Goal: Task Accomplishment & Management: Complete application form

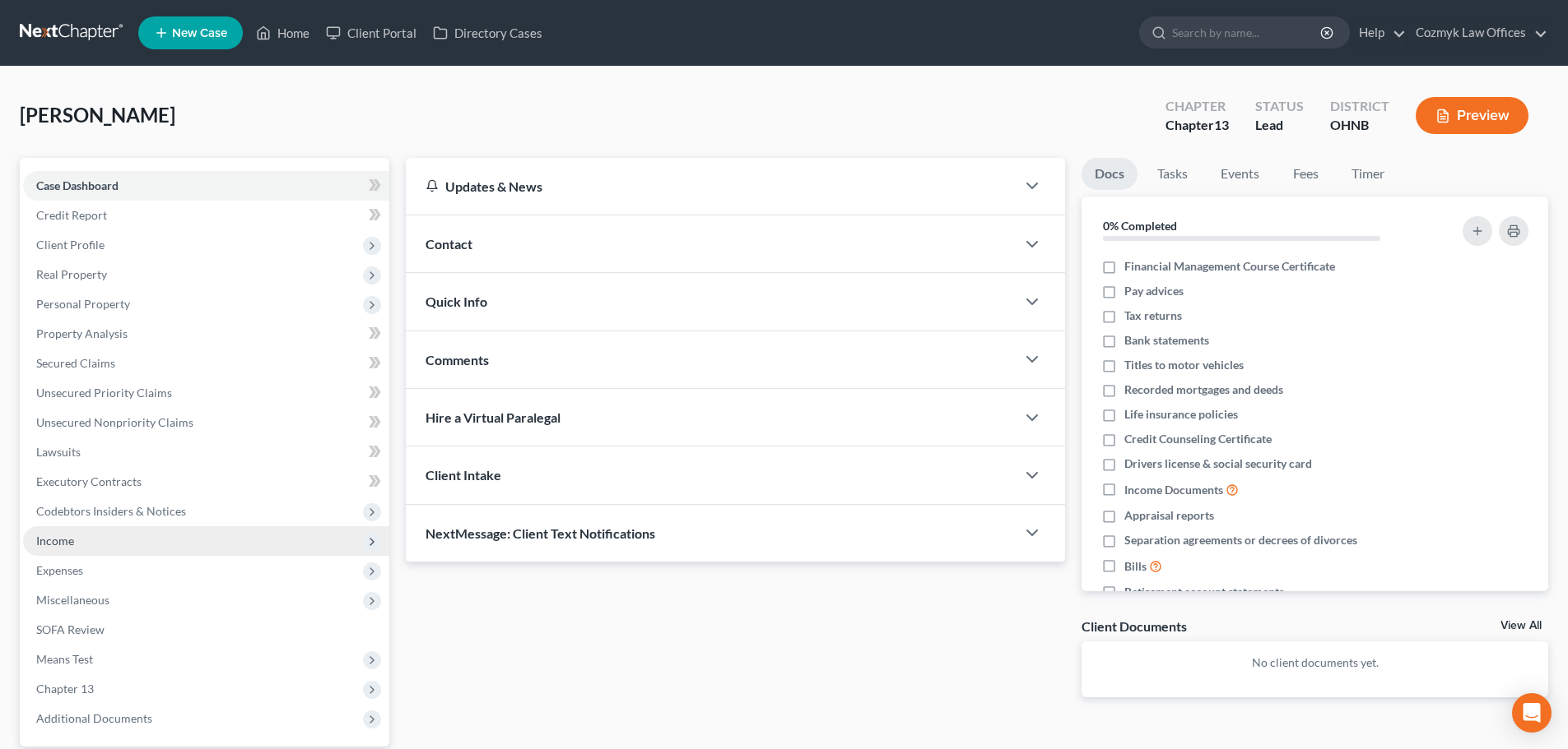
click at [55, 545] on span "Income" at bounding box center [55, 541] width 38 height 14
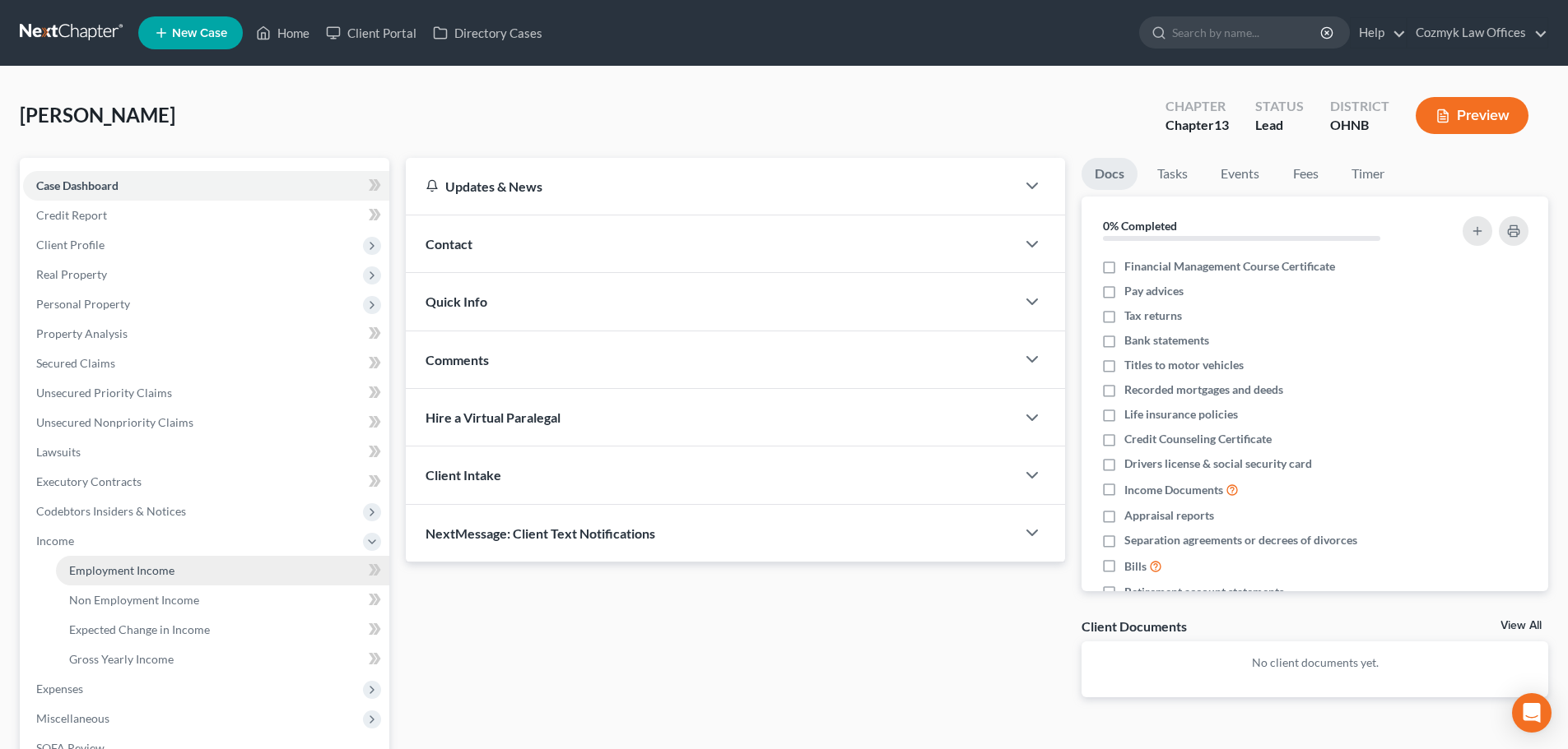
drag, startPoint x: 115, startPoint y: 563, endPoint x: 121, endPoint y: 555, distance: 10.0
click at [115, 564] on span "Employment Income" at bounding box center [121, 570] width 105 height 14
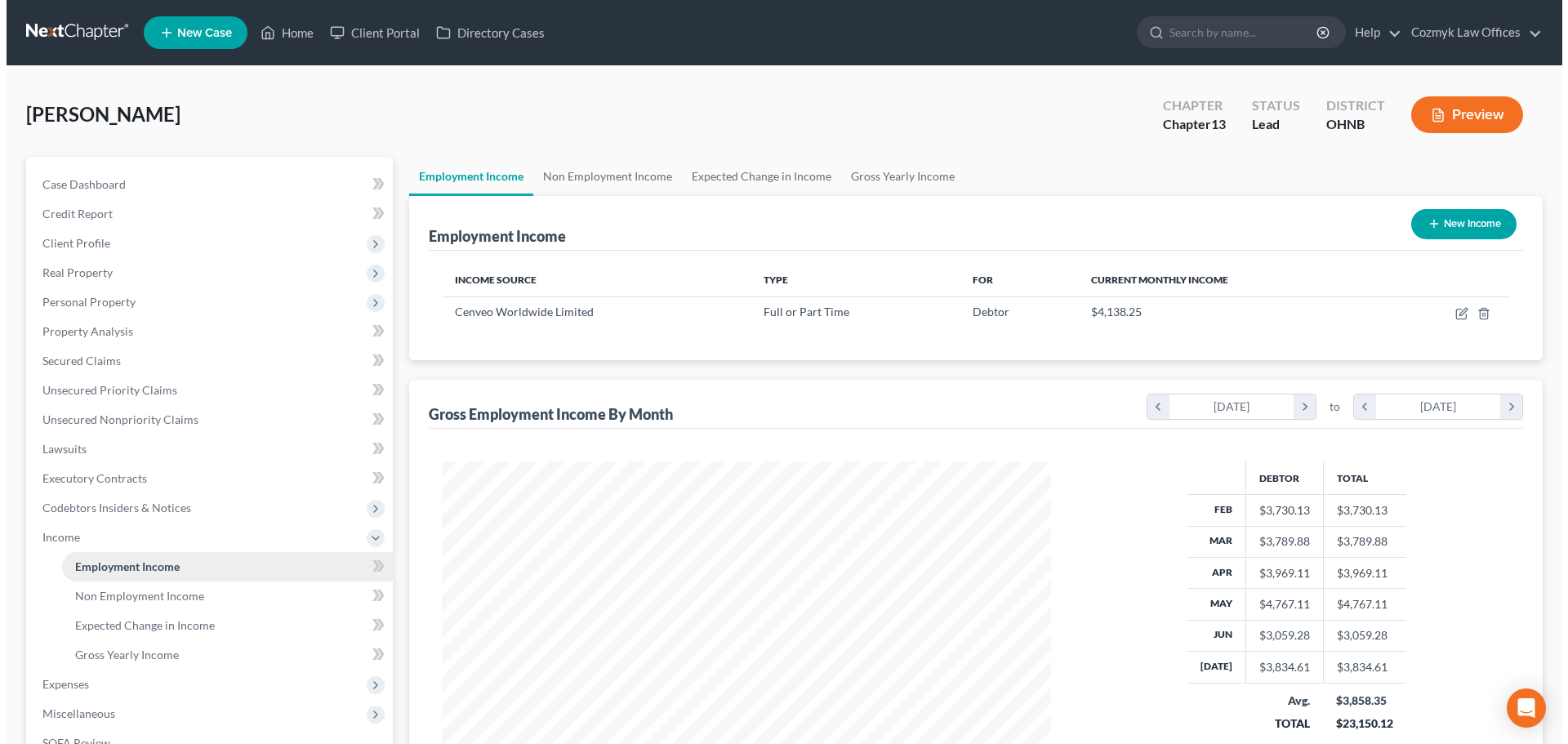
scroll to position [305, 642]
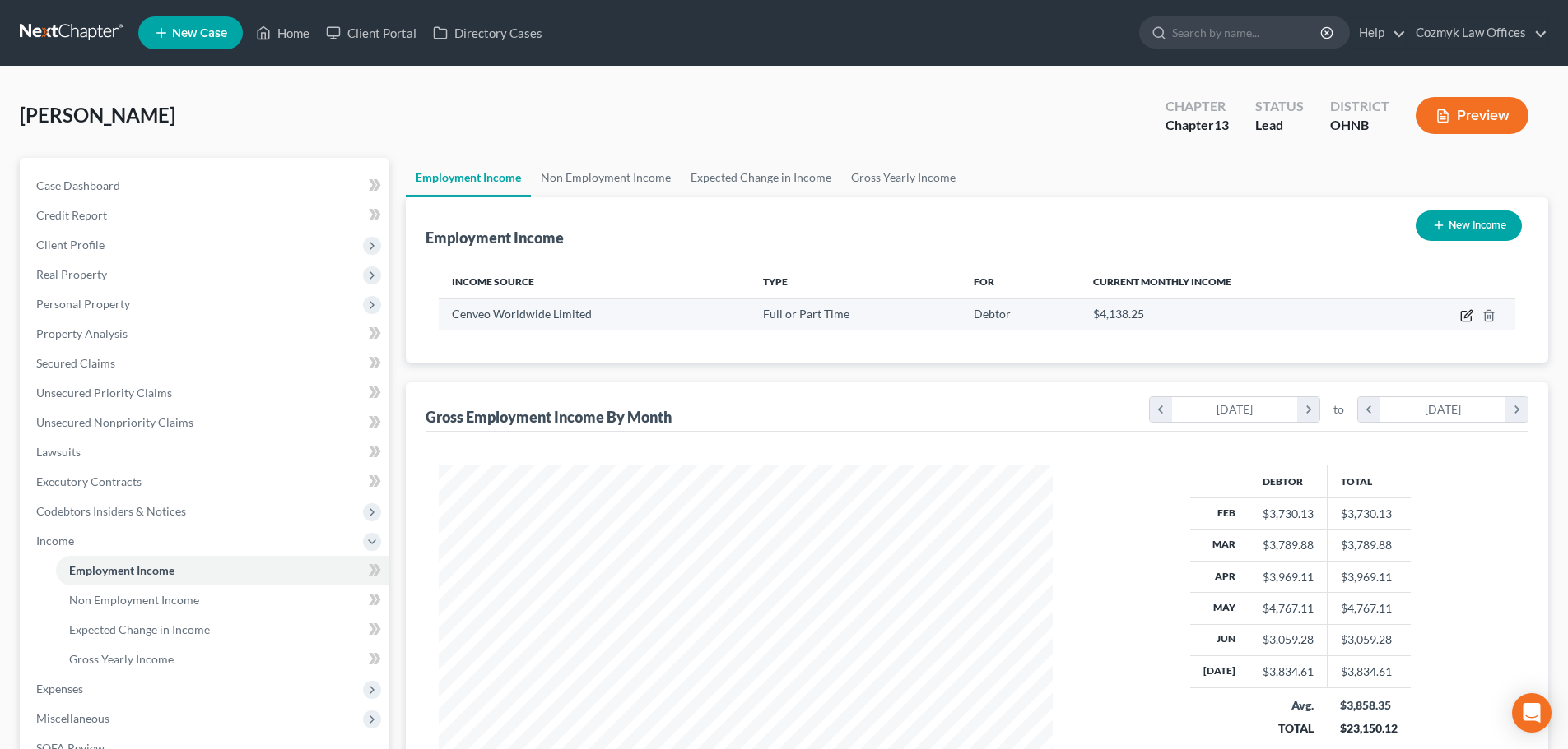
click at [1460, 313] on icon "button" at bounding box center [1467, 316] width 13 height 13
select select "0"
select select "6"
select select "3"
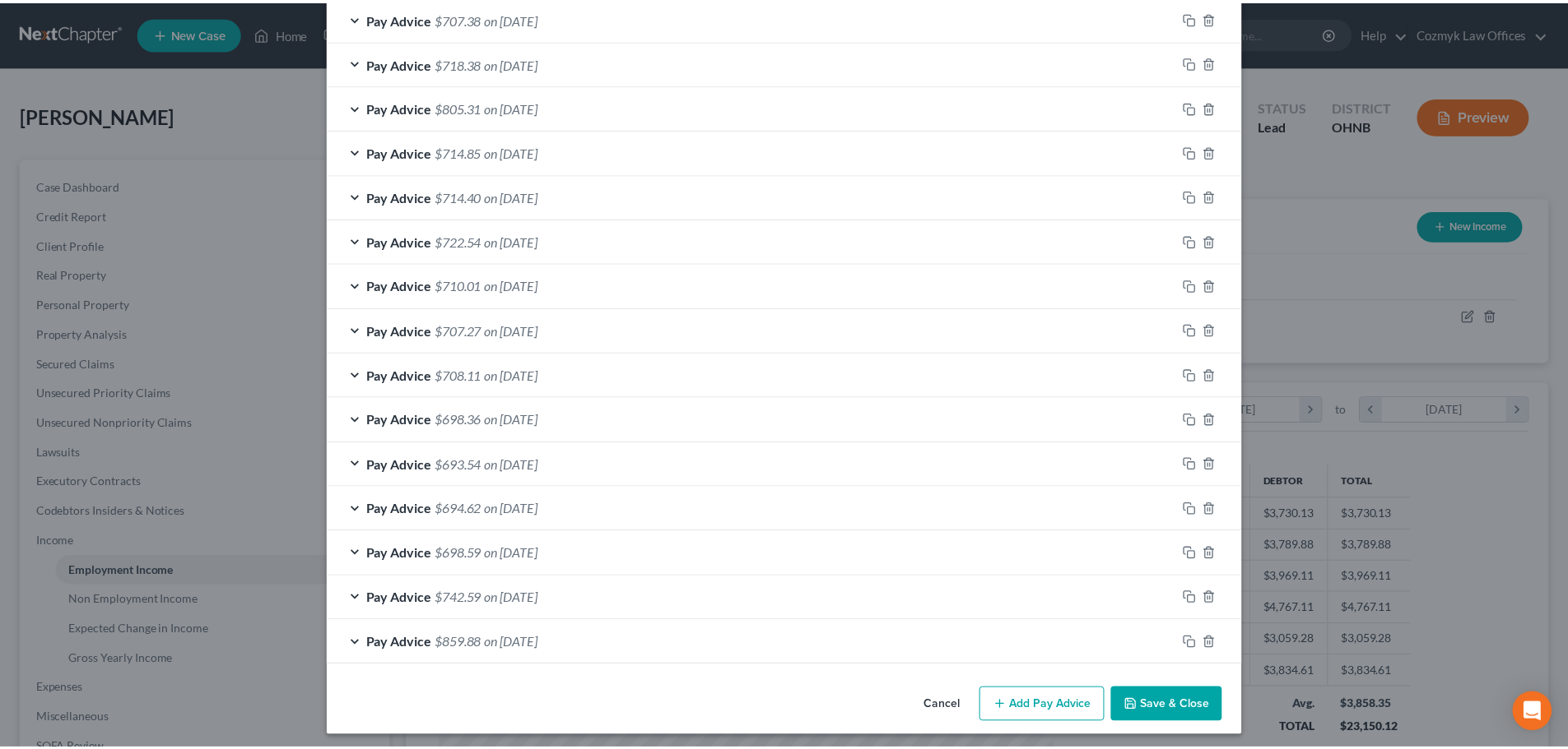
scroll to position [1044, 0]
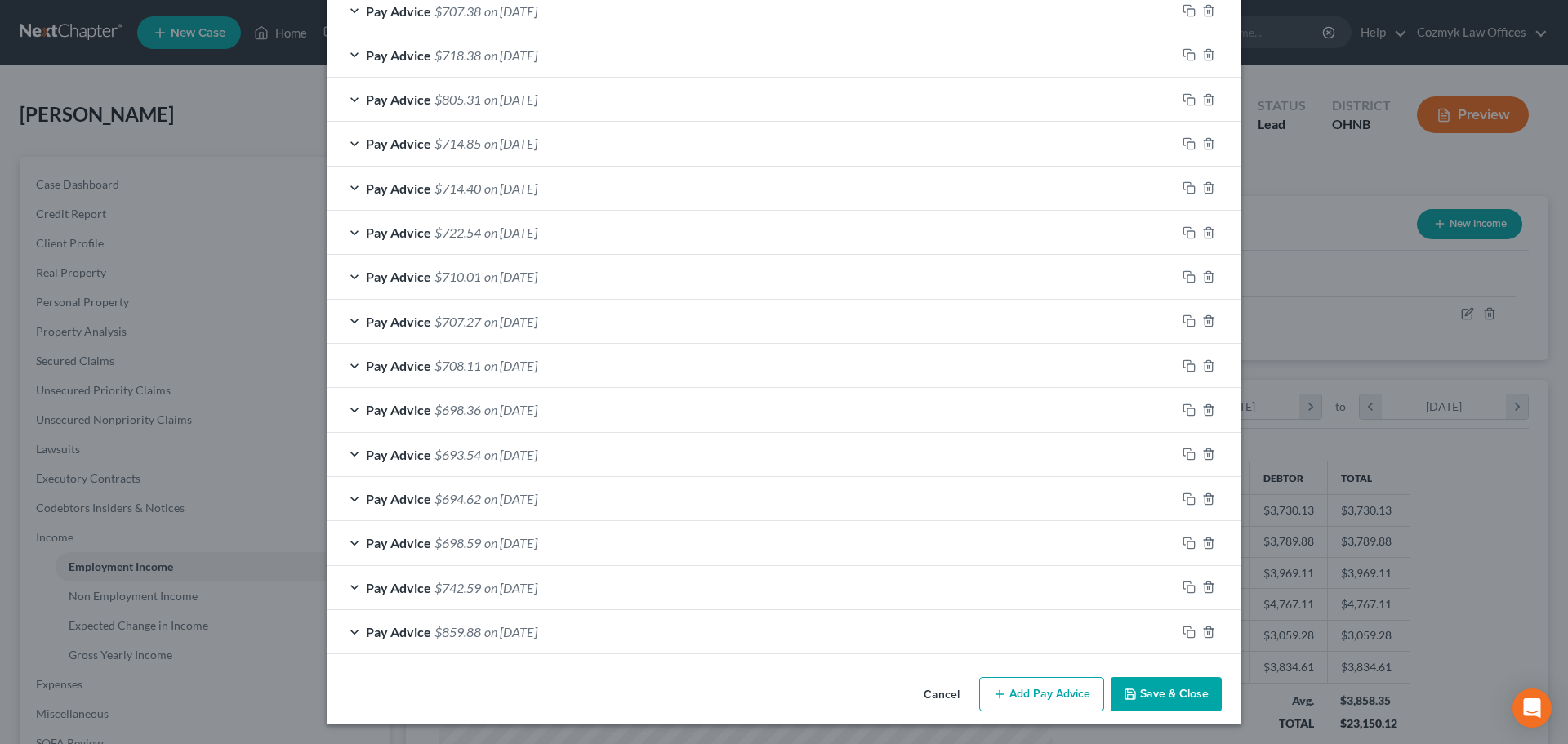
click at [935, 702] on button "Cancel" at bounding box center [941, 695] width 62 height 33
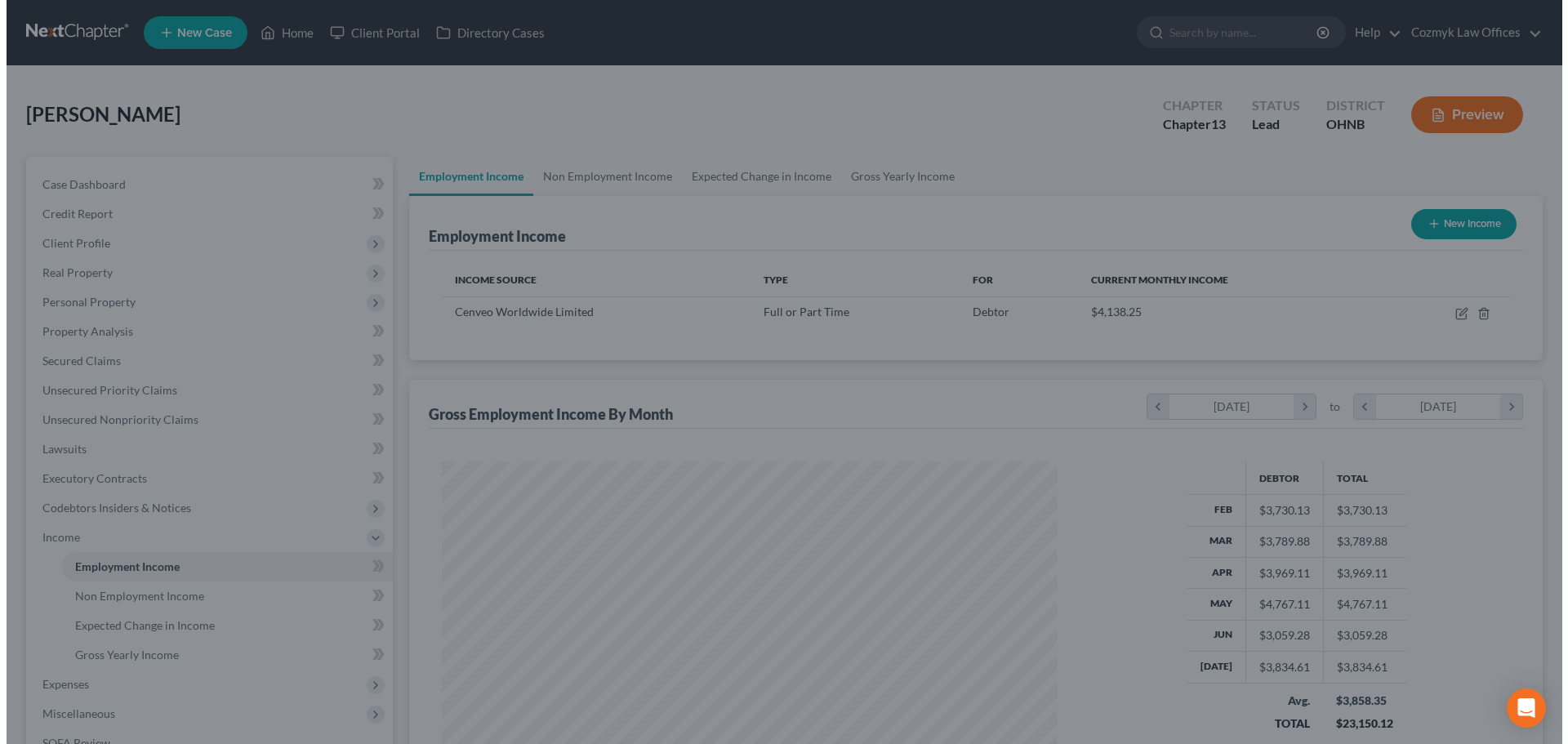
scroll to position [816650, 816135]
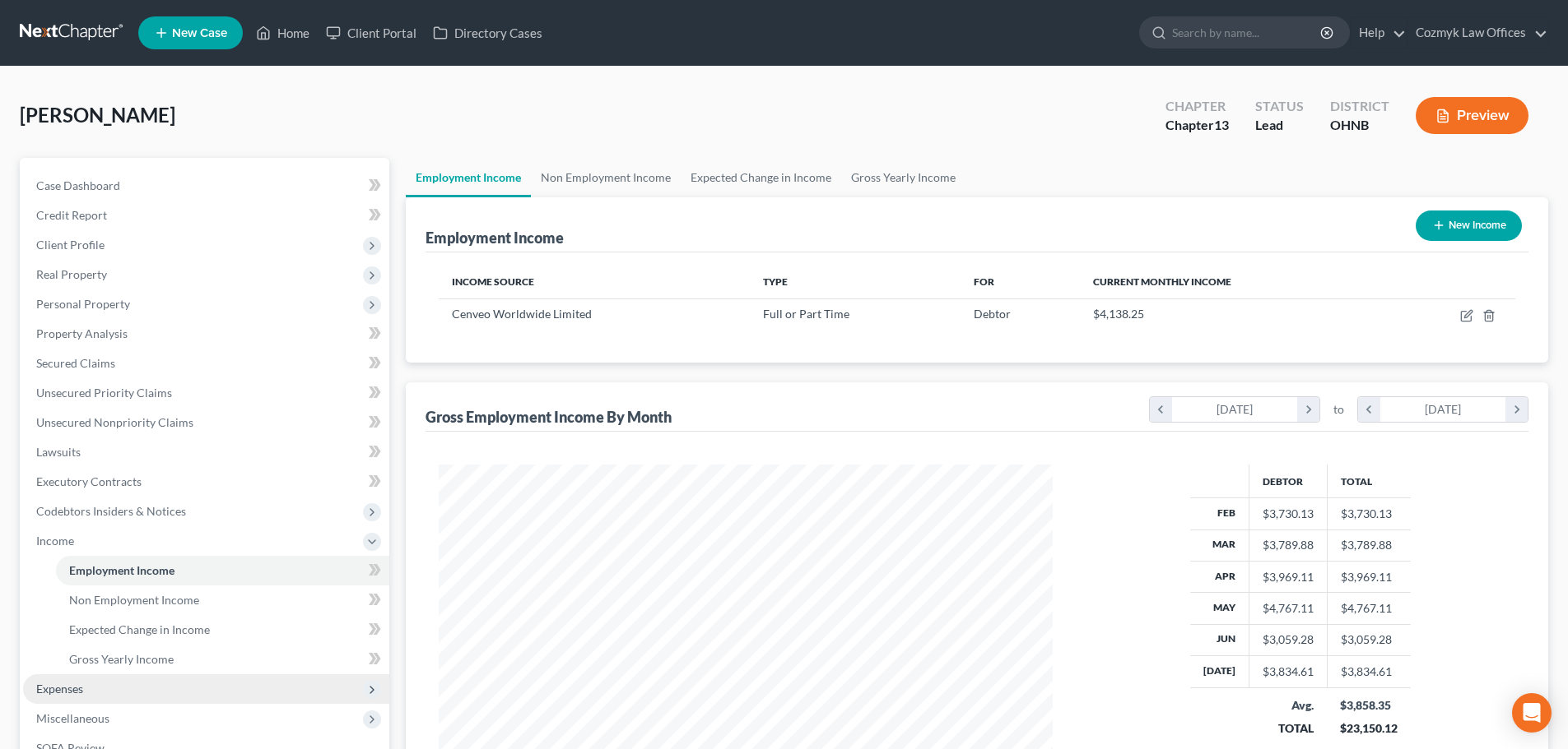
click at [175, 678] on span "Expenses" at bounding box center [206, 688] width 366 height 29
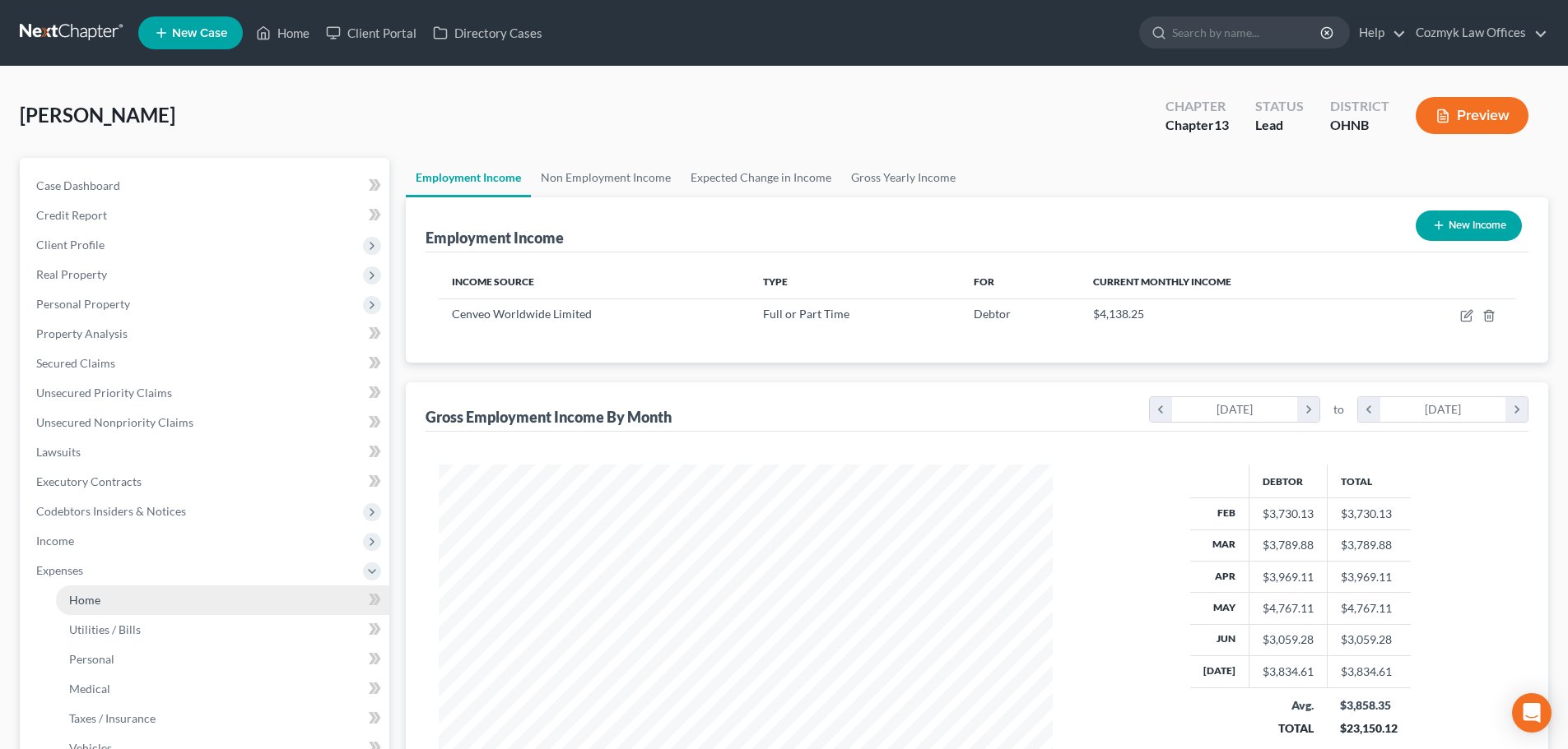
click at [148, 586] on link "Home" at bounding box center [222, 600] width 333 height 29
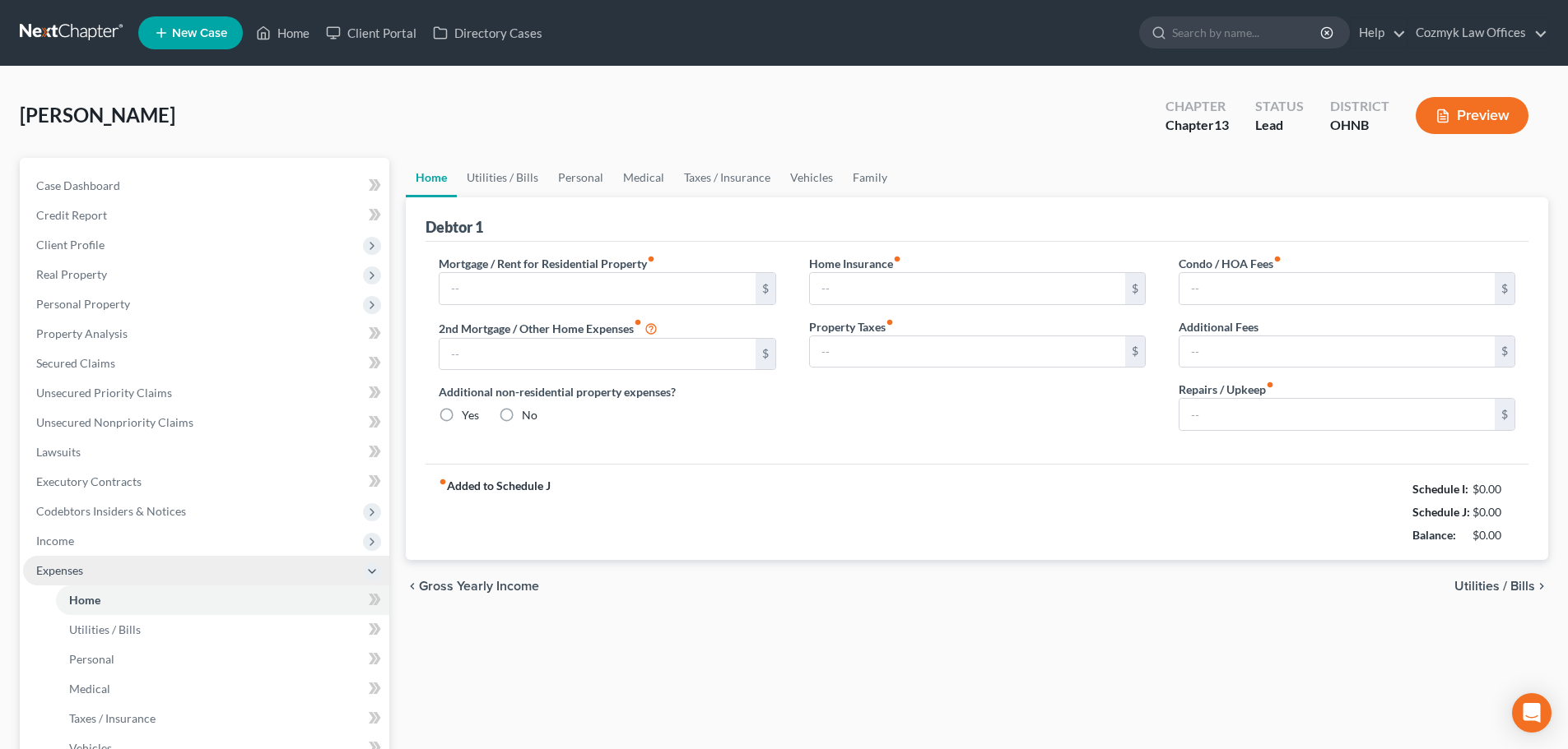
type input "0.00"
radio input "true"
type input "0.00"
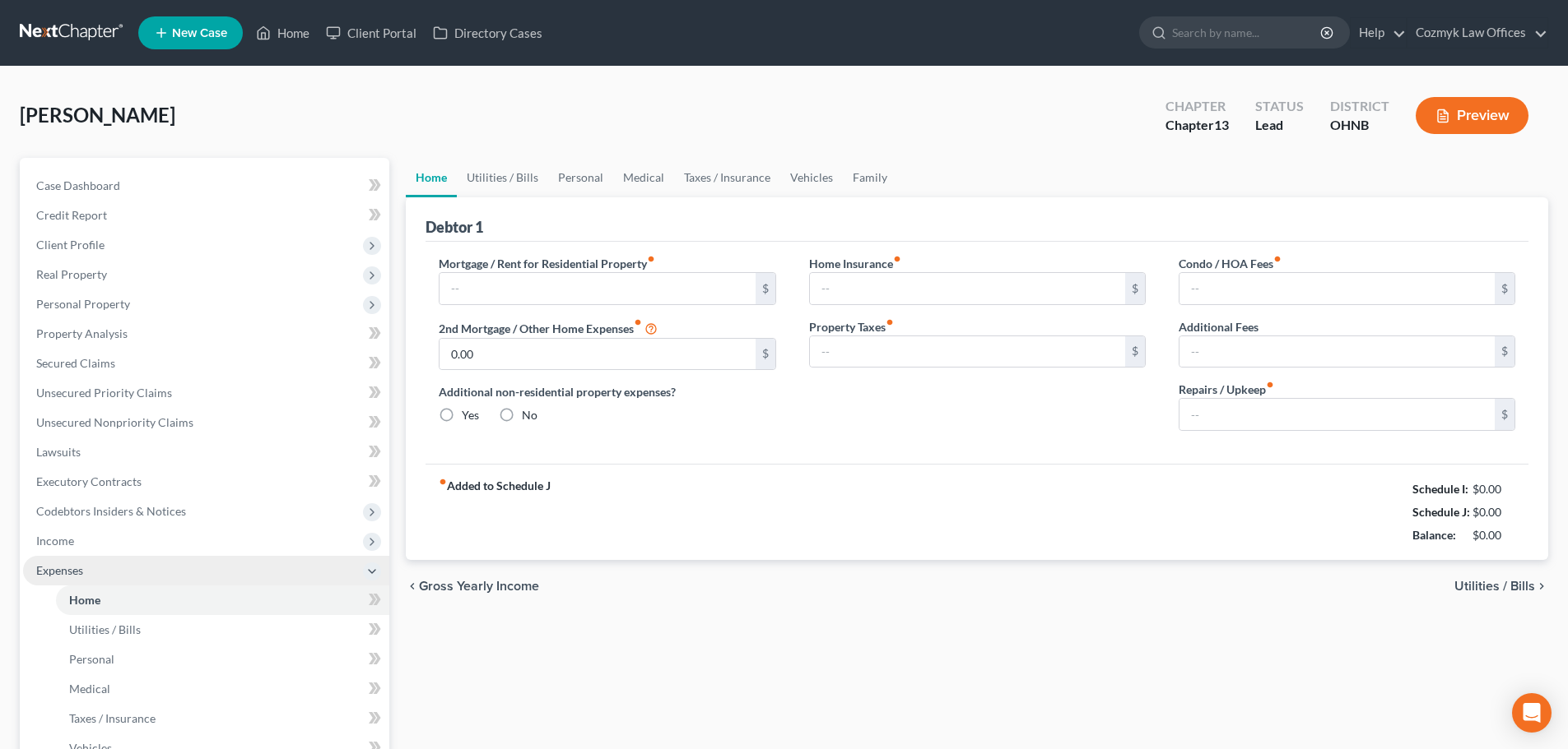
type input "0.00"
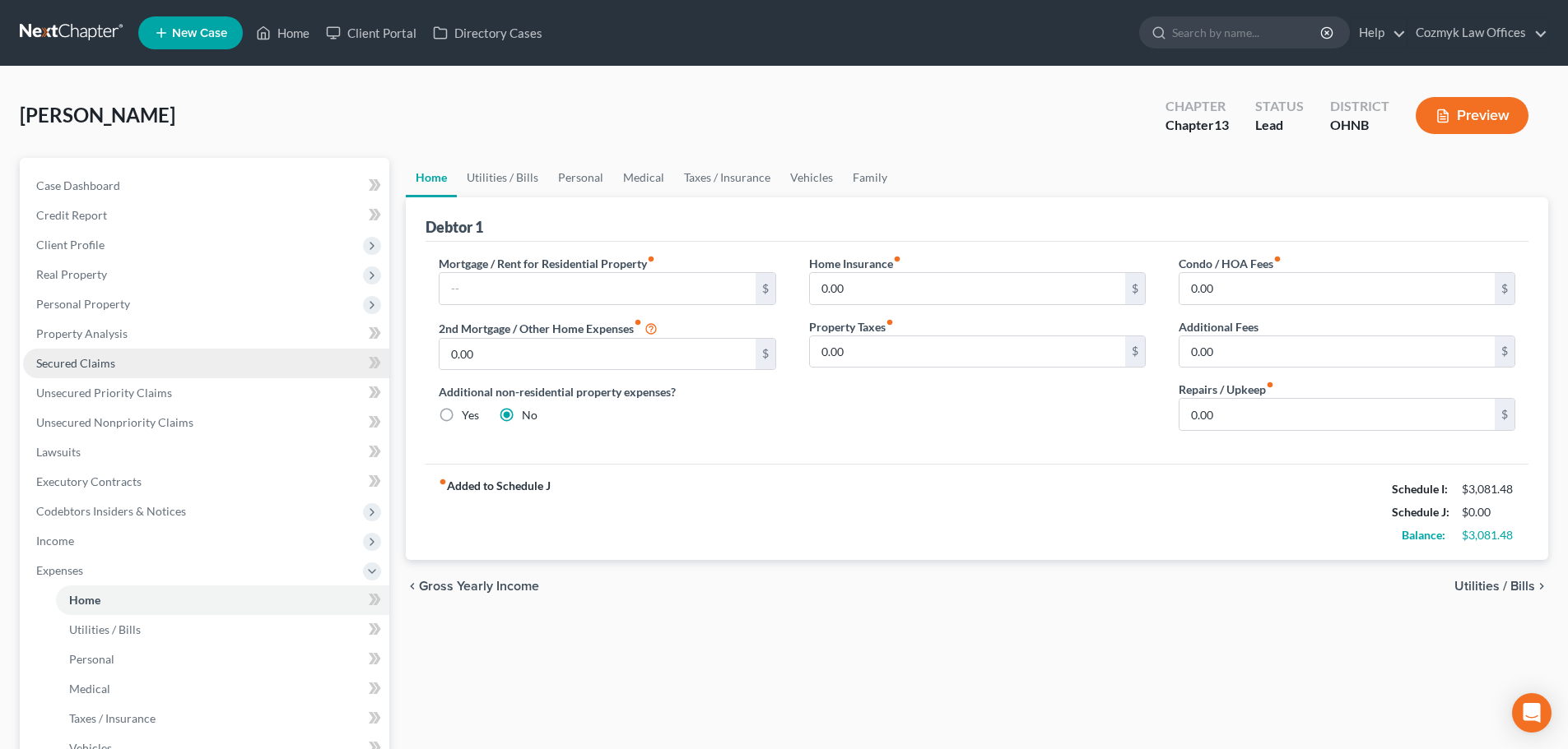
click at [175, 358] on link "Secured Claims" at bounding box center [206, 363] width 366 height 29
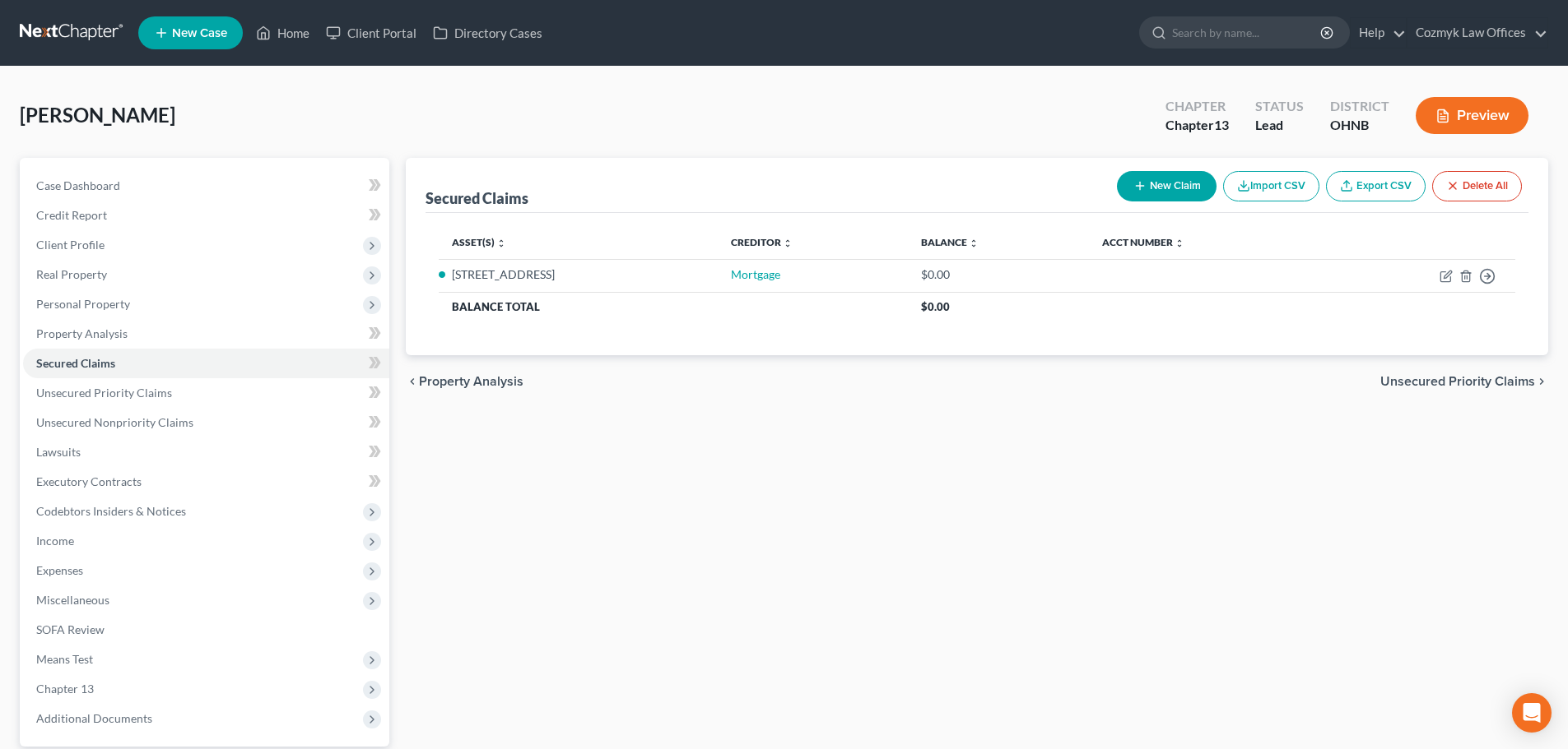
click at [1176, 186] on button "New Claim" at bounding box center [1167, 186] width 99 height 30
select select "0"
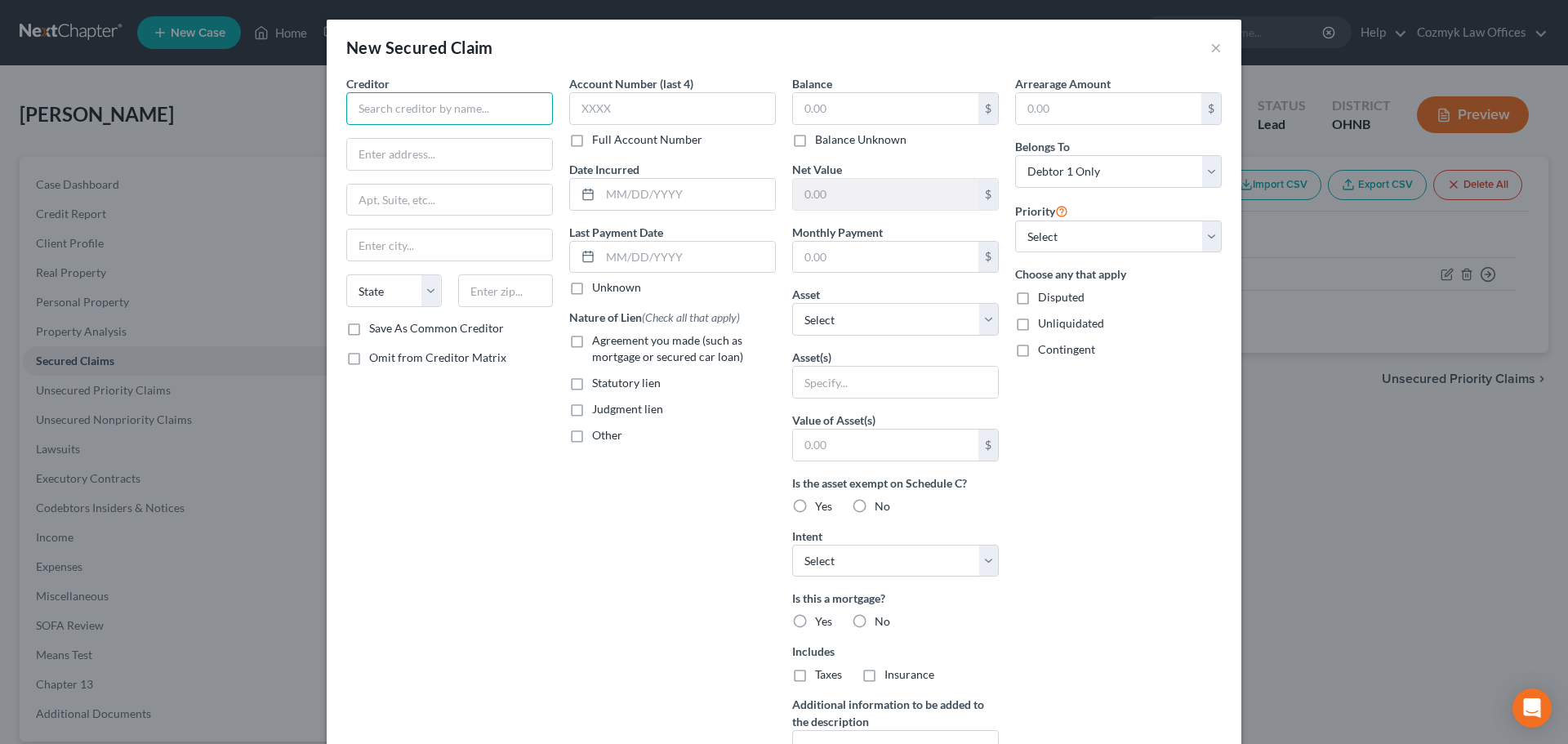
click at [481, 104] on input "text" at bounding box center [449, 108] width 207 height 33
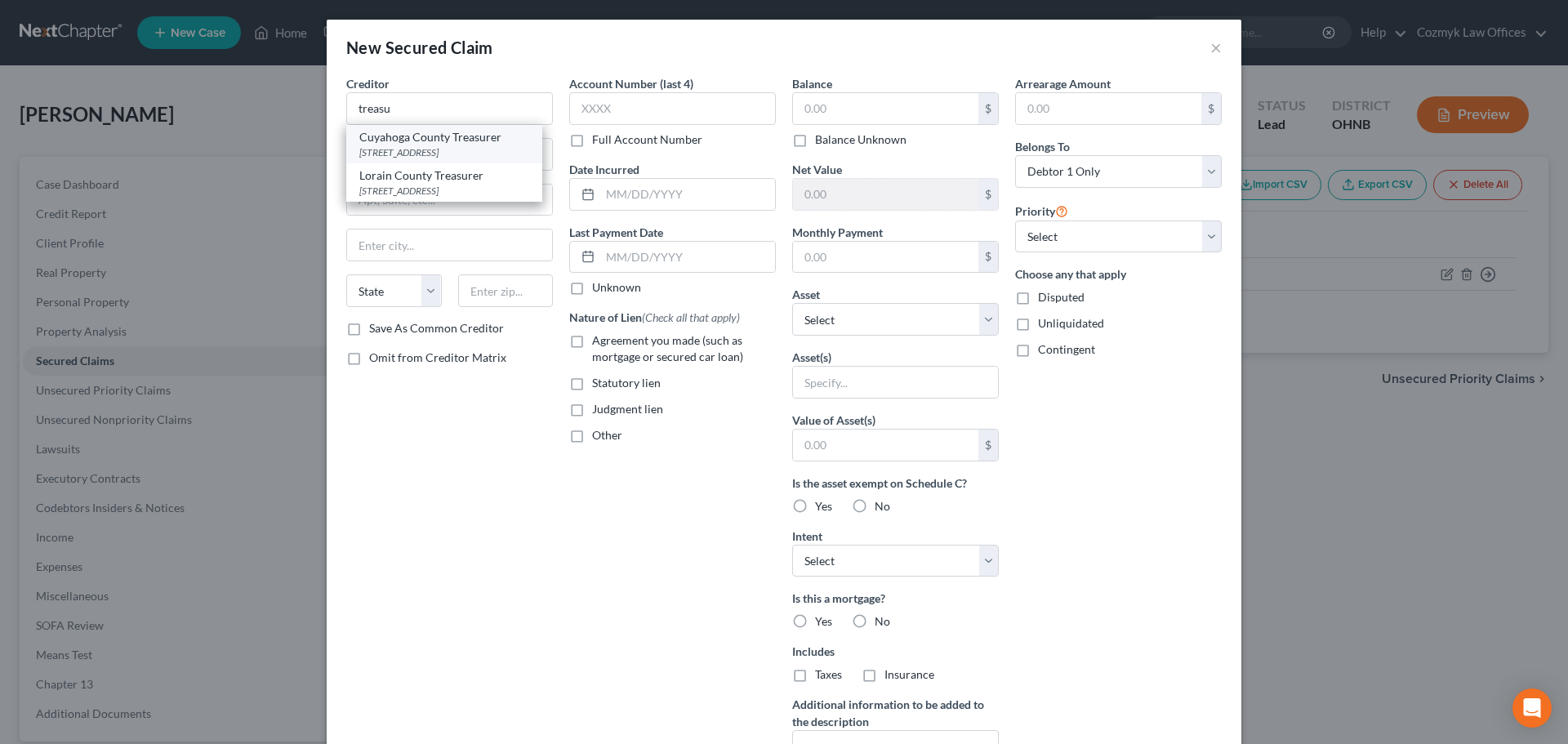
click at [463, 154] on div "[STREET_ADDRESS]" at bounding box center [444, 152] width 170 height 14
type input "Cuyahoga County Treasurer"
type input "[STREET_ADDRESS]"
type input "[GEOGRAPHIC_DATA]"
select select "36"
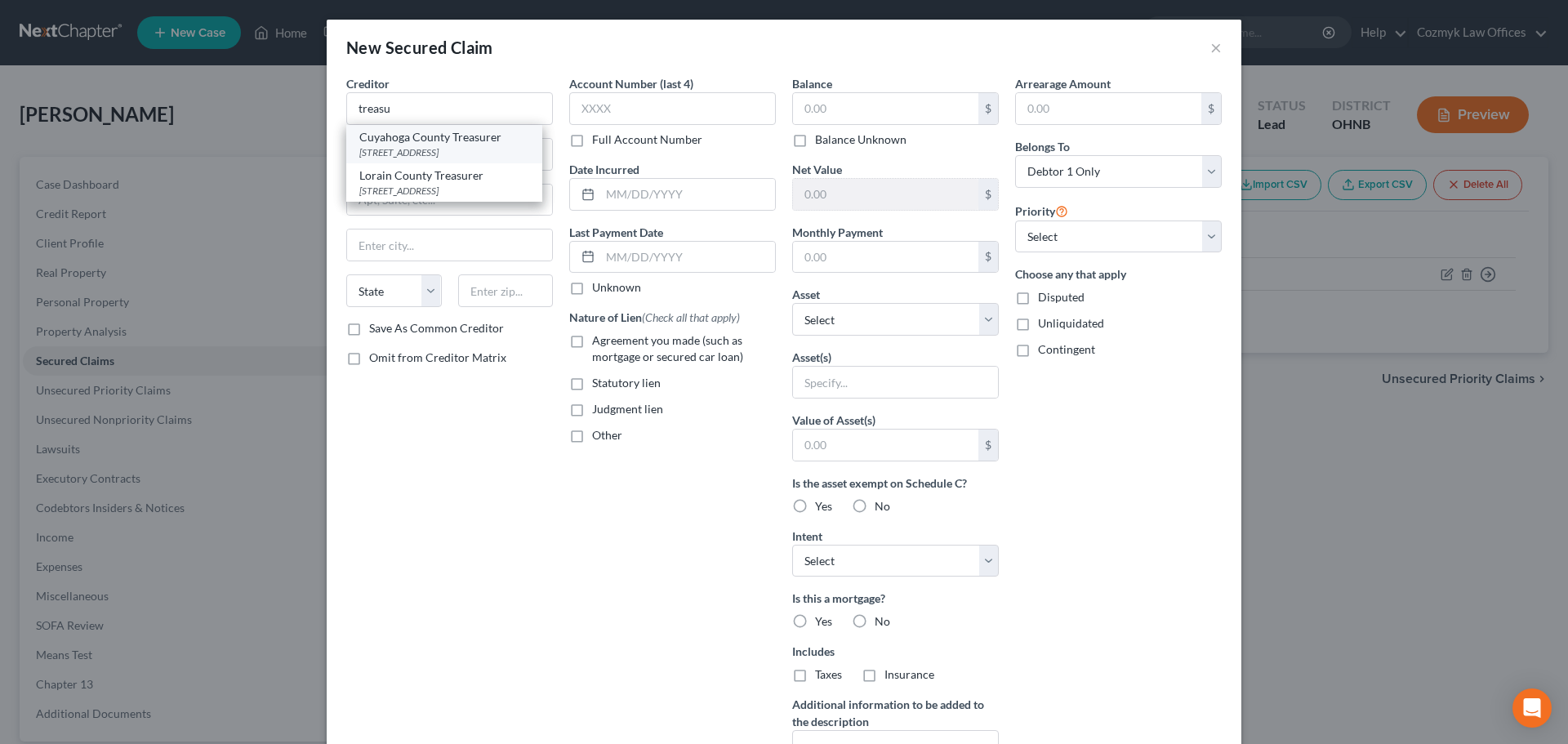
type input "44115"
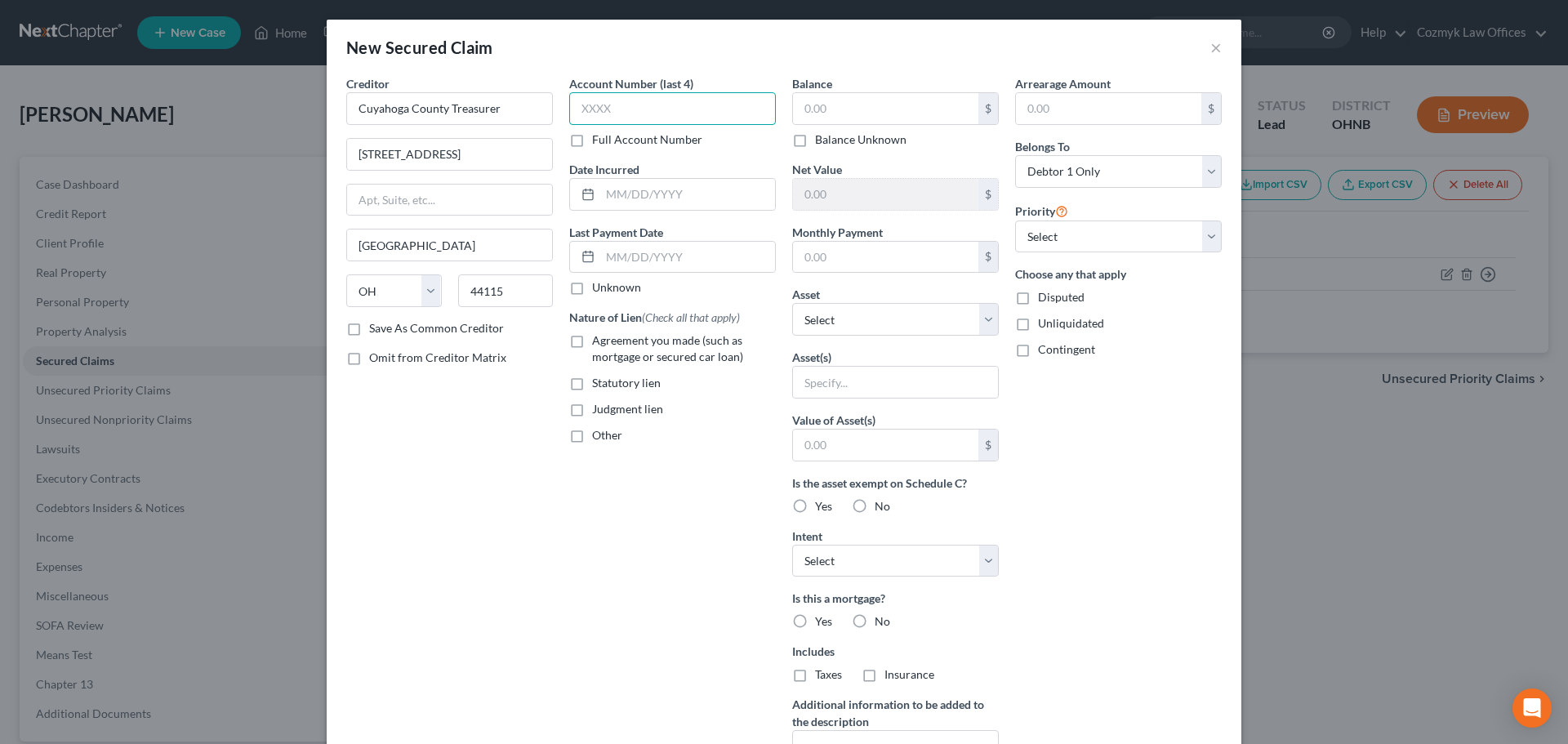
click at [625, 113] on input "text" at bounding box center [672, 108] width 207 height 33
click at [625, 188] on input "text" at bounding box center [687, 194] width 175 height 31
type input "[DATE]-[DATE]"
click at [592, 437] on label "Other" at bounding box center [607, 436] width 30 height 17
click at [599, 437] on input "Other" at bounding box center [604, 433] width 11 height 11
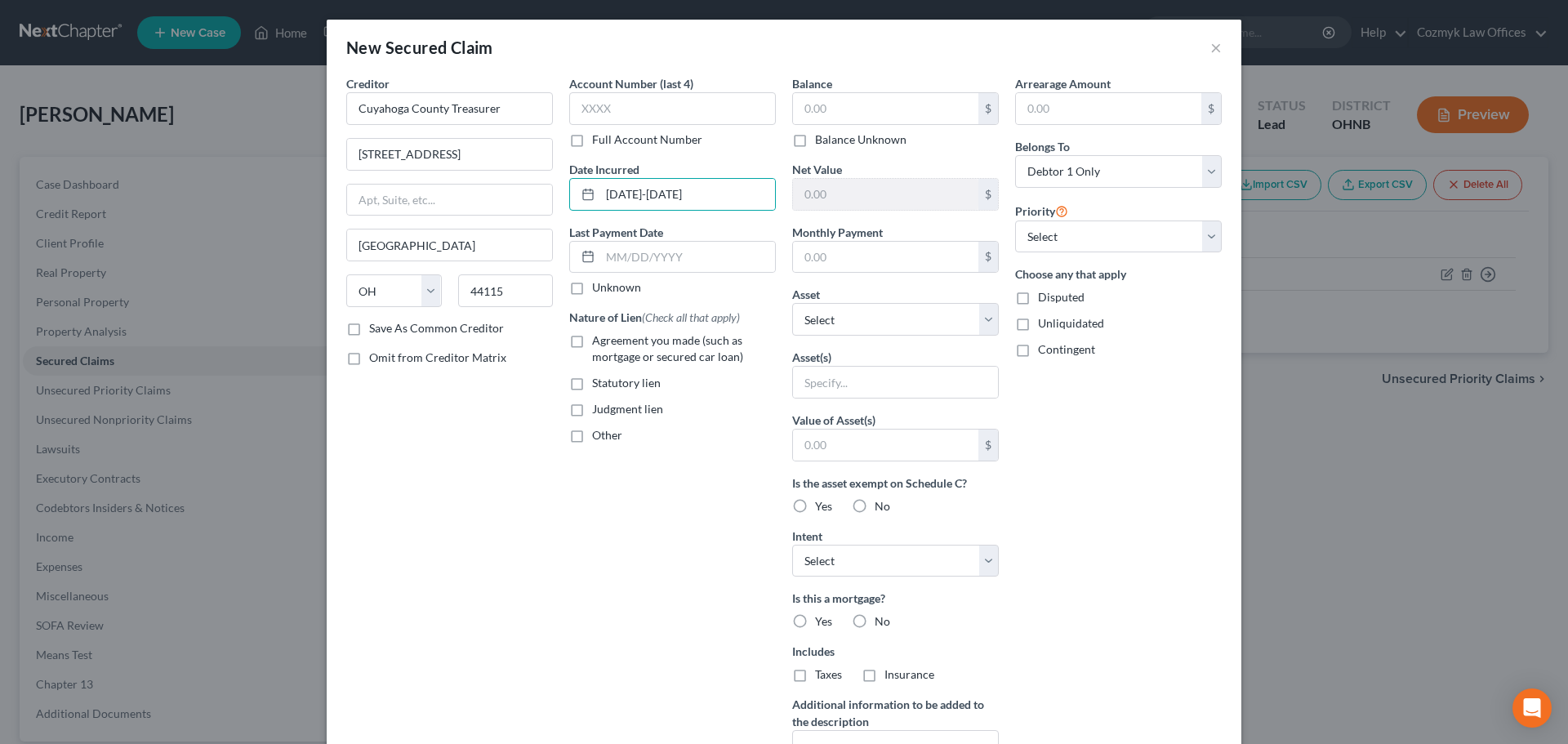
checkbox input "true"
click at [587, 475] on input "text" at bounding box center [672, 473] width 205 height 31
type input "Property tax"
click at [1082, 235] on select "Select 1st 2nd 3rd 4th 5th 6th 7th 8th 9th 10th 11th 12th 13th 14th 15th 16th 1…" at bounding box center [1118, 237] width 207 height 33
select select "0"
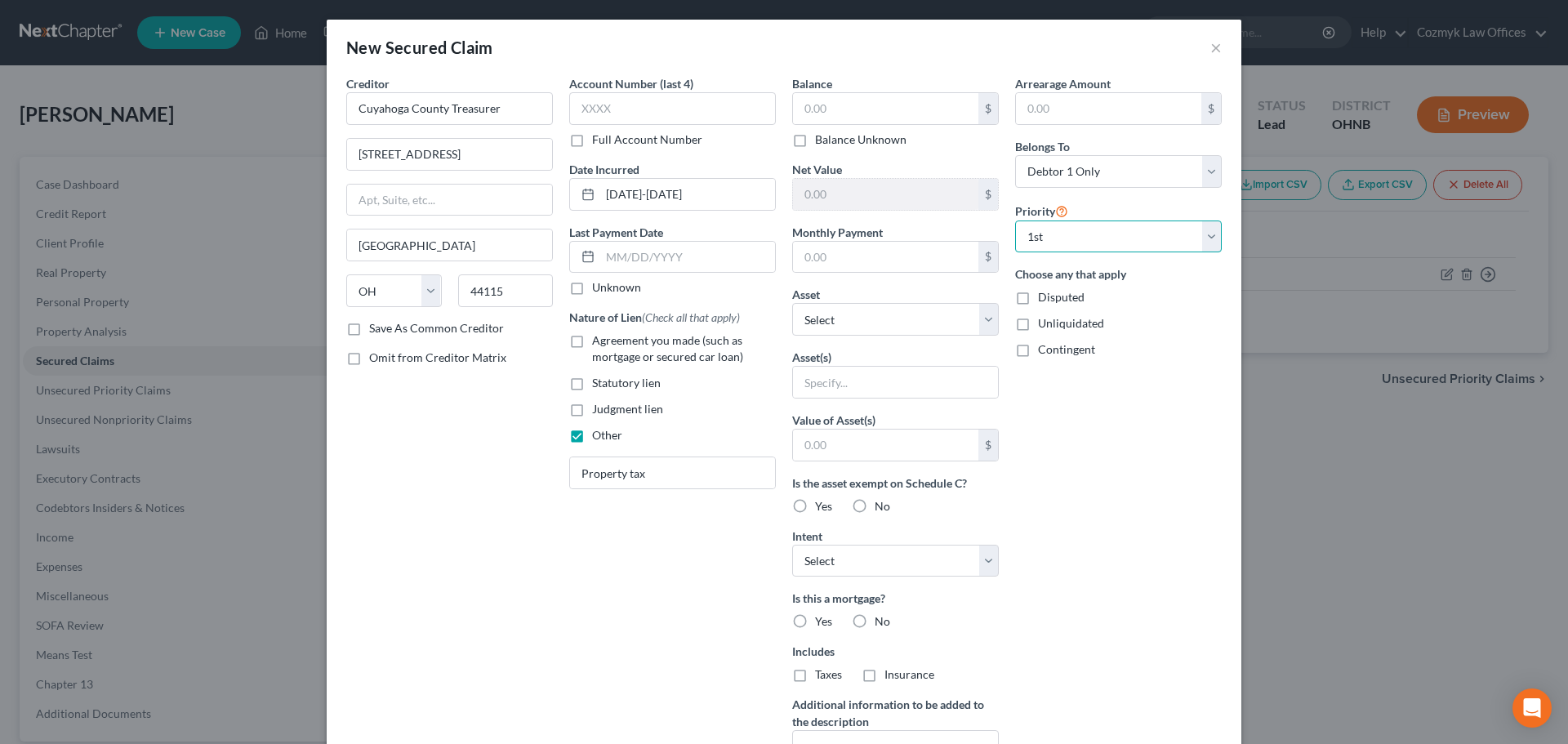
click at [1015, 221] on select "Select 1st 2nd 3rd 4th 5th 6th 7th 8th 9th 10th 11th 12th 13th 14th 15th 16th 1…" at bounding box center [1118, 237] width 207 height 33
click at [863, 105] on input "text" at bounding box center [886, 108] width 186 height 31
type input "41,850.77"
click at [845, 312] on select "Select Other Multiple Assets [STREET_ADDRESS] - $169500.0 Sports & Hobby Equipm…" at bounding box center [895, 319] width 207 height 33
select select "2"
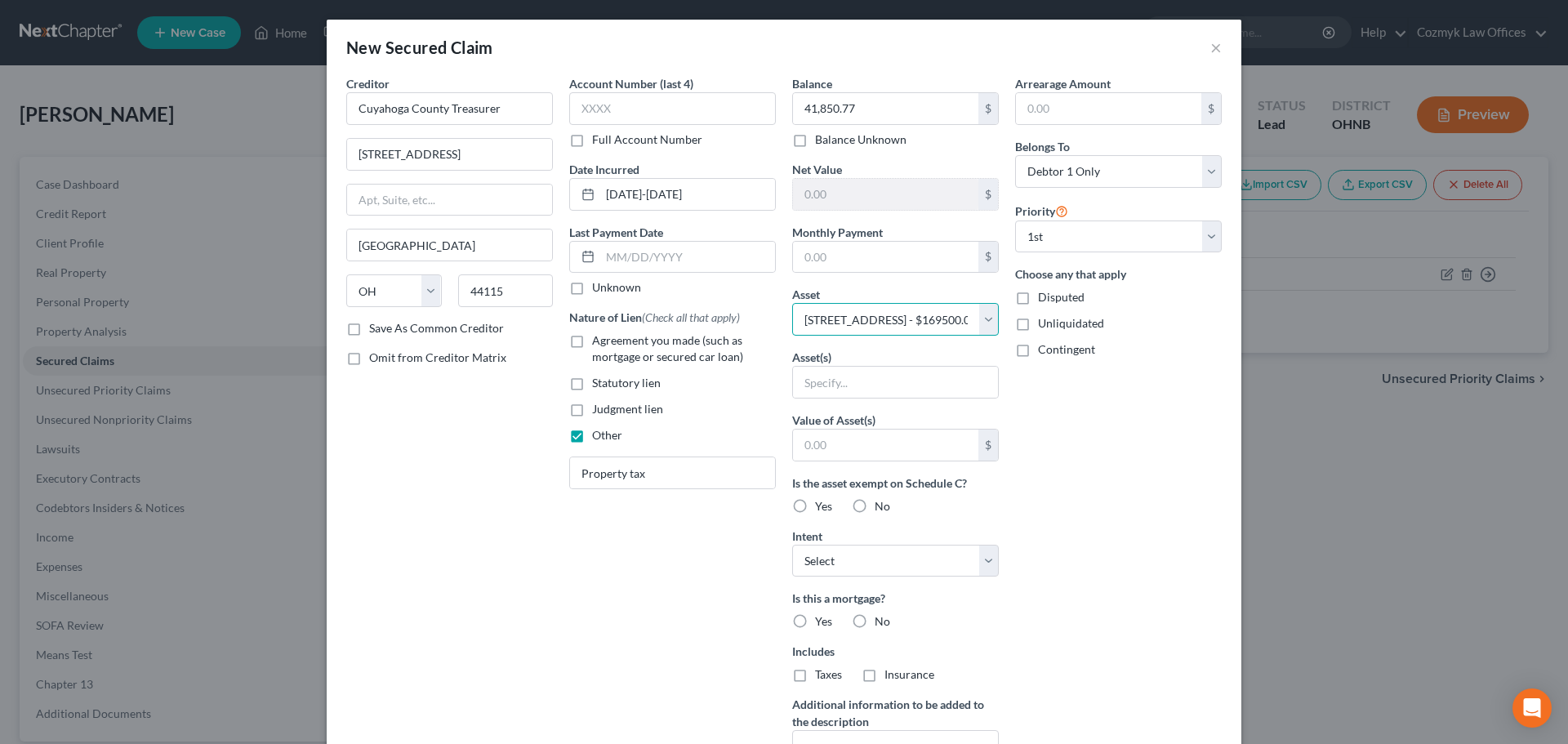
click at [792, 303] on select "Select Other Multiple Assets [STREET_ADDRESS] - $169500.0 Sports & Hobby Equipm…" at bounding box center [895, 319] width 207 height 33
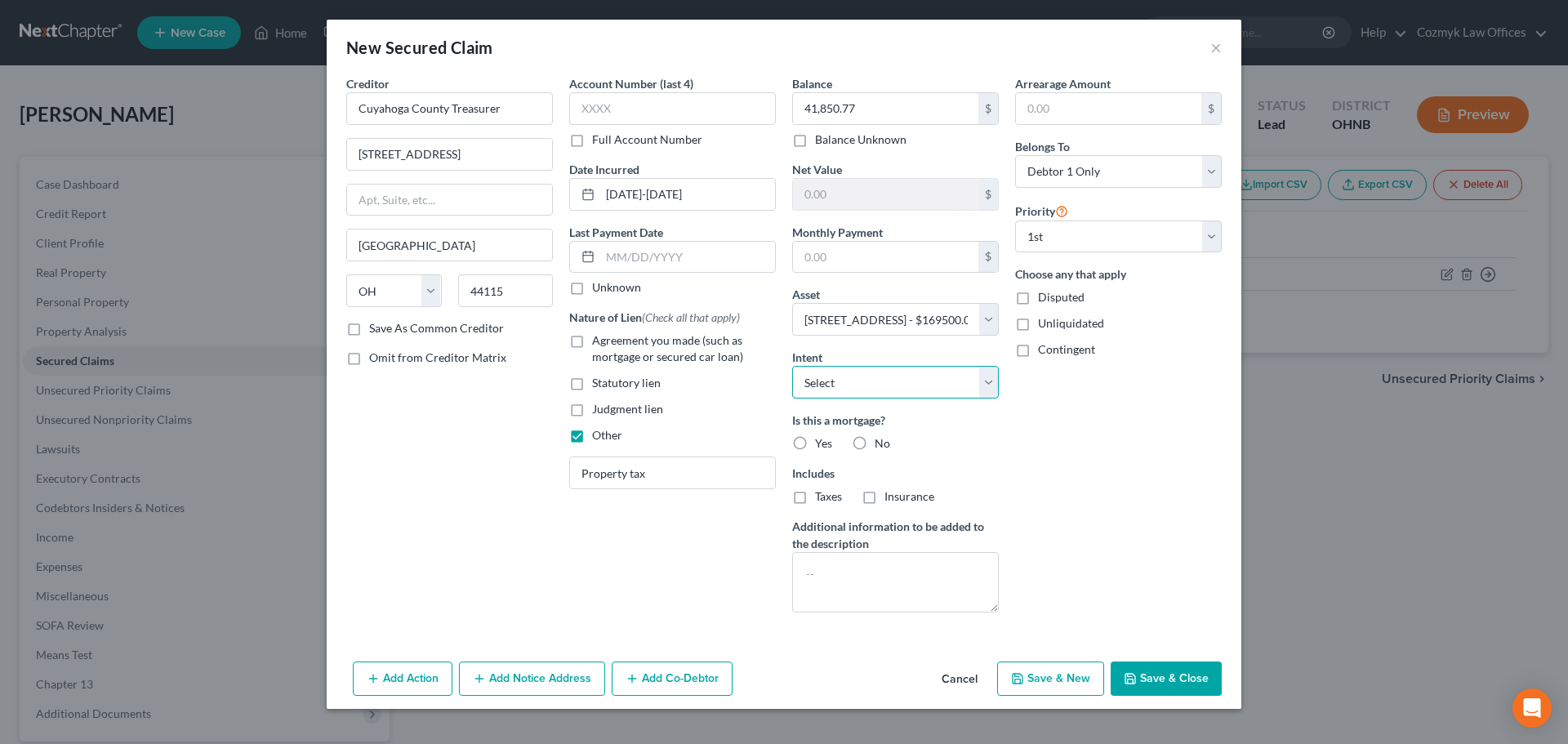
click at [853, 377] on select "Select Surrender Redeem Reaffirm Avoid Other" at bounding box center [895, 382] width 207 height 33
select select "4"
click at [792, 366] on select "Select Surrender Redeem Reaffirm Avoid Other" at bounding box center [895, 382] width 207 height 33
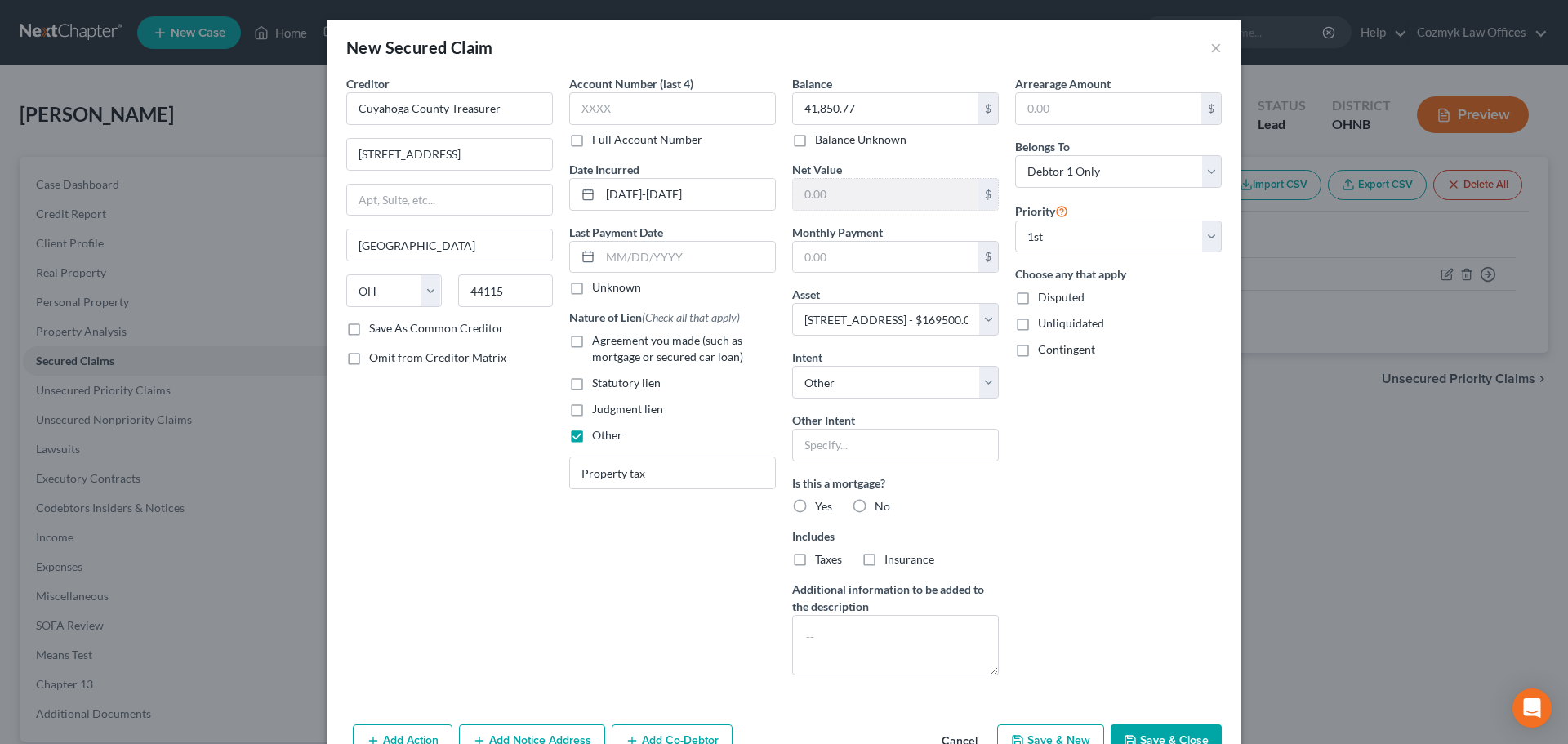
click at [874, 504] on label "No" at bounding box center [882, 506] width 16 height 17
click at [881, 504] on input "No" at bounding box center [886, 503] width 11 height 11
radio input "true"
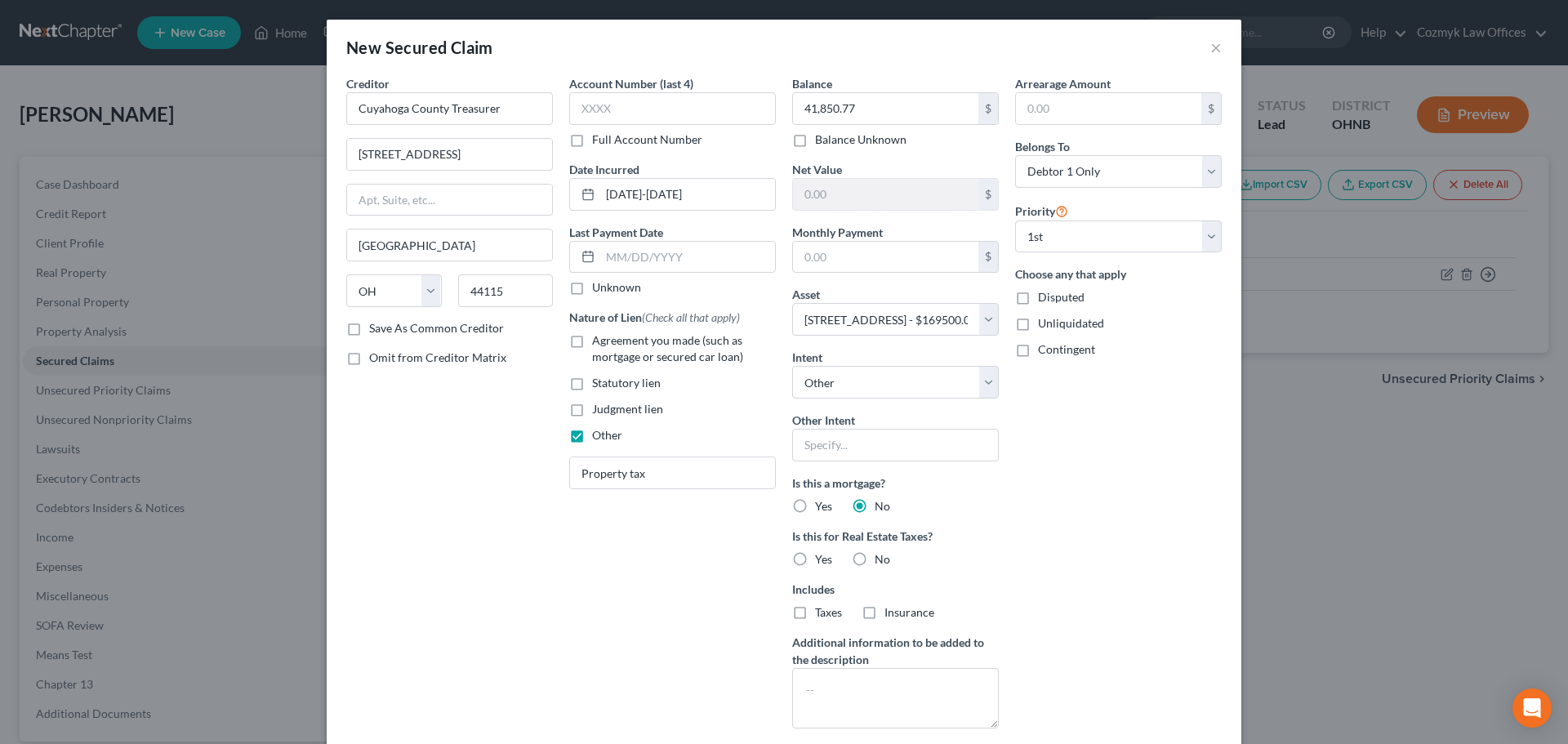
click at [815, 564] on label "Yes" at bounding box center [823, 560] width 17 height 17
click at [822, 562] on input "Yes" at bounding box center [827, 557] width 11 height 11
radio input "true"
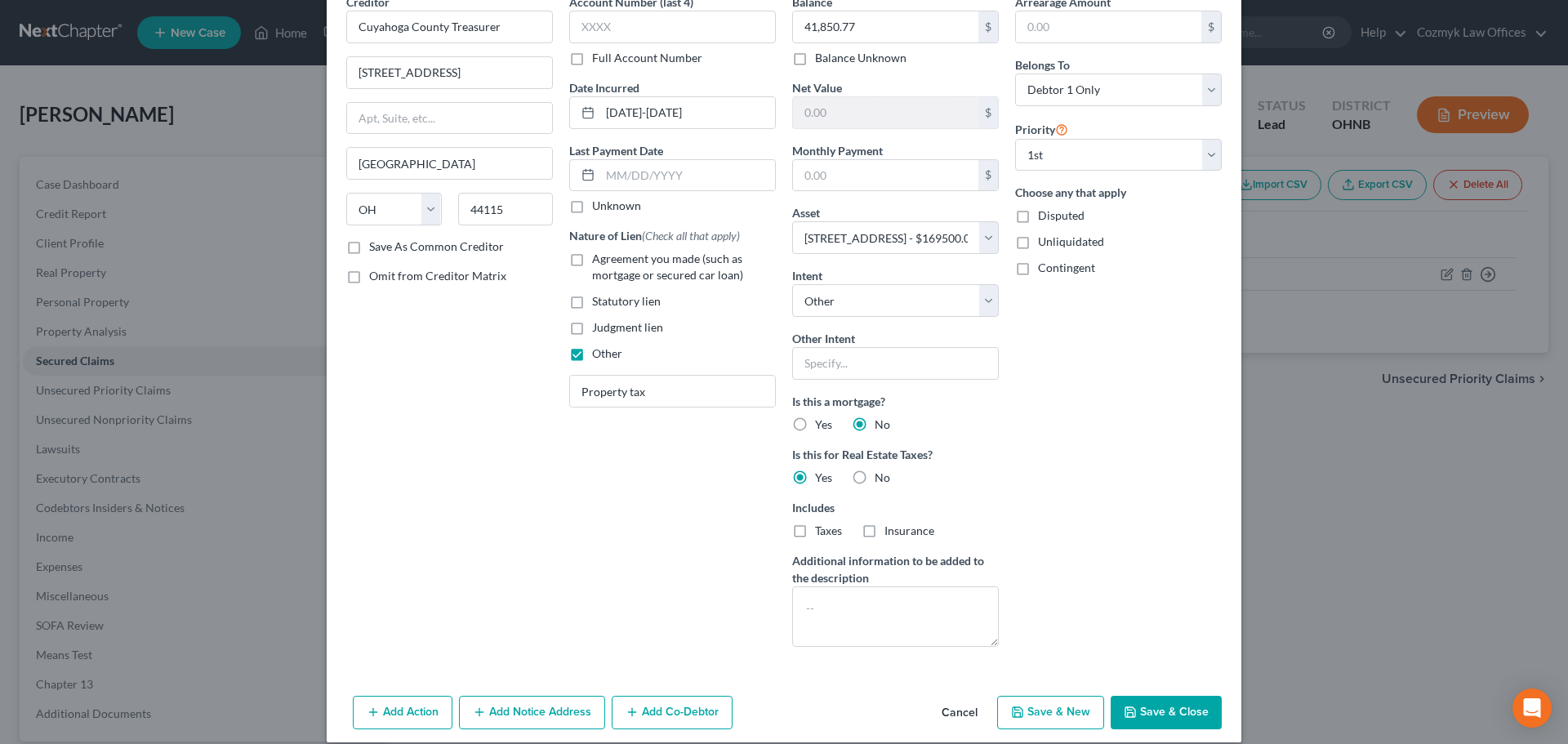
scroll to position [100, 0]
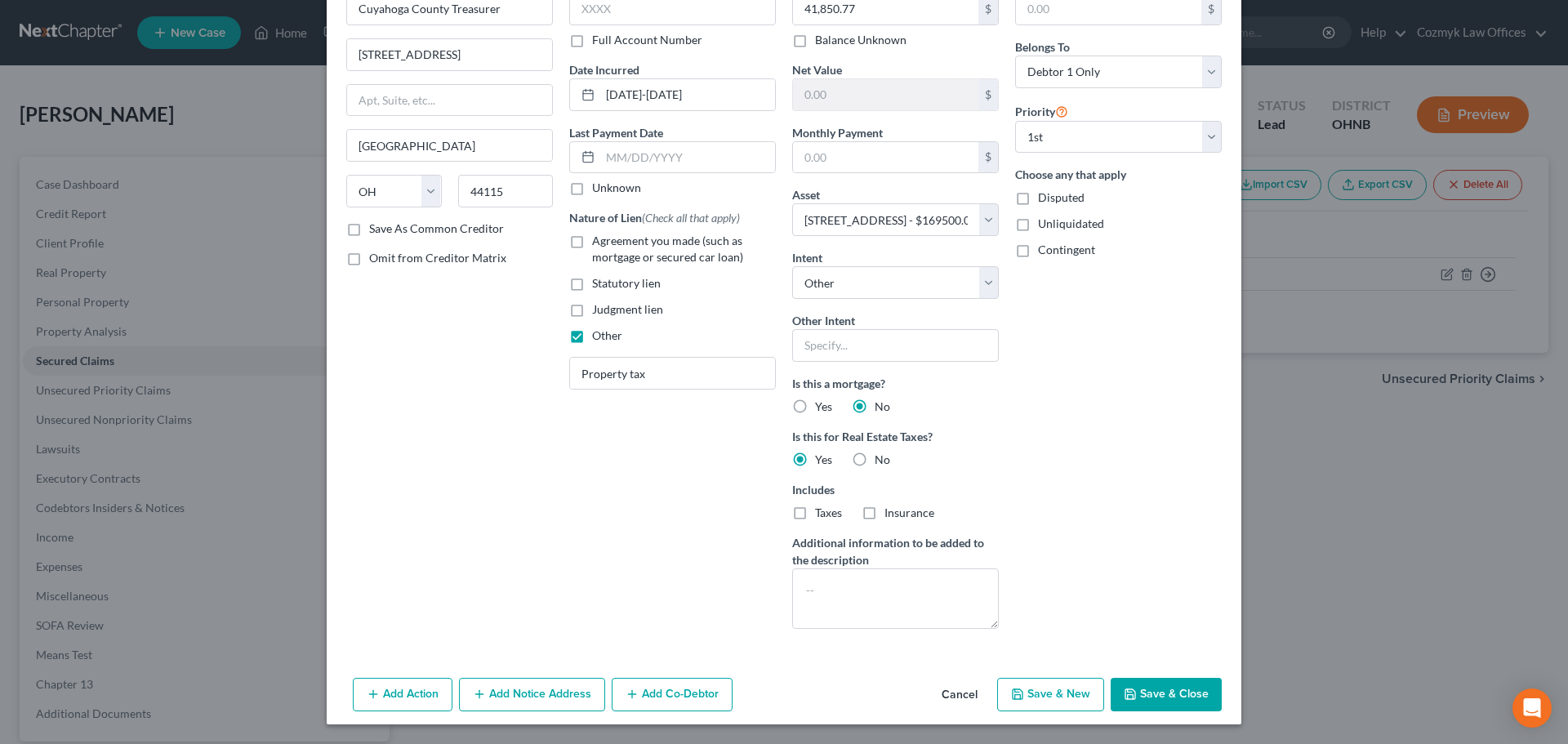
click at [561, 702] on button "Add Notice Address" at bounding box center [532, 695] width 146 height 34
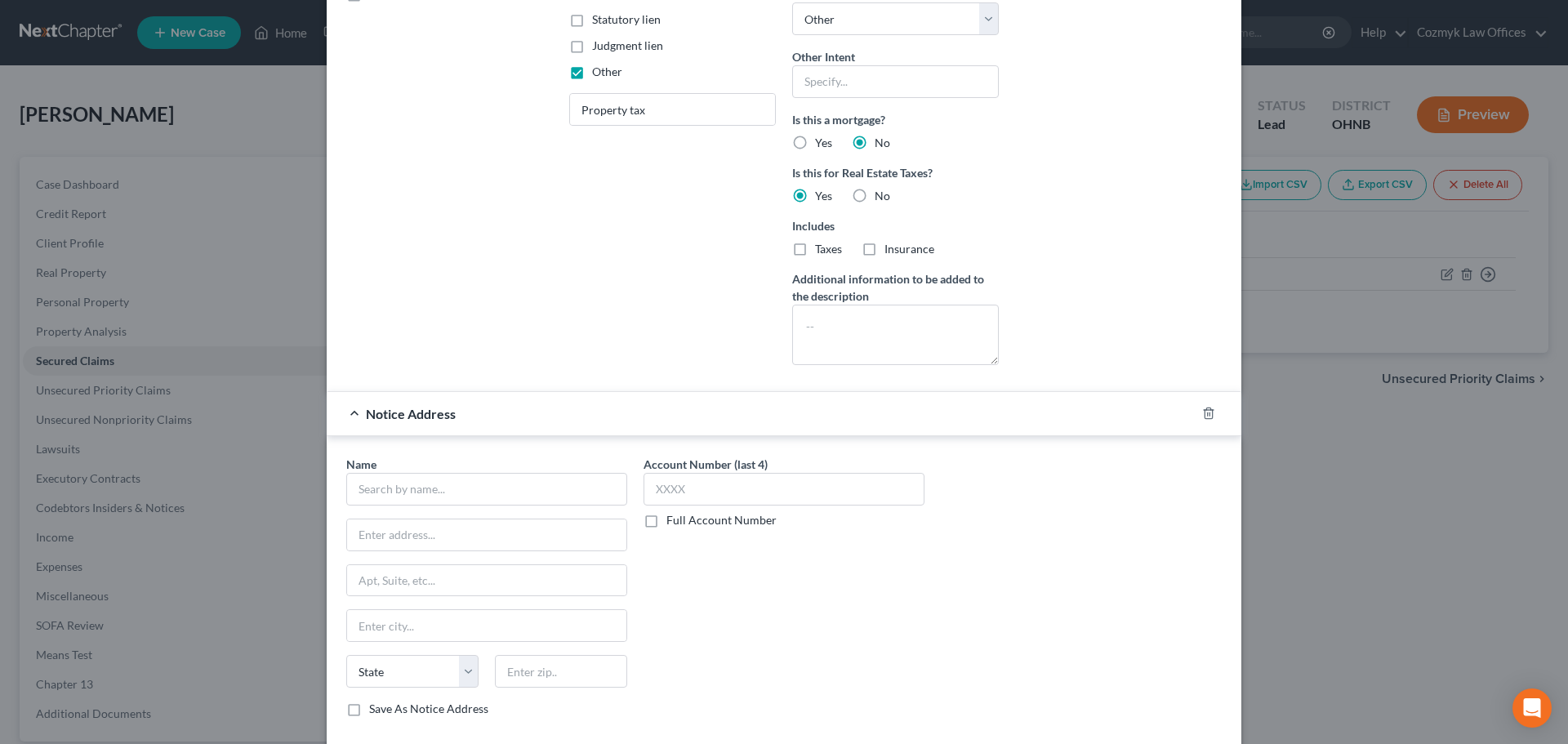
scroll to position [427, 0]
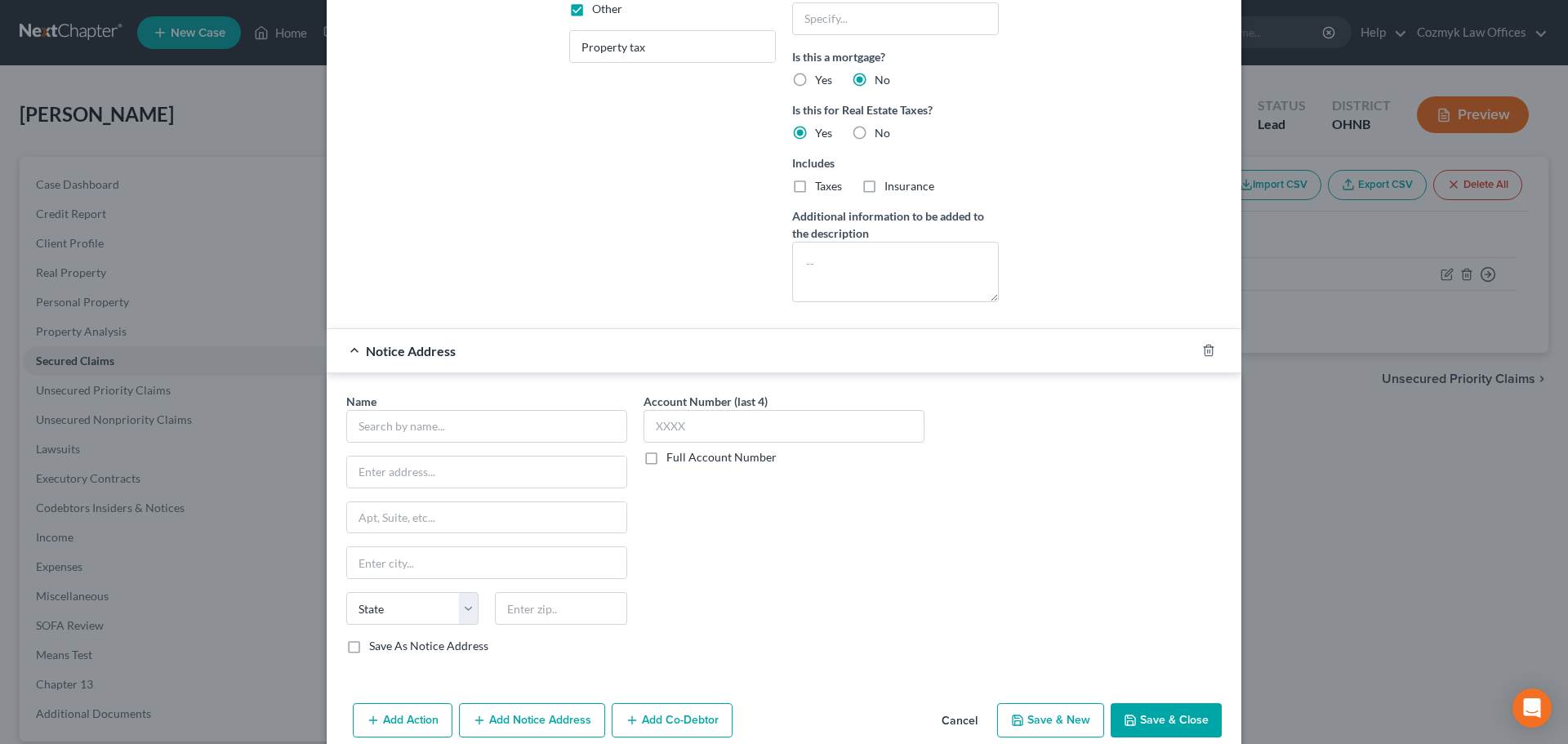
click at [667, 455] on label "Full Account Number" at bounding box center [722, 458] width 110 height 17
click at [673, 455] on input "Full Account Number" at bounding box center [678, 454] width 11 height 11
click at [716, 436] on input "text" at bounding box center [784, 426] width 281 height 33
paste input "CV-21-952848"
type input "CV-21-952848"
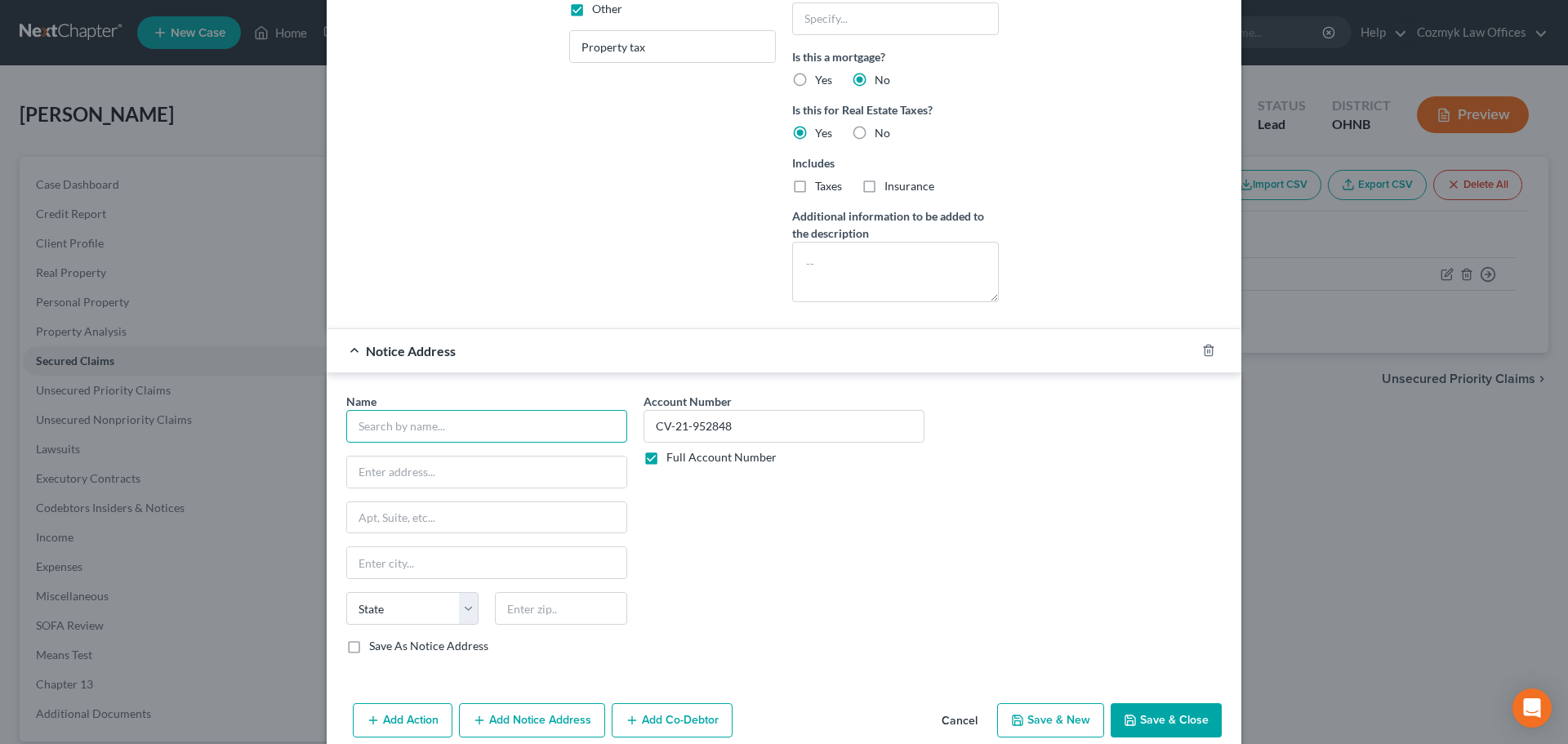
click at [499, 429] on input "text" at bounding box center [487, 426] width 281 height 33
type input "[PERSON_NAME]."
type input "[GEOGRAPHIC_DATA]"
type input "[STREET_ADDRESS]"
type input "44113"
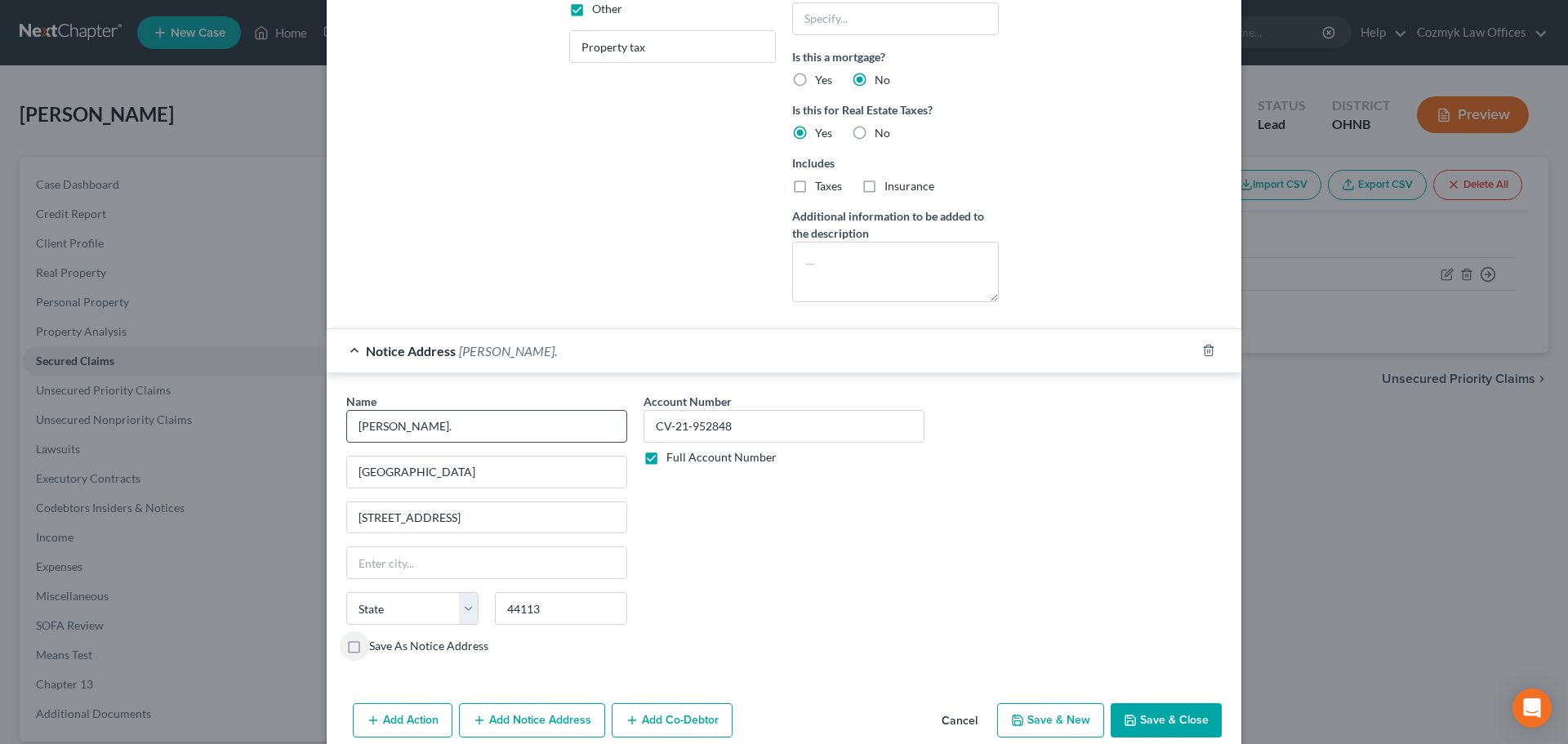
type input "[GEOGRAPHIC_DATA]"
select select "36"
drag, startPoint x: 1147, startPoint y: 721, endPoint x: 1125, endPoint y: 719, distance: 22.1
click at [1147, 721] on button "Save & Close" at bounding box center [1166, 720] width 111 height 34
select select
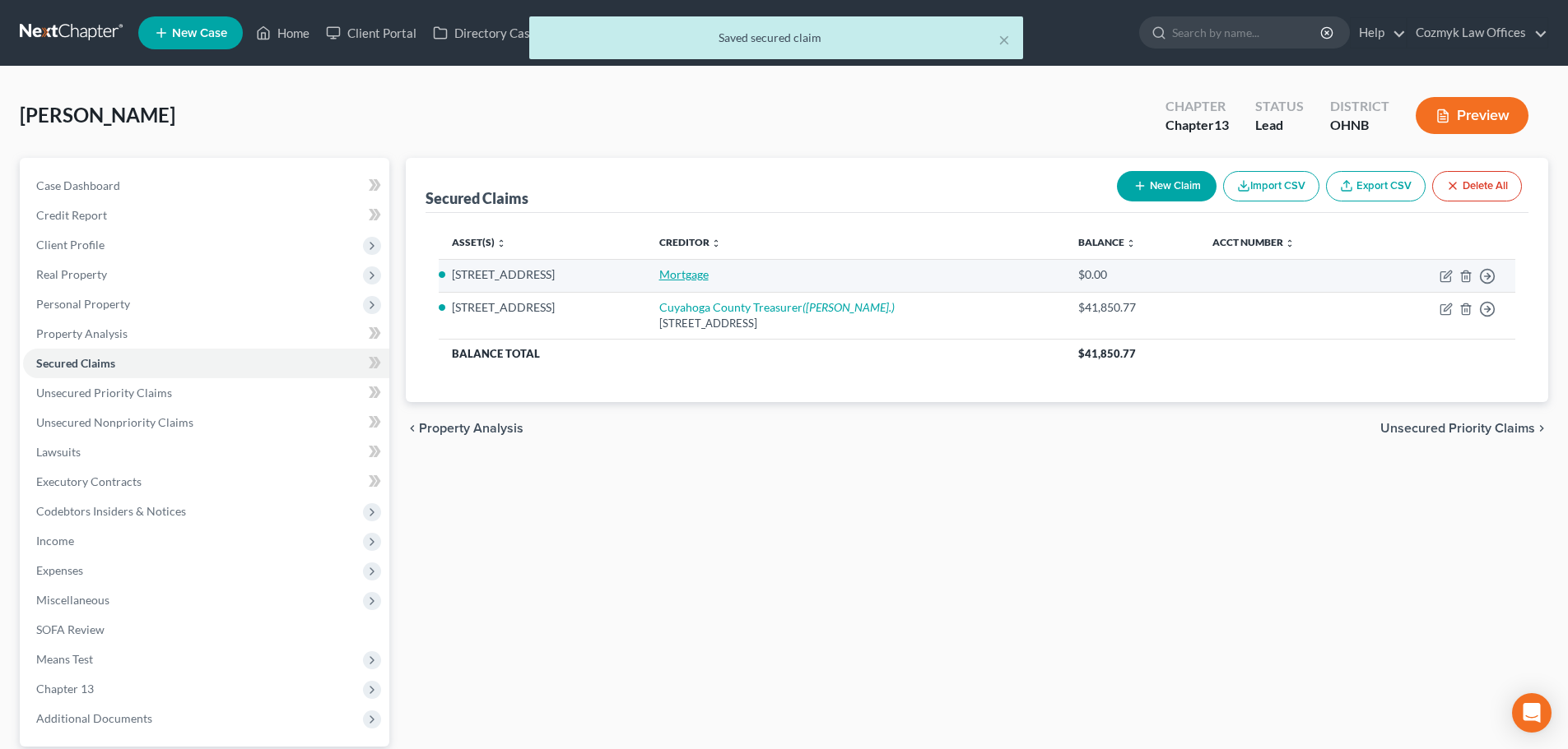
click at [659, 272] on link "Mortgage" at bounding box center [684, 274] width 50 height 14
select select "0"
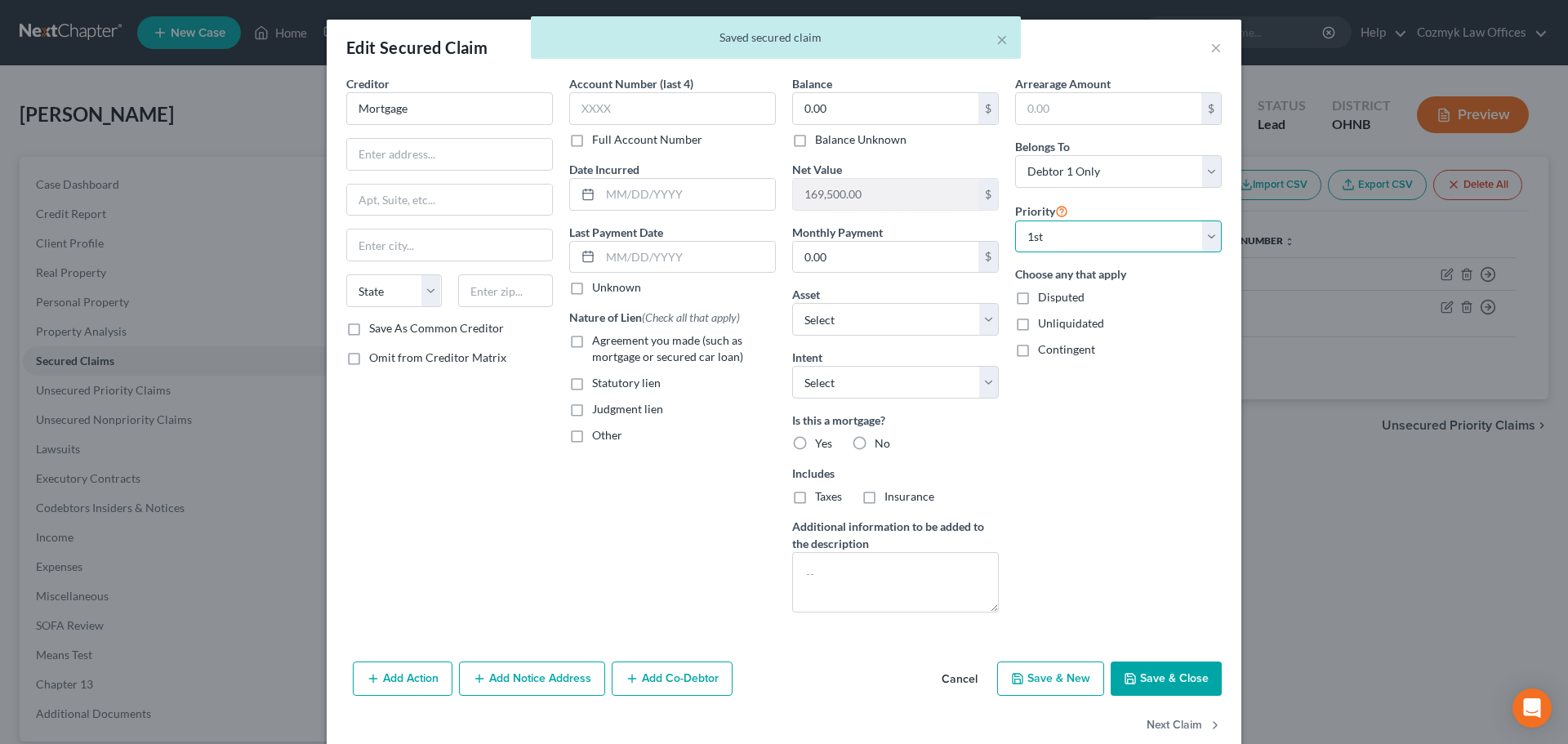
click at [1066, 232] on select "Select 1st 2nd 3rd 4th 5th 6th 7th 8th 9th 10th 11th 12th 13th 14th 15th 16th 1…" at bounding box center [1118, 237] width 207 height 33
select select "1"
click at [1015, 221] on select "Select 1st 2nd 3rd 4th 5th 6th 7th 8th 9th 10th 11th 12th 13th 14th 15th 16th 1…" at bounding box center [1118, 237] width 207 height 33
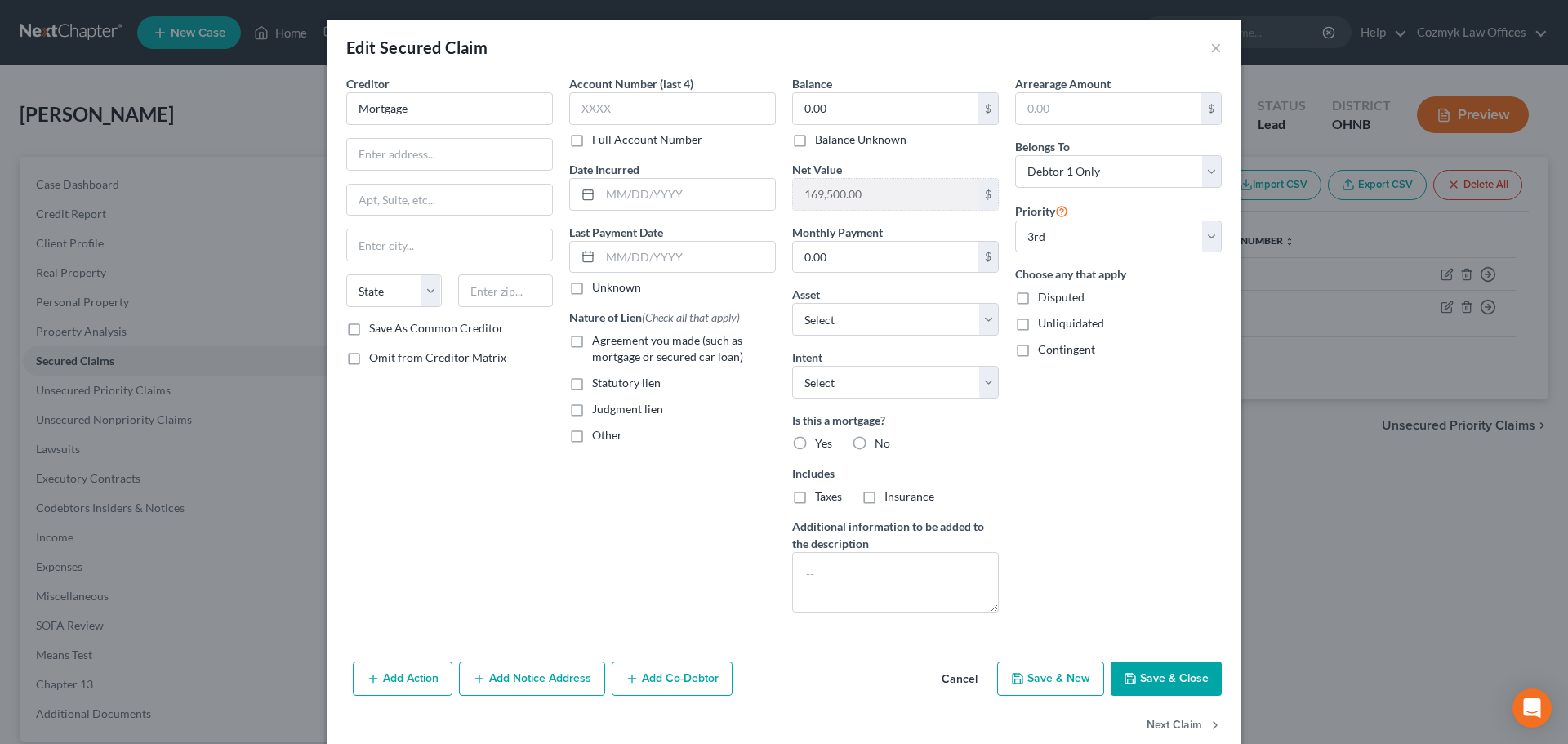
click at [815, 449] on label "Yes" at bounding box center [823, 444] width 17 height 17
click at [822, 446] on input "Yes" at bounding box center [827, 440] width 11 height 11
radio input "true"
click at [1166, 686] on button "Save & Close" at bounding box center [1166, 679] width 111 height 34
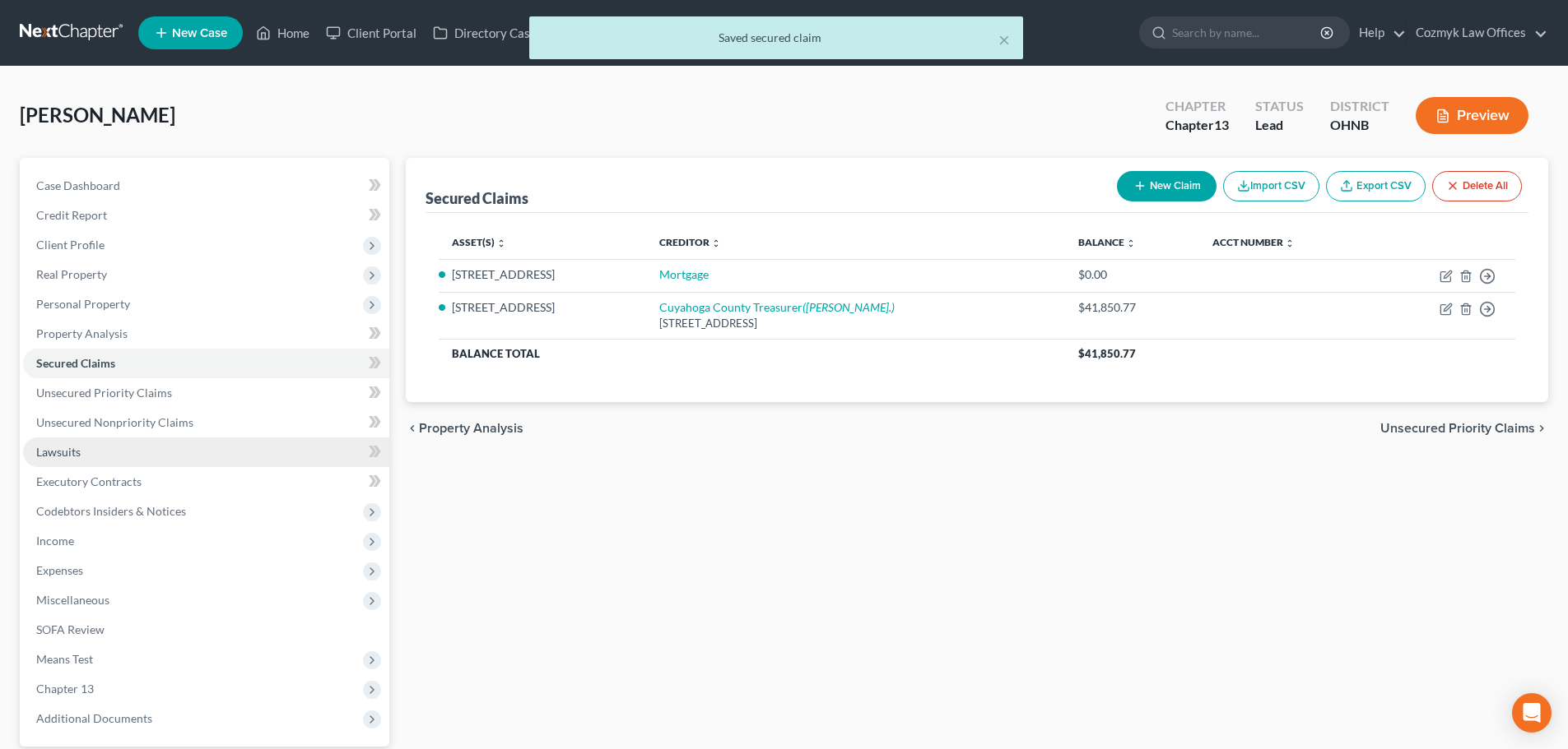
click at [94, 459] on link "Lawsuits" at bounding box center [206, 452] width 366 height 29
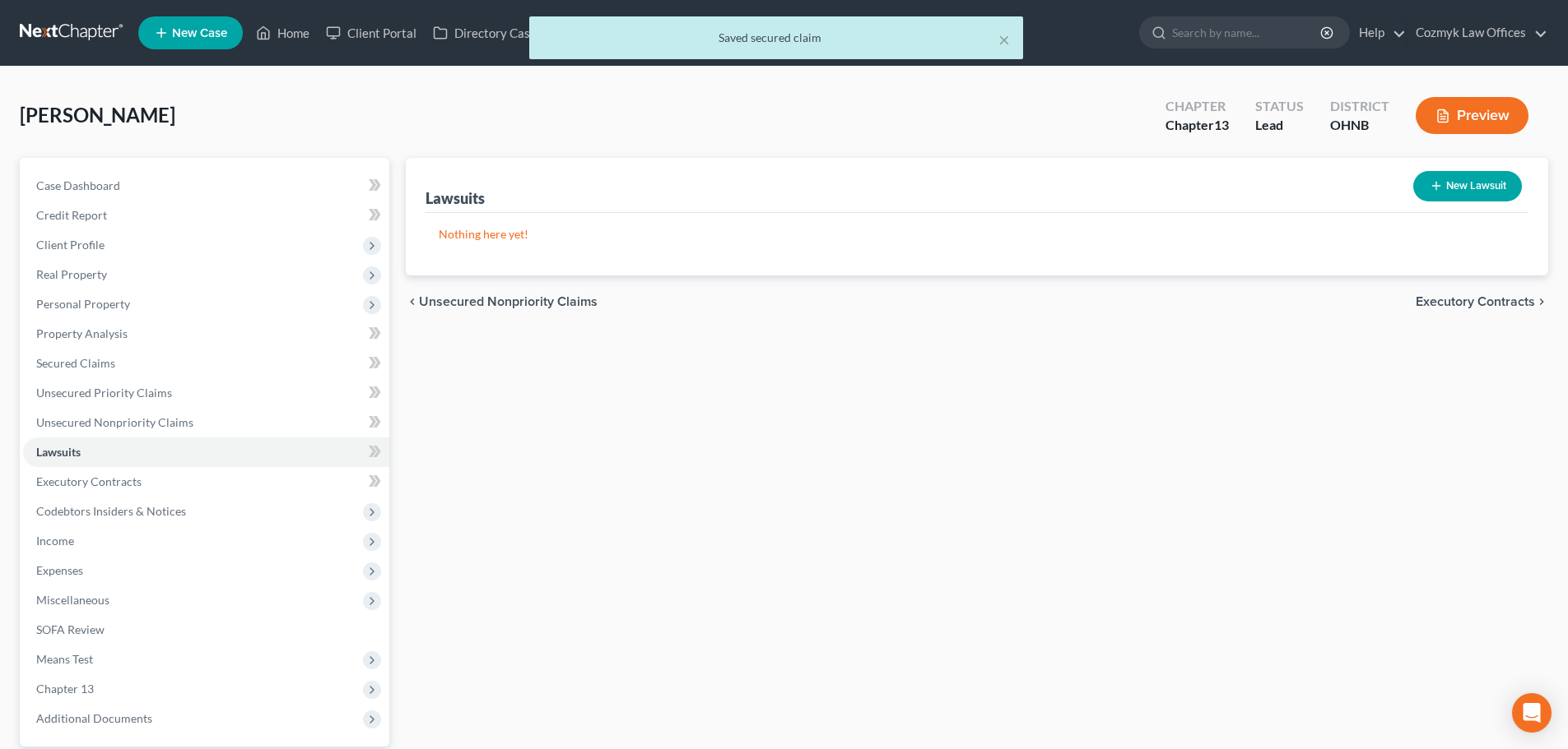
click at [1462, 183] on button "New Lawsuit" at bounding box center [1467, 186] width 109 height 30
select select "0"
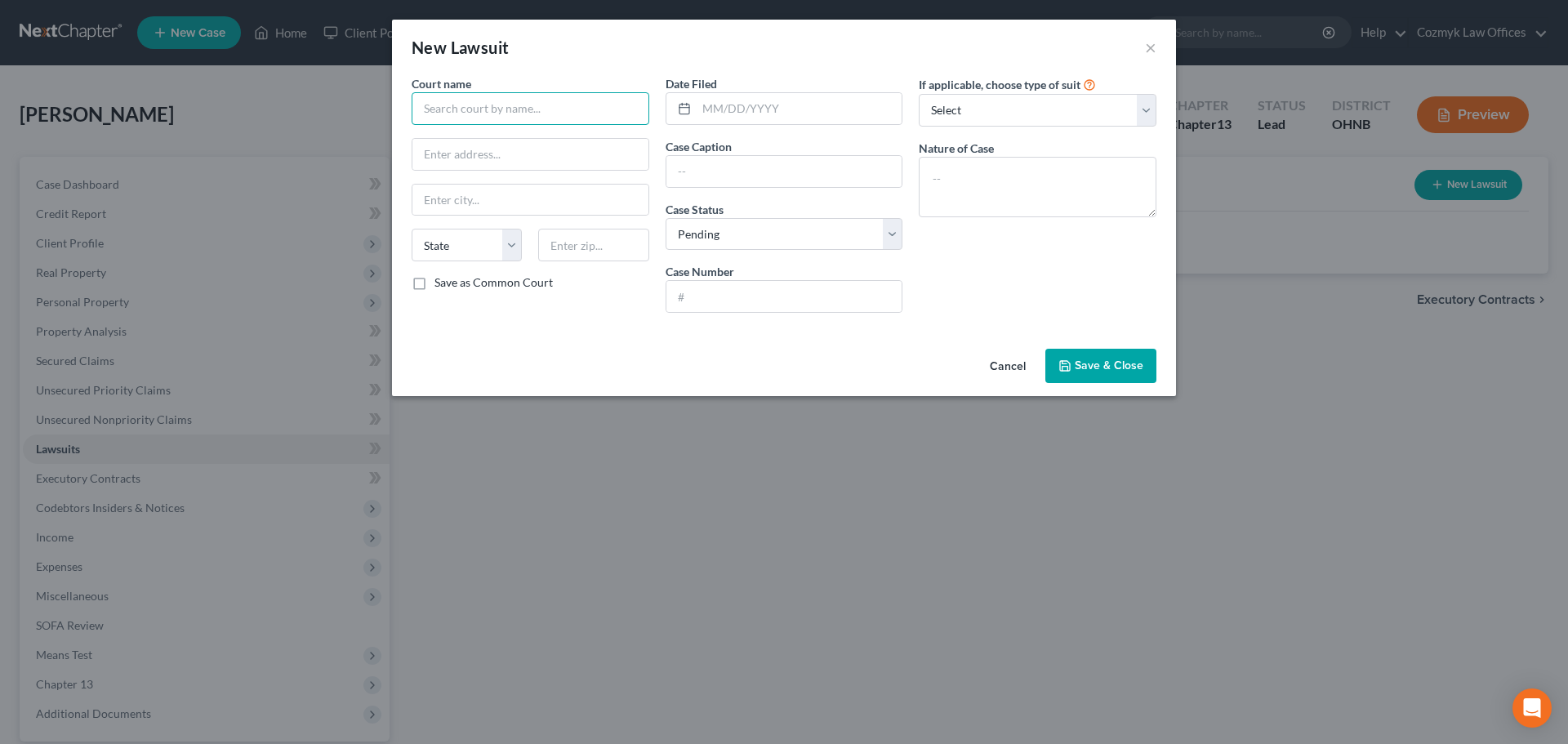
click at [576, 121] on input "text" at bounding box center [530, 108] width 238 height 33
click at [550, 146] on div "Cuyahoga County Court of Common Pleas" at bounding box center [533, 137] width 216 height 17
type input "Cuyahoga County Court of Common Pleas"
type input "[STREET_ADDRESS]"
type input "[GEOGRAPHIC_DATA]"
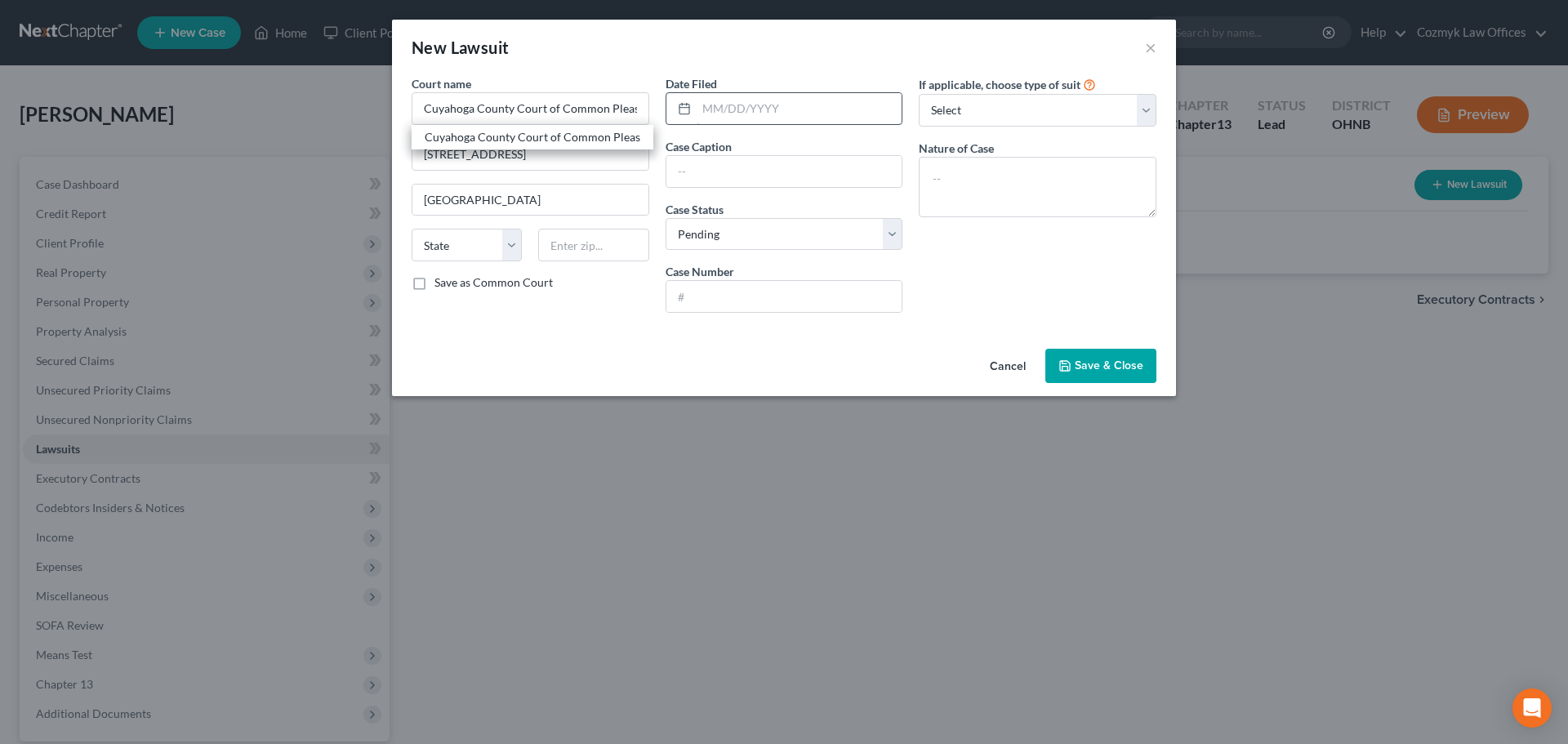
select select "36"
type input "44113"
click at [725, 114] on input "text" at bounding box center [800, 108] width 206 height 31
type input "[DATE]"
paste input "CV-21-952848"
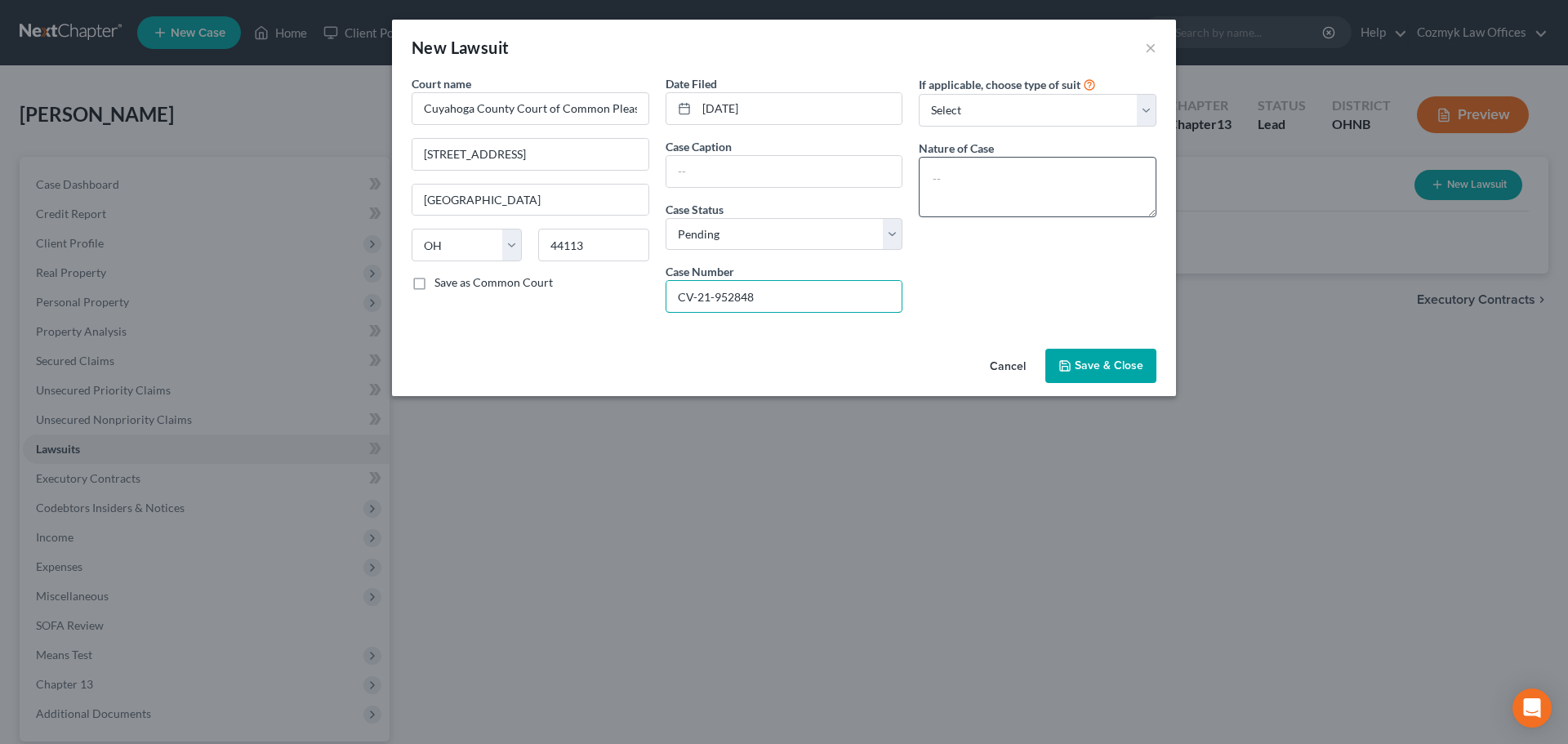
type input "CV-21-952848"
click at [985, 188] on textarea at bounding box center [1038, 187] width 238 height 60
type textarea "Tax foreclosure"
click at [689, 178] on input "text" at bounding box center [785, 171] width 236 height 31
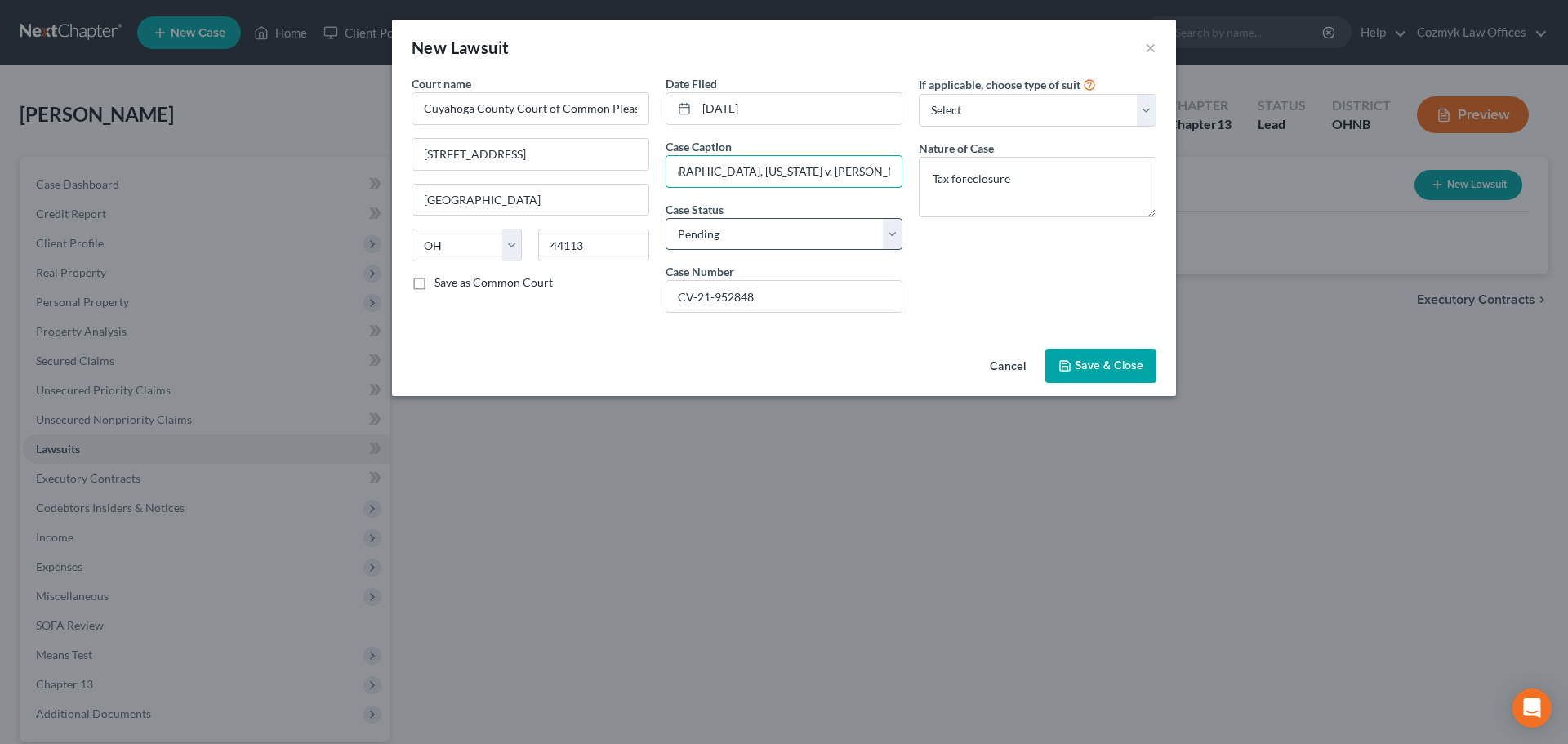
type input "Treasurer of [GEOGRAPHIC_DATA], [US_STATE] v. [PERSON_NAME], et al"
drag, startPoint x: 709, startPoint y: 237, endPoint x: 714, endPoint y: 248, distance: 12.1
click at [709, 237] on select "Select Pending On Appeal Concluded" at bounding box center [785, 234] width 238 height 33
select select "2"
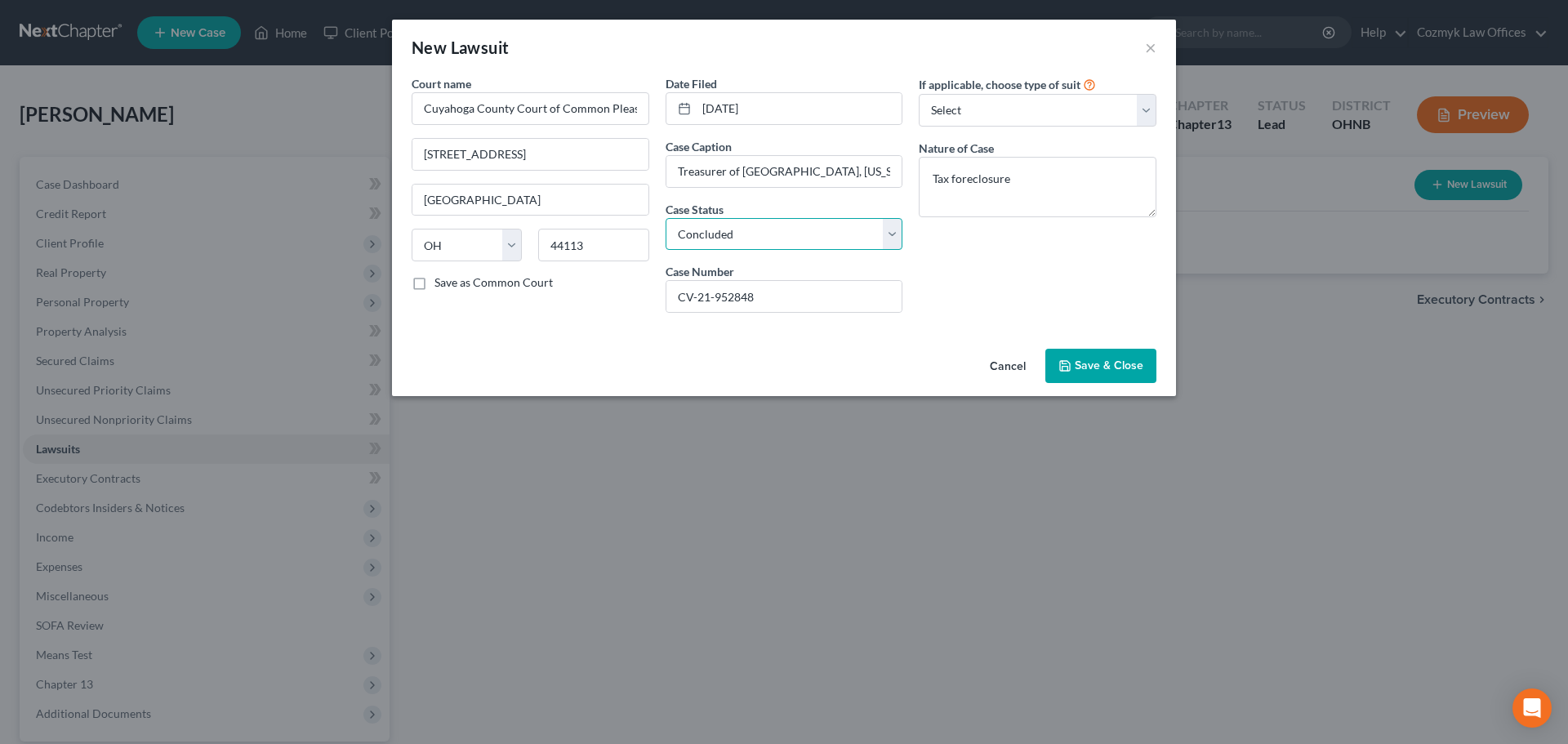
click at [666, 218] on select "Select Pending On Appeal Concluded" at bounding box center [785, 234] width 238 height 33
click at [1094, 375] on button "Save & Close" at bounding box center [1101, 366] width 111 height 34
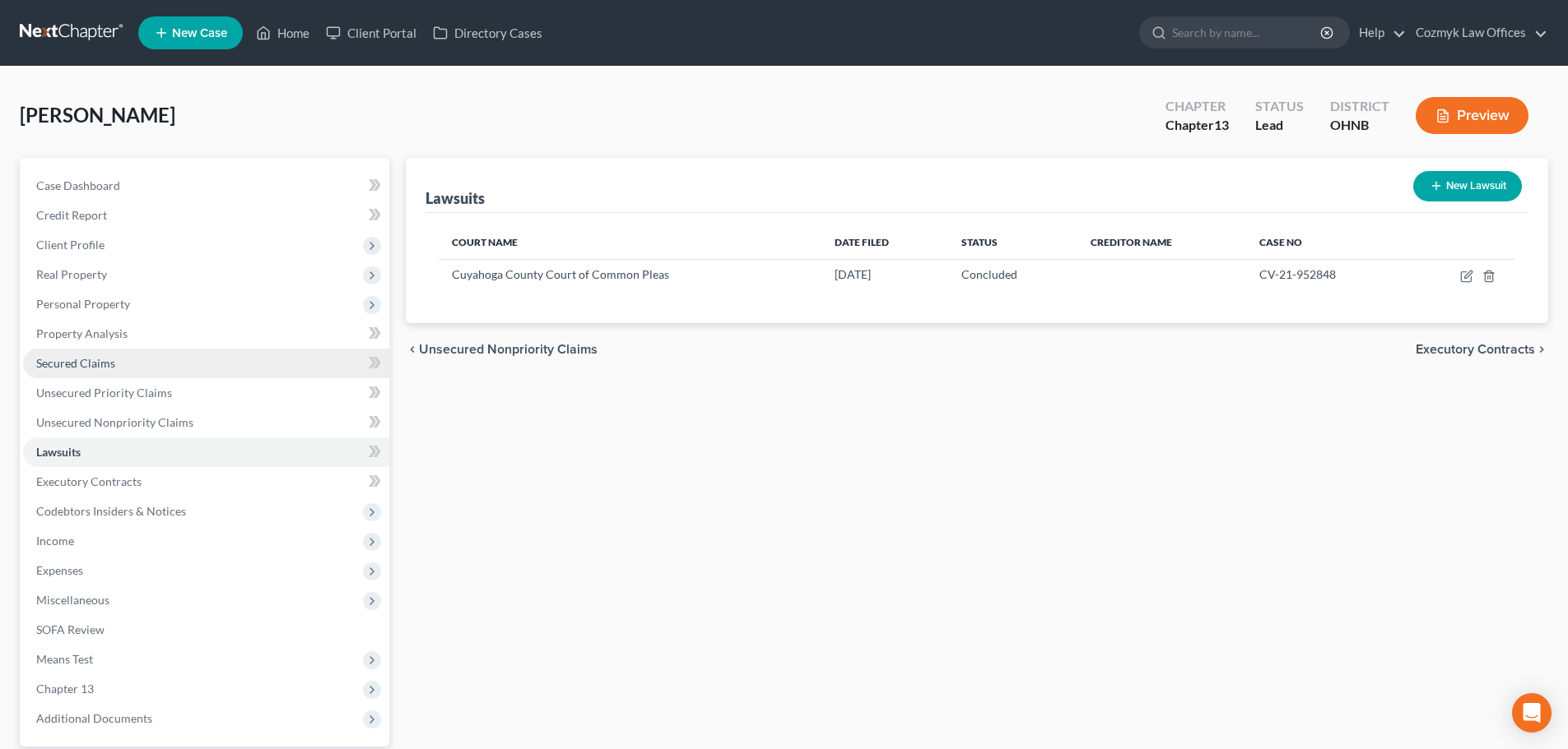
click at [124, 353] on link "Secured Claims" at bounding box center [206, 363] width 366 height 29
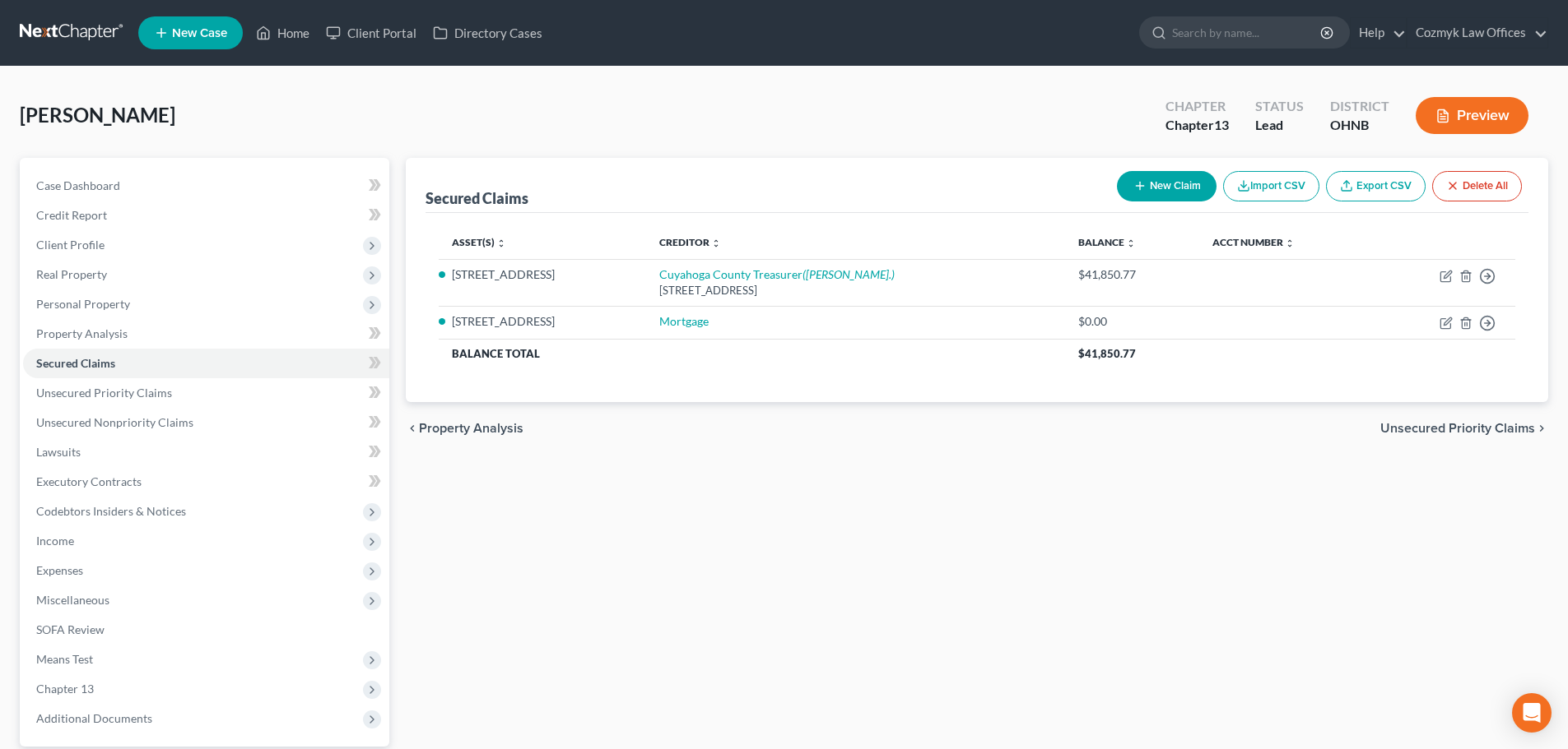
click at [1173, 180] on button "New Claim" at bounding box center [1167, 186] width 99 height 30
select select "0"
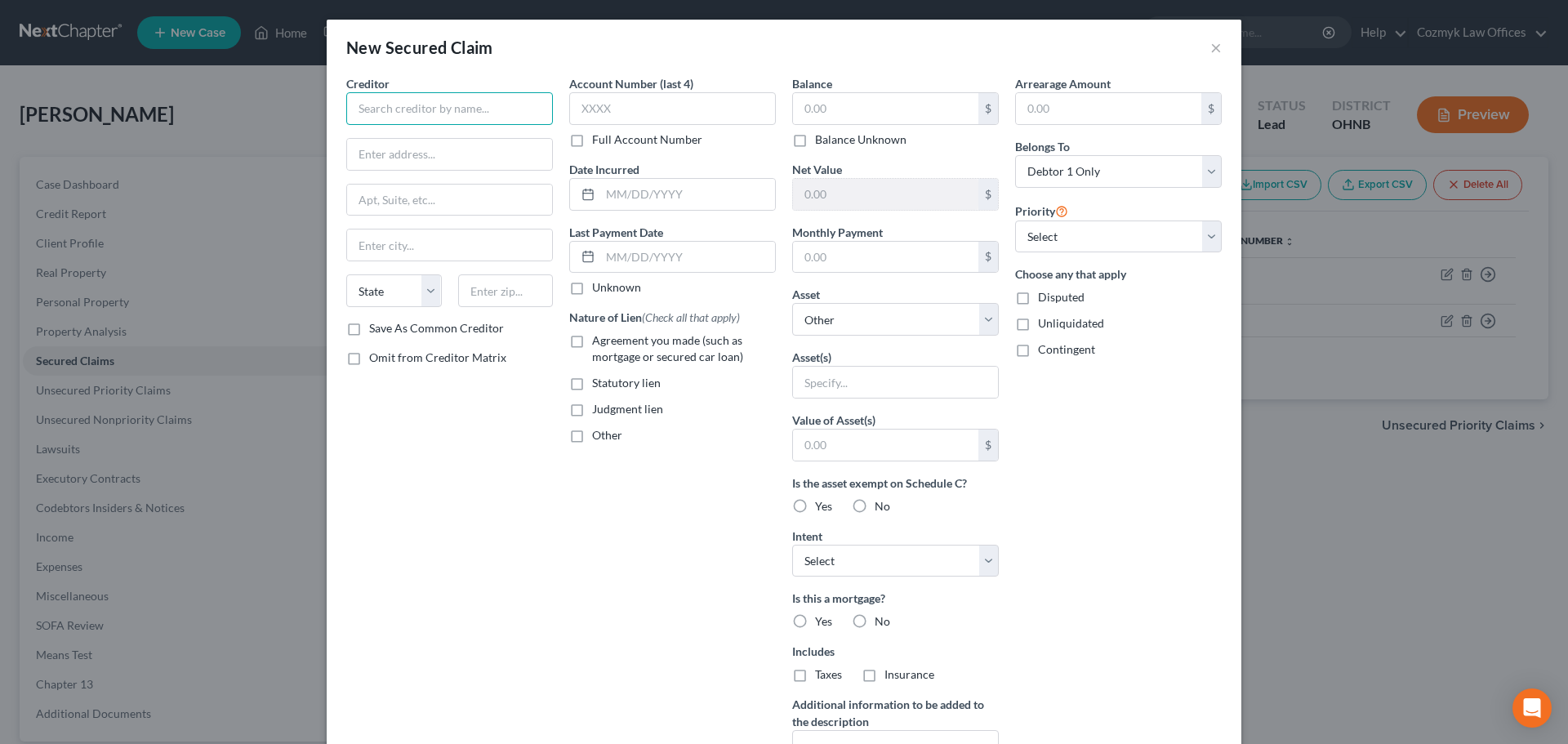
click at [485, 116] on input "text" at bounding box center [449, 108] width 207 height 33
type input "O"
type input "[US_STATE] Department of Taxation"
type input "Attn: Bankruptcy Division"
type input "PO Box 530"
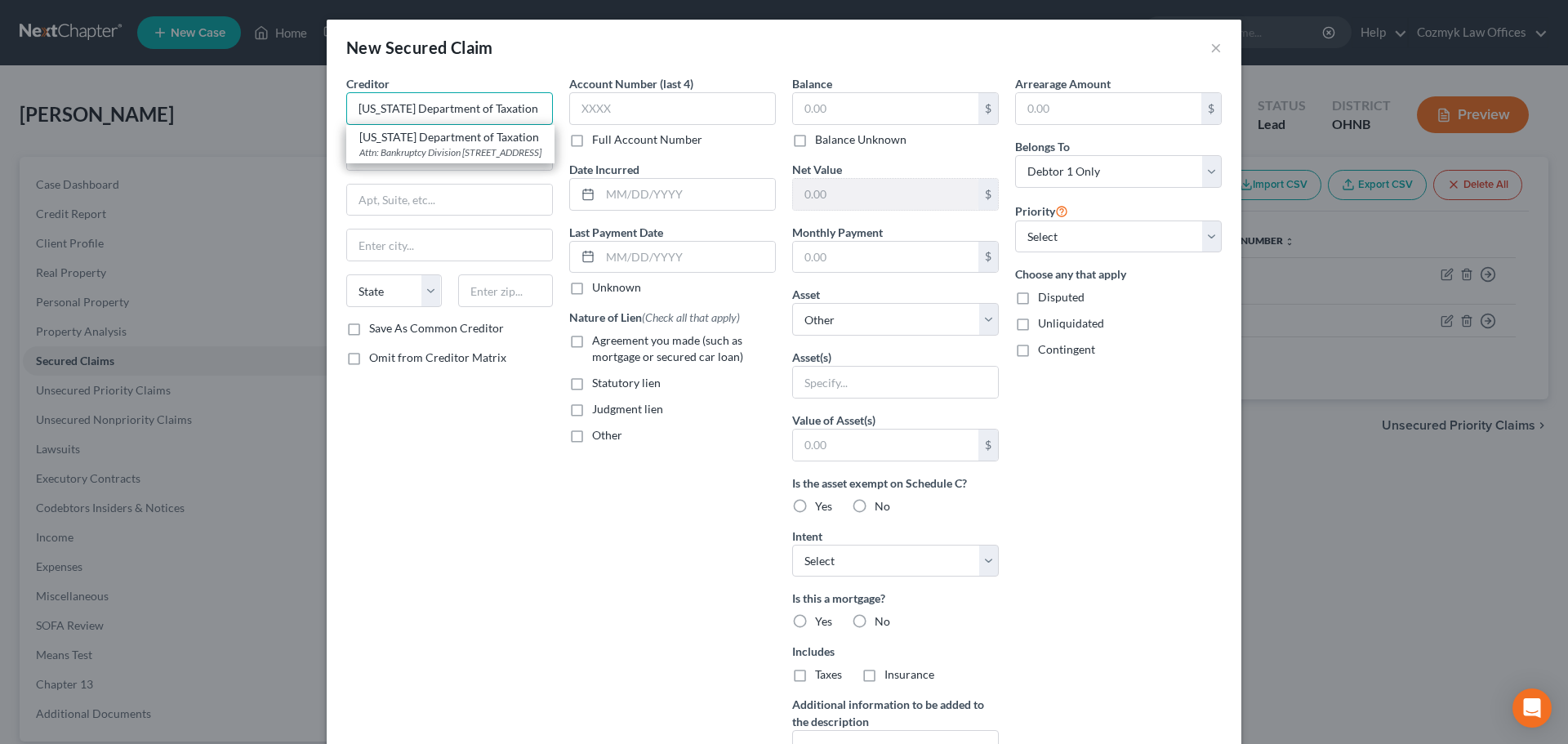
type input "Columbus"
select select "36"
type input "43216-0530"
type input "[US_STATE] Department of Taxation"
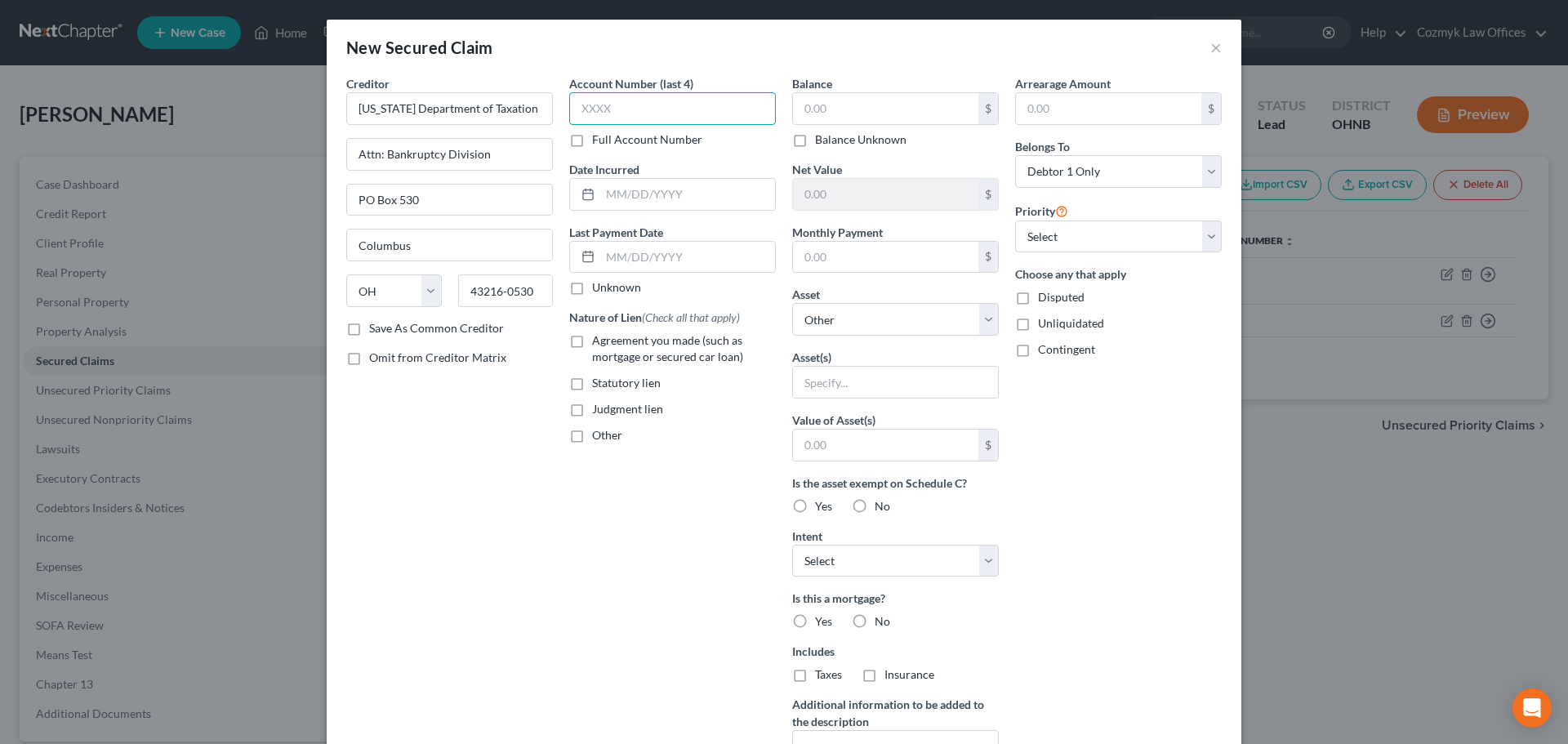
click at [588, 115] on input "text" at bounding box center [672, 108] width 207 height 33
type input "1009"
type input "2011"
click at [592, 385] on label "Statutory lien" at bounding box center [627, 383] width 69 height 17
click at [599, 385] on input "Statutory lien" at bounding box center [604, 380] width 11 height 11
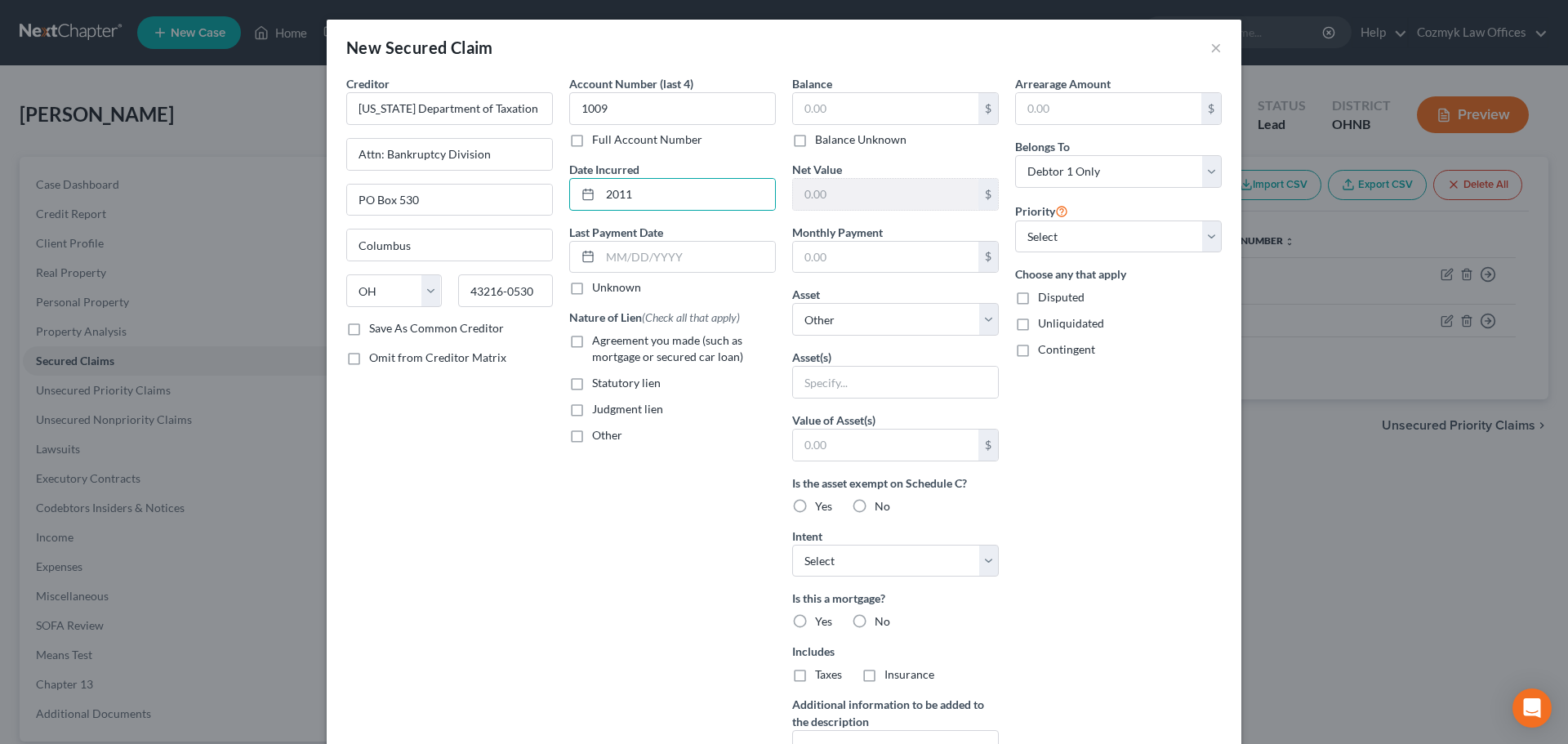
checkbox input "true"
click at [592, 442] on label "Other" at bounding box center [607, 436] width 30 height 17
click at [599, 438] on input "Other" at bounding box center [604, 433] width 11 height 11
checkbox input "true"
click at [593, 475] on input "text" at bounding box center [672, 473] width 205 height 31
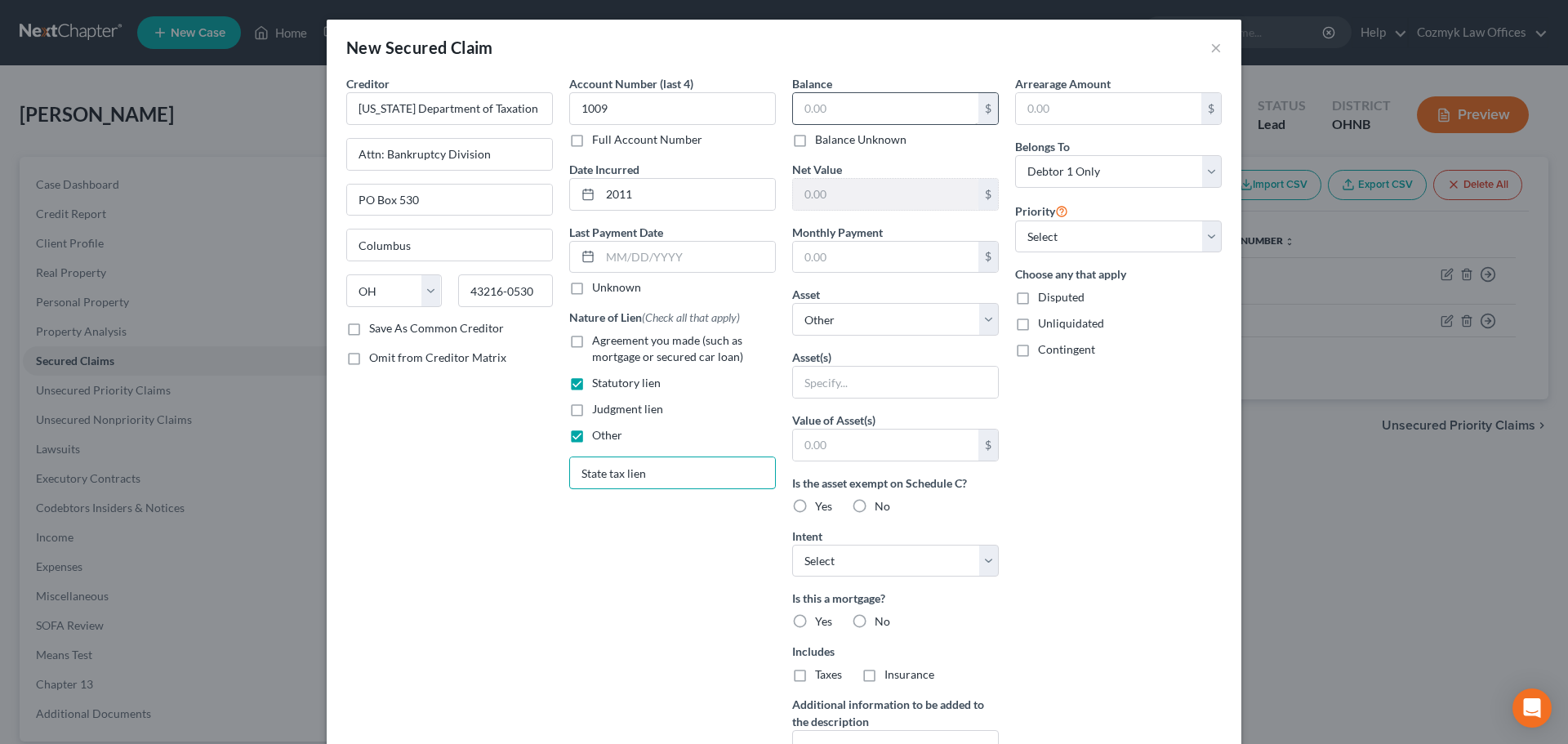
type input "State tax lien"
click at [840, 112] on input "text" at bounding box center [886, 108] width 186 height 31
type input "1,821.67"
click at [835, 320] on select "Select Other Multiple Assets [STREET_ADDRESS] - $169500.0 Sports & Hobby Equipm…" at bounding box center [895, 319] width 207 height 33
select select "2"
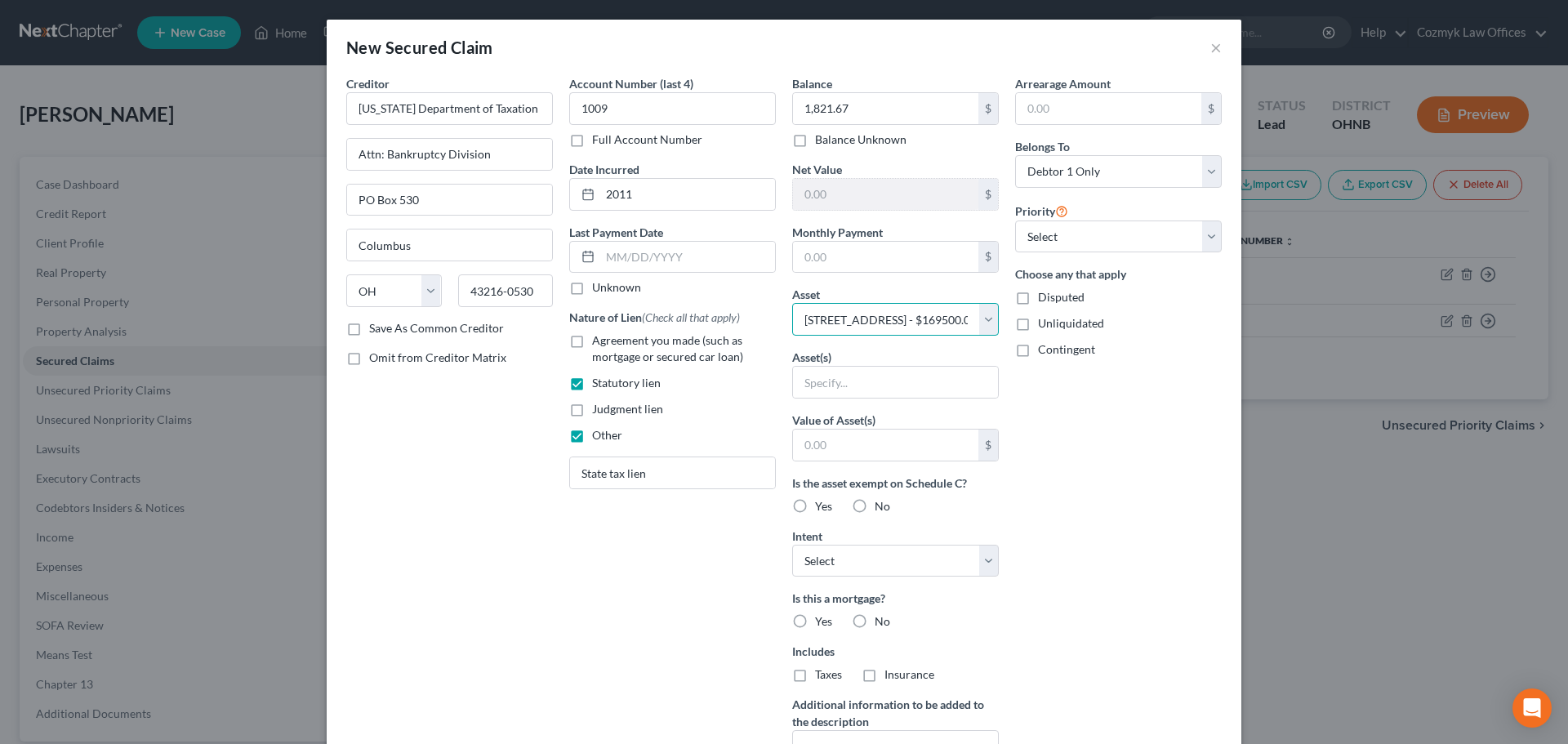
click at [792, 303] on select "Select Other Multiple Assets [STREET_ADDRESS] - $169500.0 Sports & Hobby Equipm…" at bounding box center [895, 319] width 207 height 33
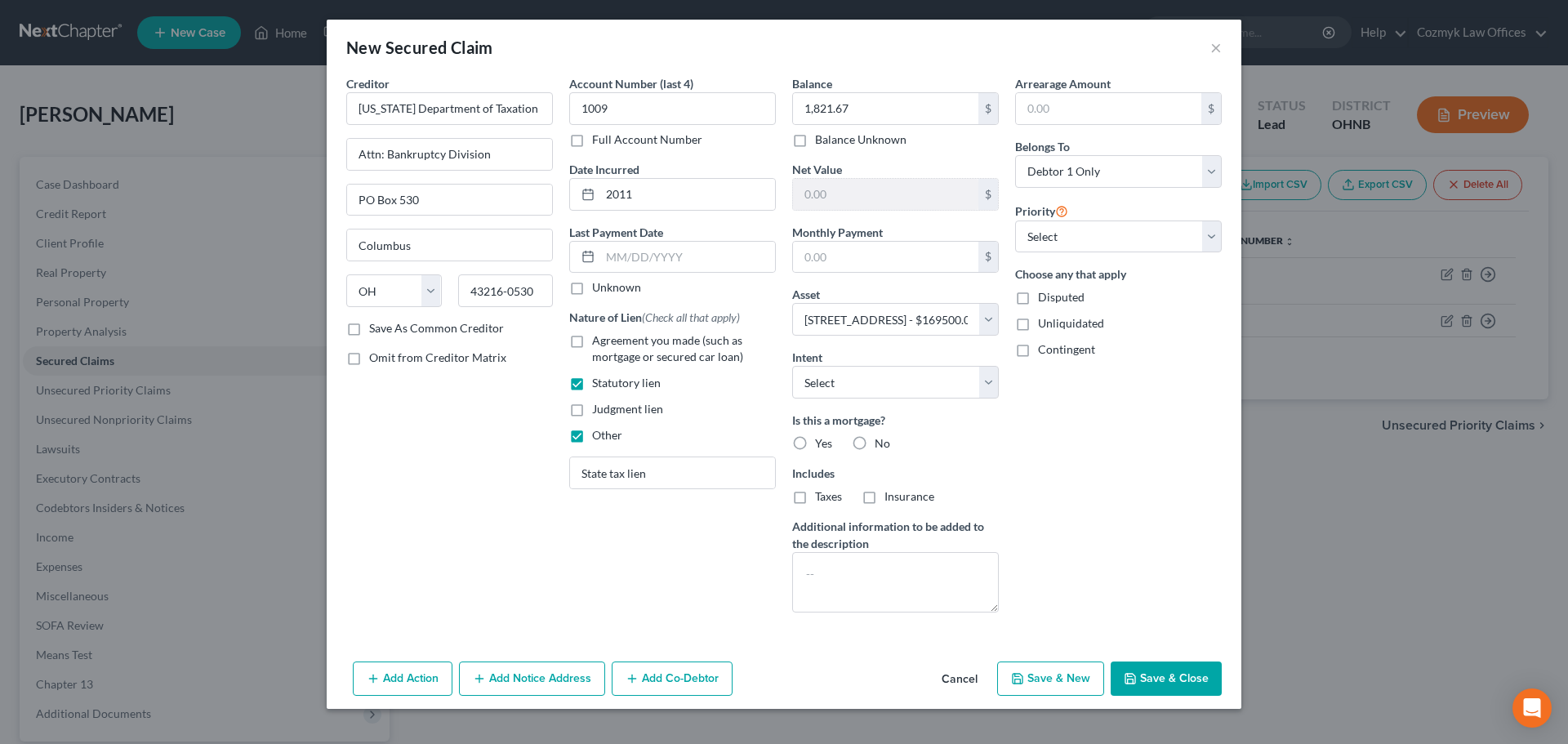
click at [1018, 254] on div "Arrearage Amount $ Belongs To * Select Debtor 1 Only Debtor 2 Only Debtor 1 And…" at bounding box center [1119, 351] width 223 height 551
click at [1044, 241] on select "Select 3rd 4th 5th 6th 7th 8th 9th 10th 11th 12th 13th 14th 15th 16th 17th 18th…" at bounding box center [1118, 237] width 207 height 33
select select "0"
click at [1015, 221] on select "Select 3rd 4th 5th 6th 7th 8th 9th 10th 11th 12th 13th 14th 15th 16th 17th 18th…" at bounding box center [1118, 237] width 207 height 33
click at [874, 443] on label "No" at bounding box center [882, 444] width 16 height 17
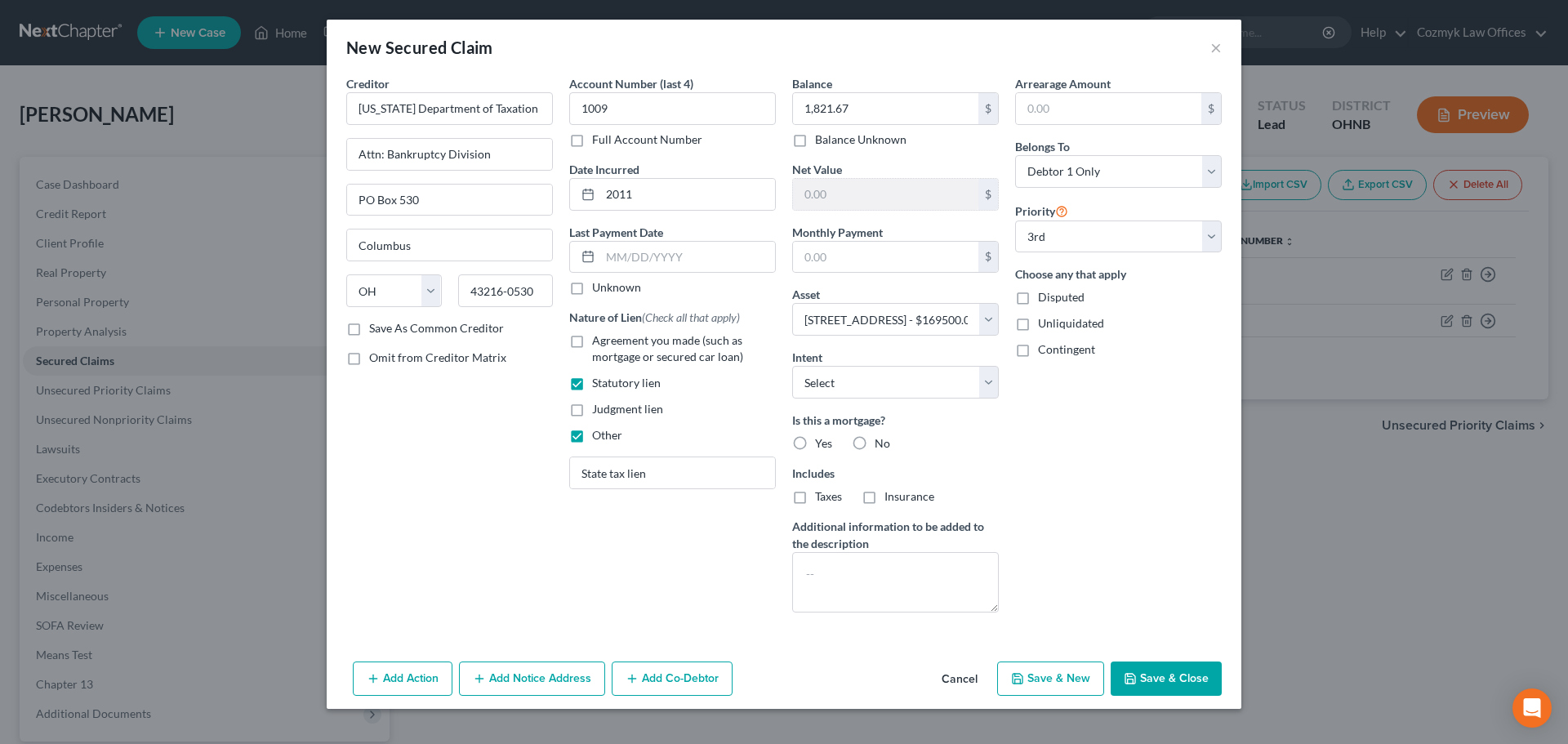
click at [881, 443] on input "No" at bounding box center [886, 440] width 11 height 11
radio input "true"
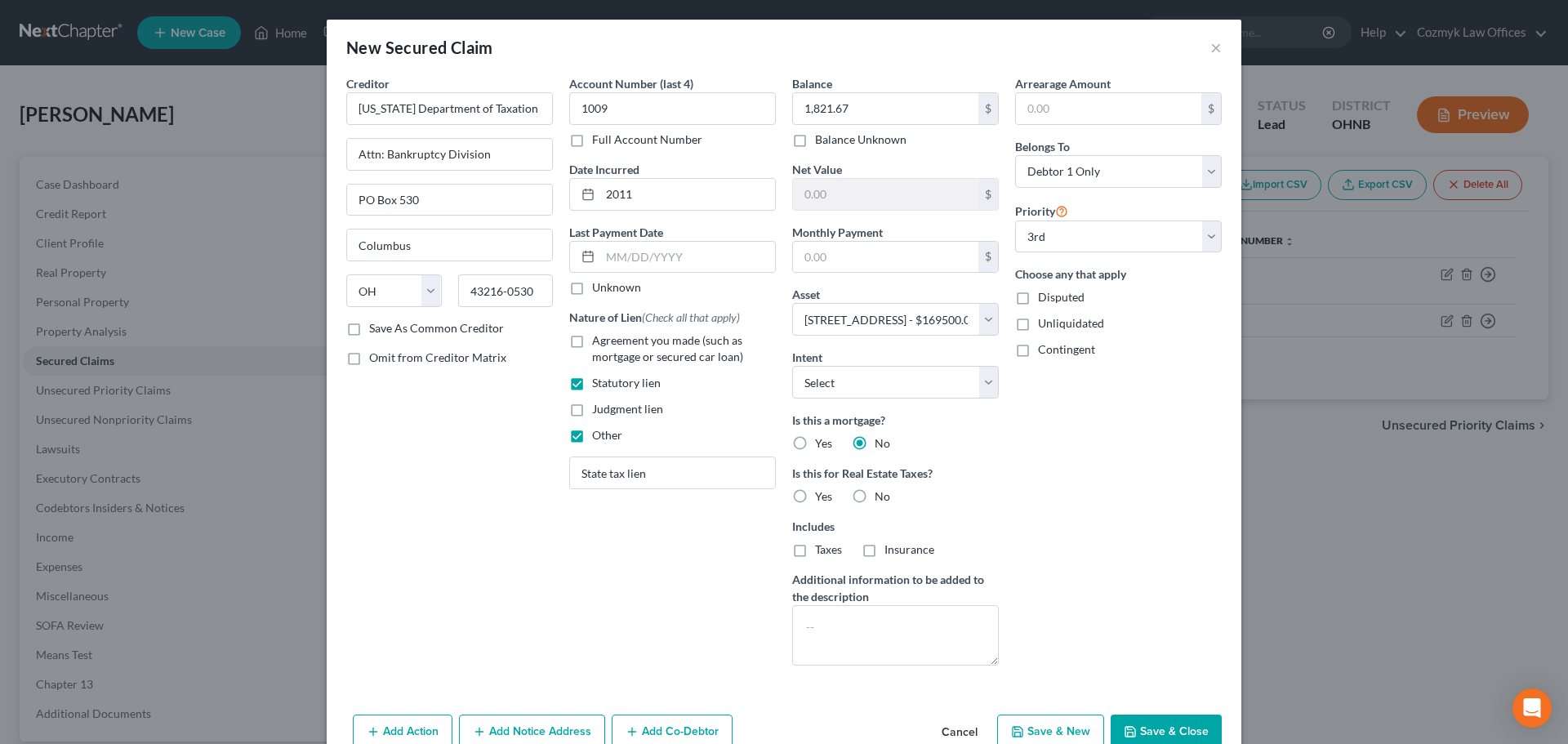
click at [874, 495] on label "No" at bounding box center [882, 497] width 16 height 17
click at [881, 495] on input "No" at bounding box center [886, 494] width 11 height 11
radio input "true"
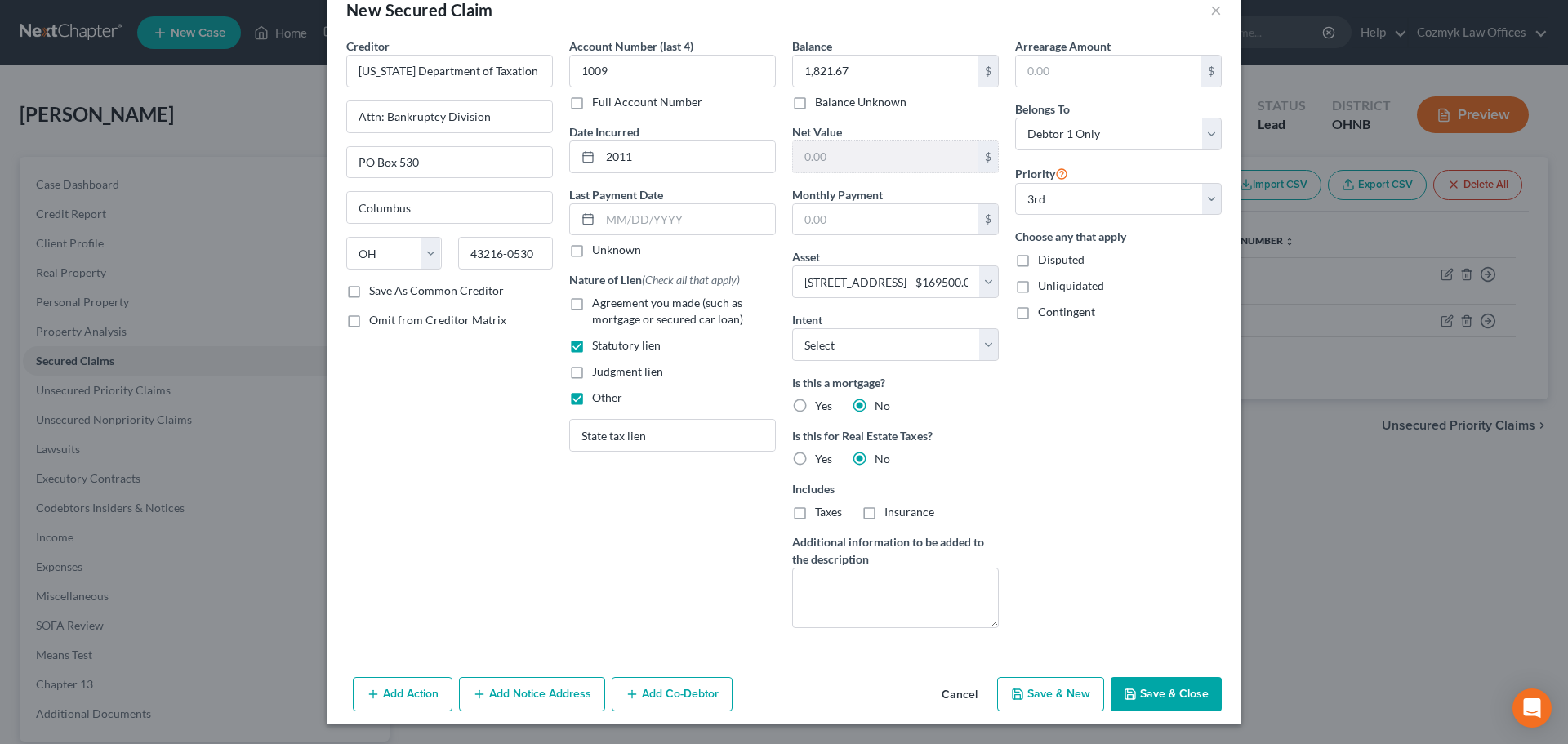
click at [1170, 708] on button "Save & Close" at bounding box center [1166, 694] width 111 height 34
select select
select select "2"
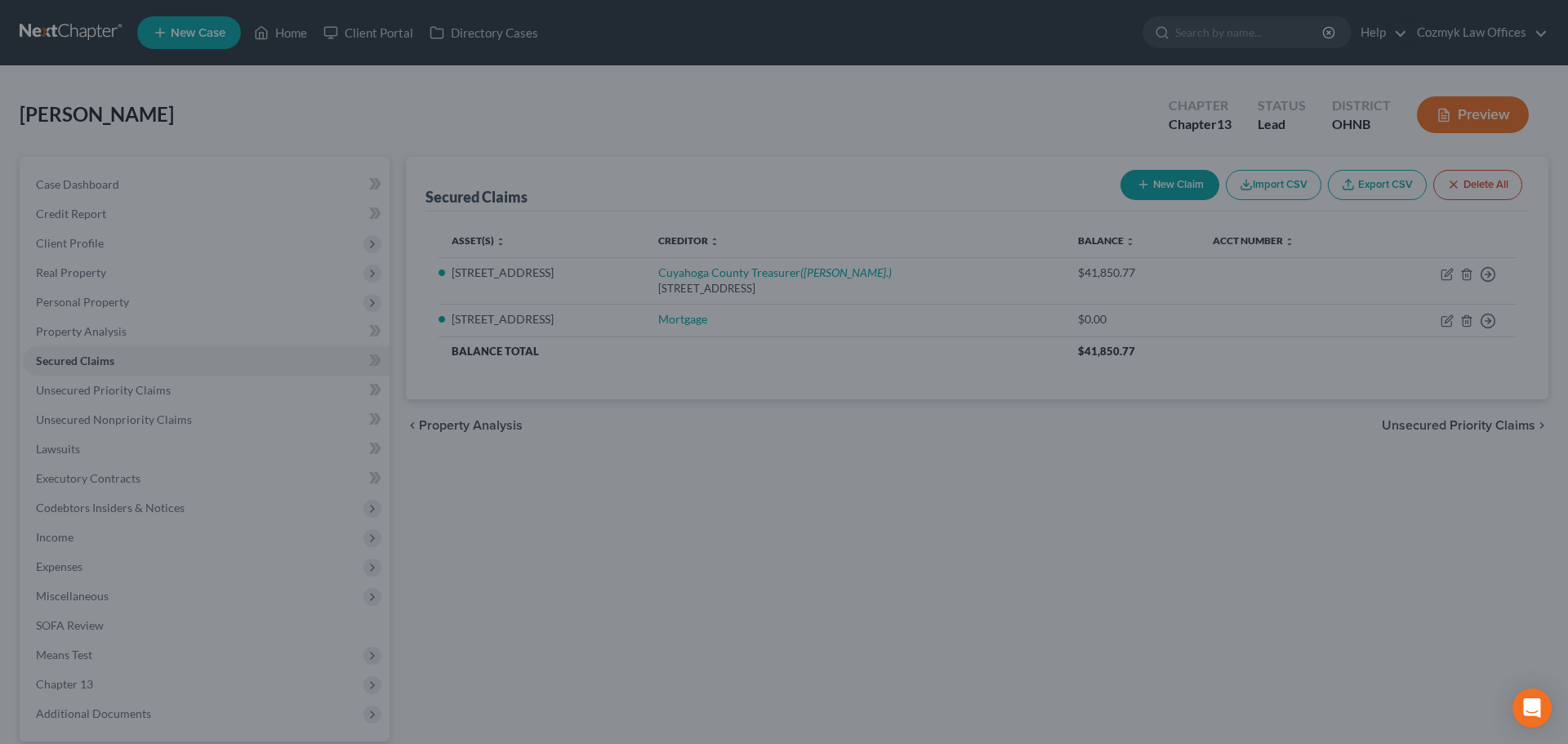
scroll to position [0, 0]
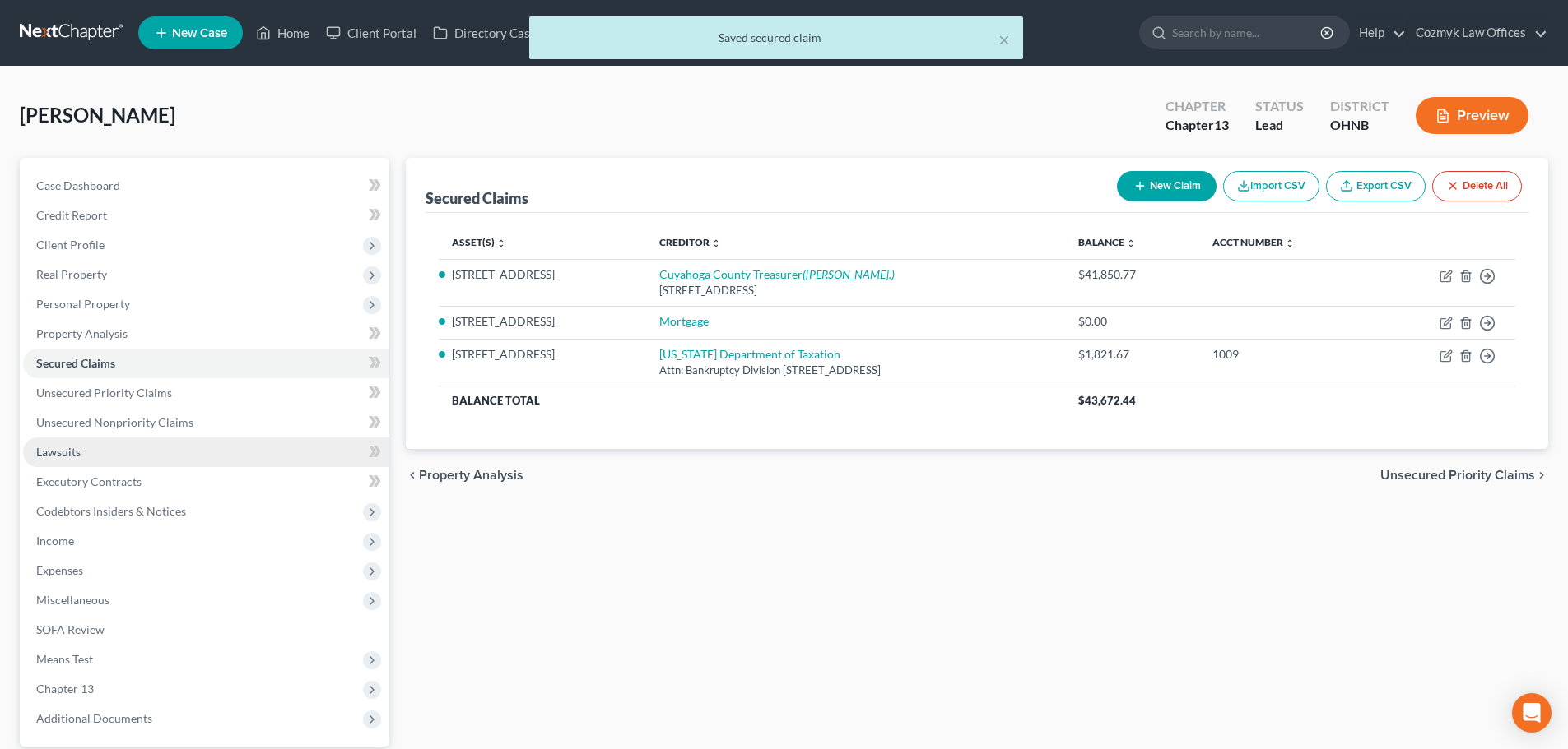
click at [76, 456] on span "Lawsuits" at bounding box center [58, 452] width 45 height 14
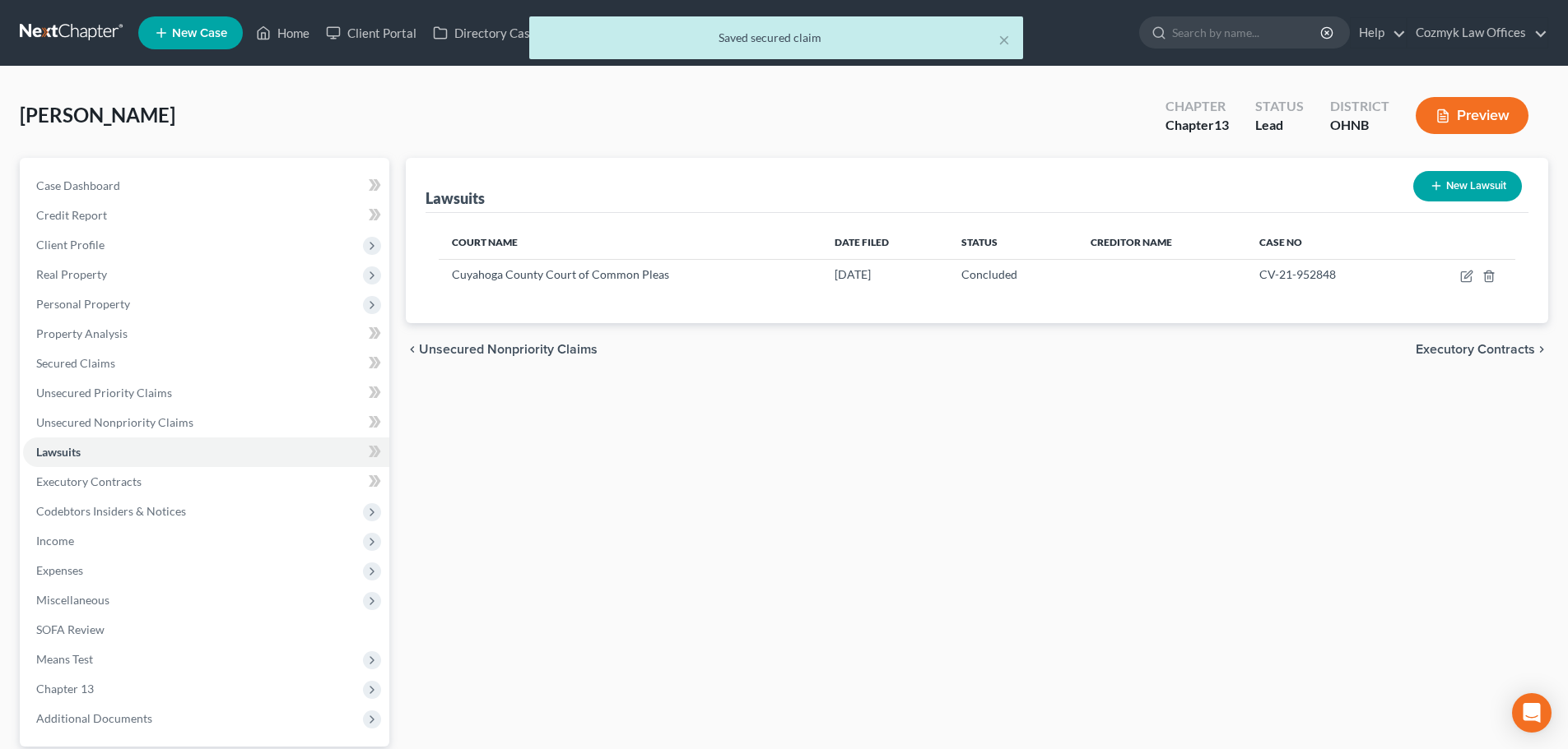
click at [1450, 182] on button "New Lawsuit" at bounding box center [1467, 186] width 109 height 30
select select "0"
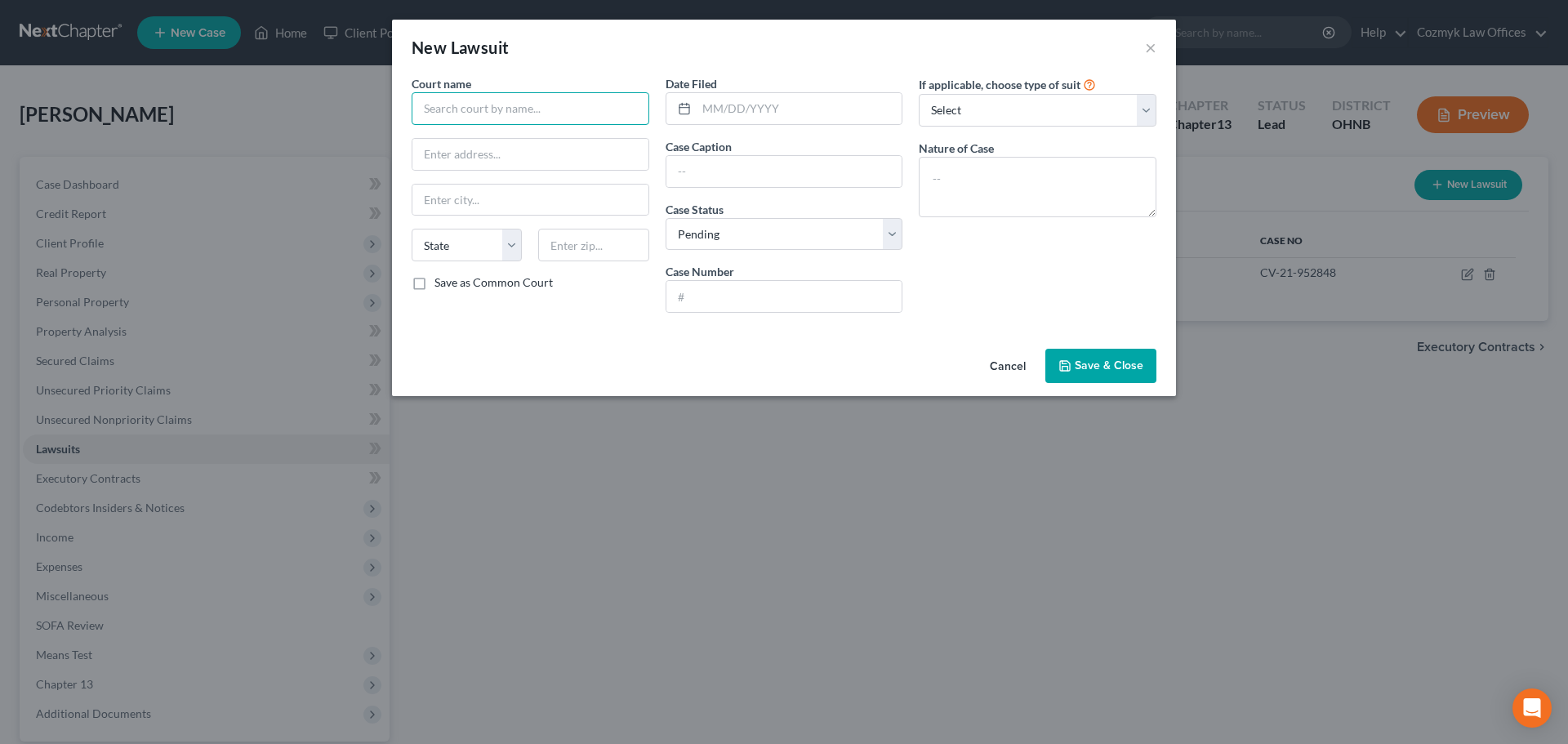
click at [520, 107] on input "text" at bounding box center [530, 108] width 238 height 33
click at [515, 133] on div "Cuyahoga County Court of Common Pleas" at bounding box center [533, 137] width 216 height 17
type input "Cuyahoga County Court of Common Pleas"
type input "[STREET_ADDRESS]"
type input "[GEOGRAPHIC_DATA]"
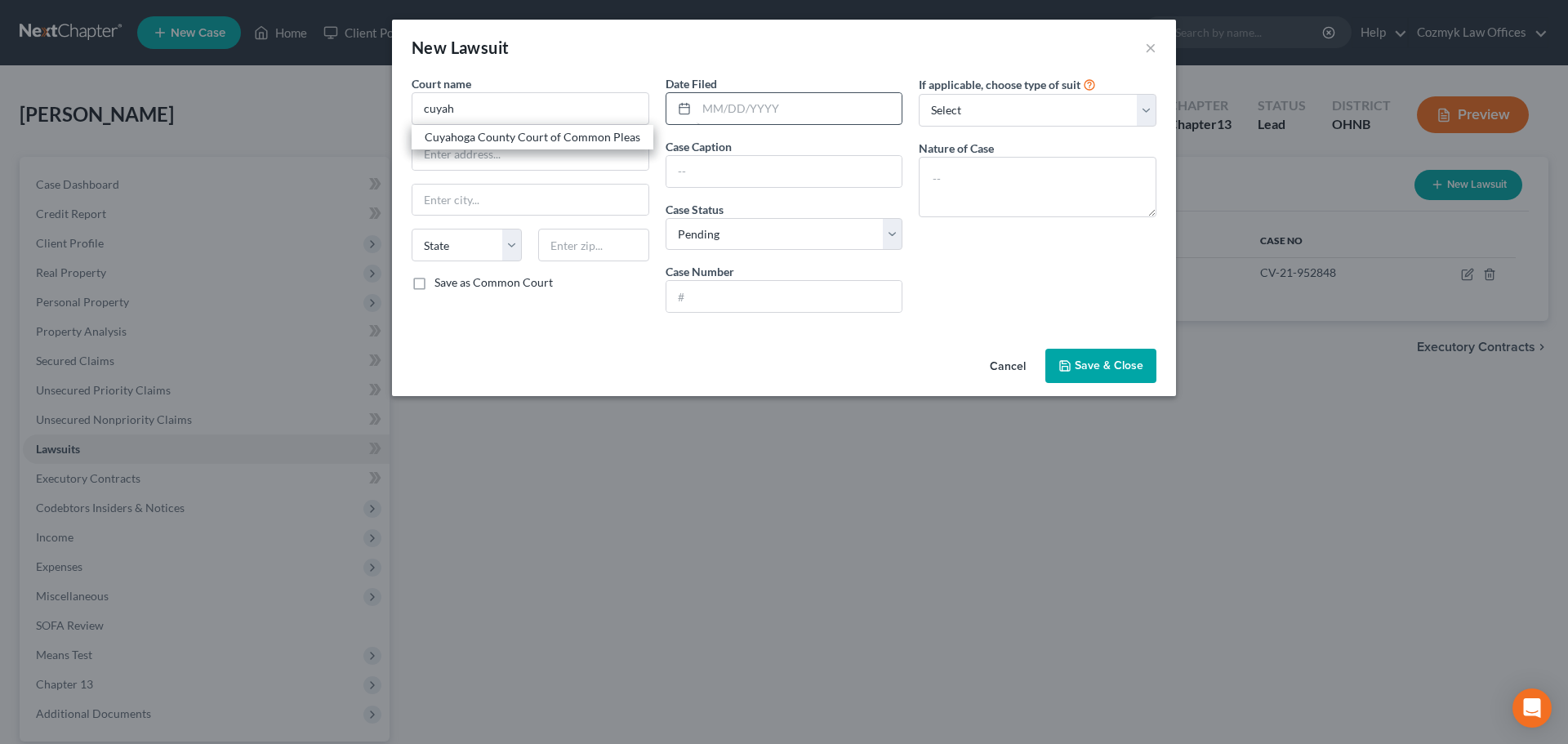
select select "36"
type input "44113"
click at [739, 116] on input "text" at bounding box center [800, 108] width 206 height 31
type input "[DATE]"
click at [781, 172] on input "text" at bounding box center [785, 171] width 236 height 31
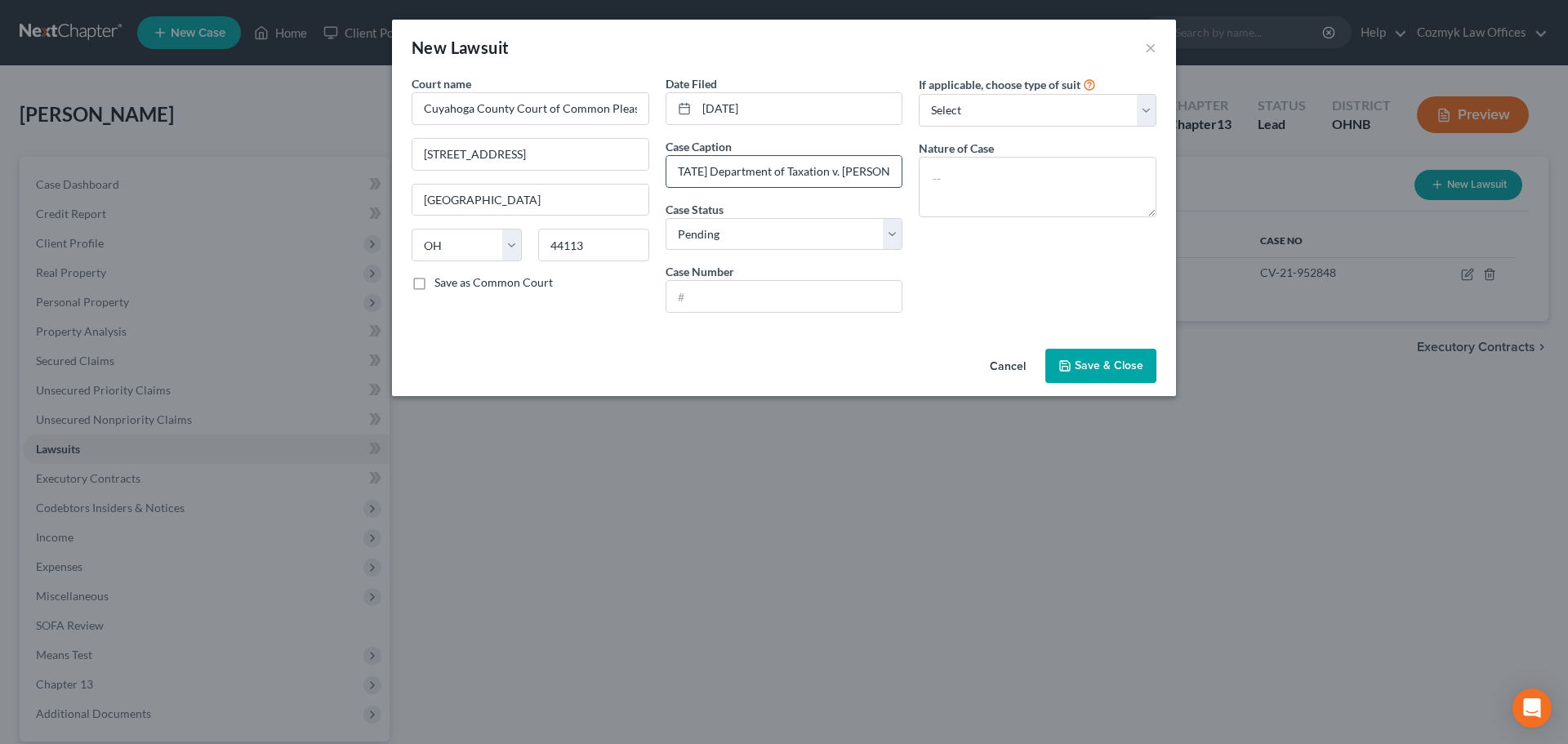
scroll to position [0, 73]
type input "State of [US_STATE] Department of Taxation v. [PERSON_NAME]"
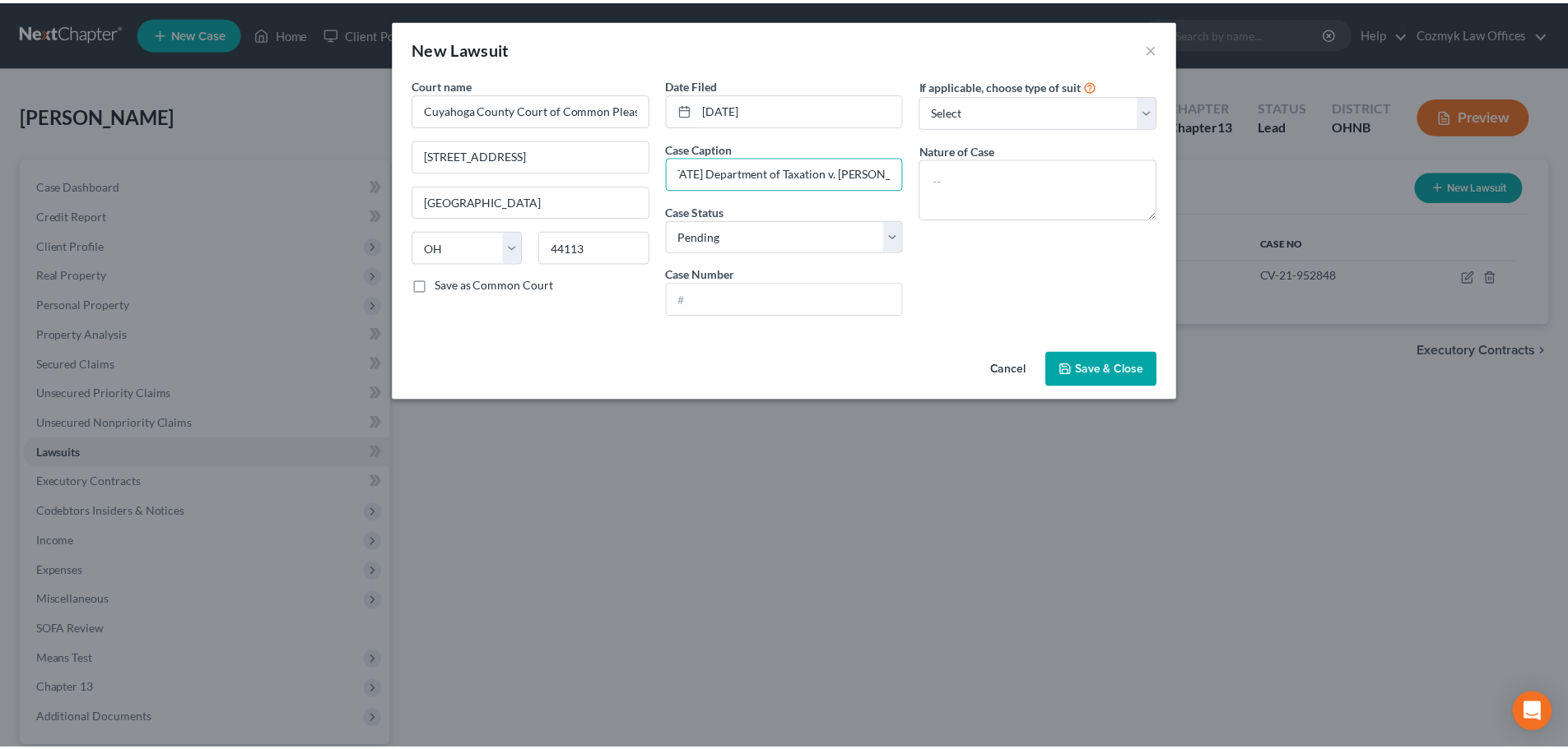
scroll to position [0, 0]
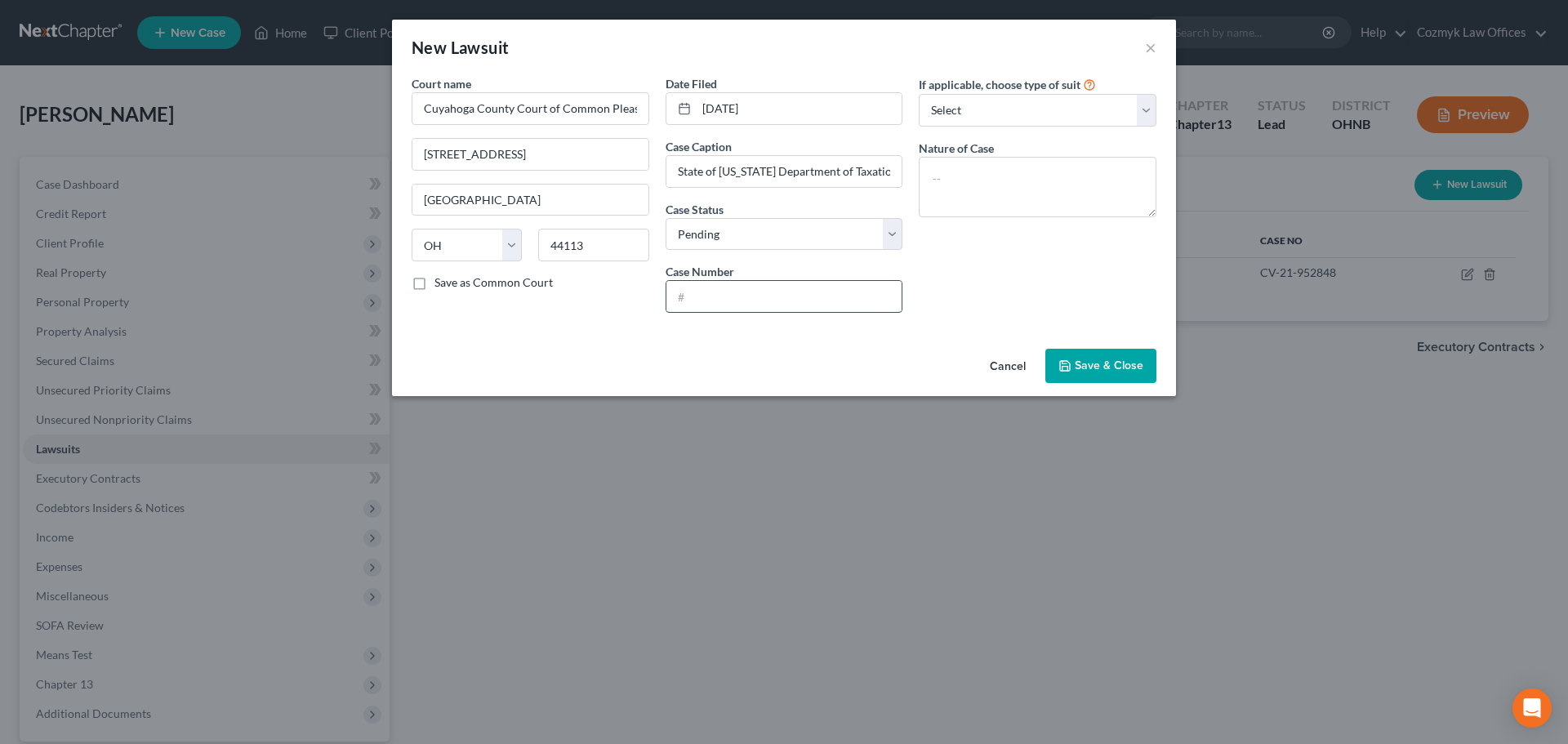
click at [753, 301] on input "text" at bounding box center [785, 296] width 236 height 31
paste input "JL-11-441009"
type input "JL-11-441009"
click at [971, 173] on textarea at bounding box center [1038, 187] width 238 height 60
type textarea "State tax lien"
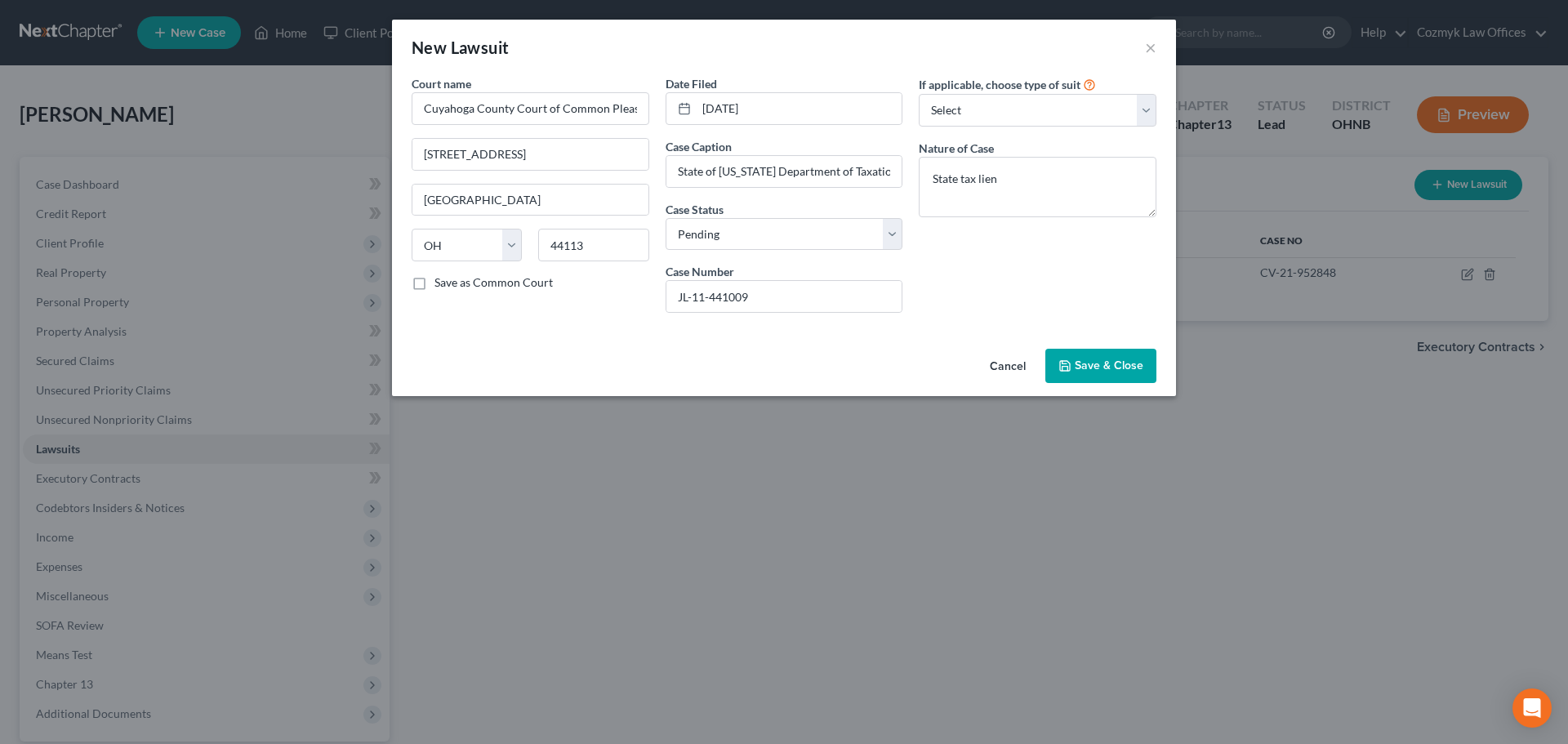
click at [1099, 357] on button "Save & Close" at bounding box center [1101, 366] width 111 height 34
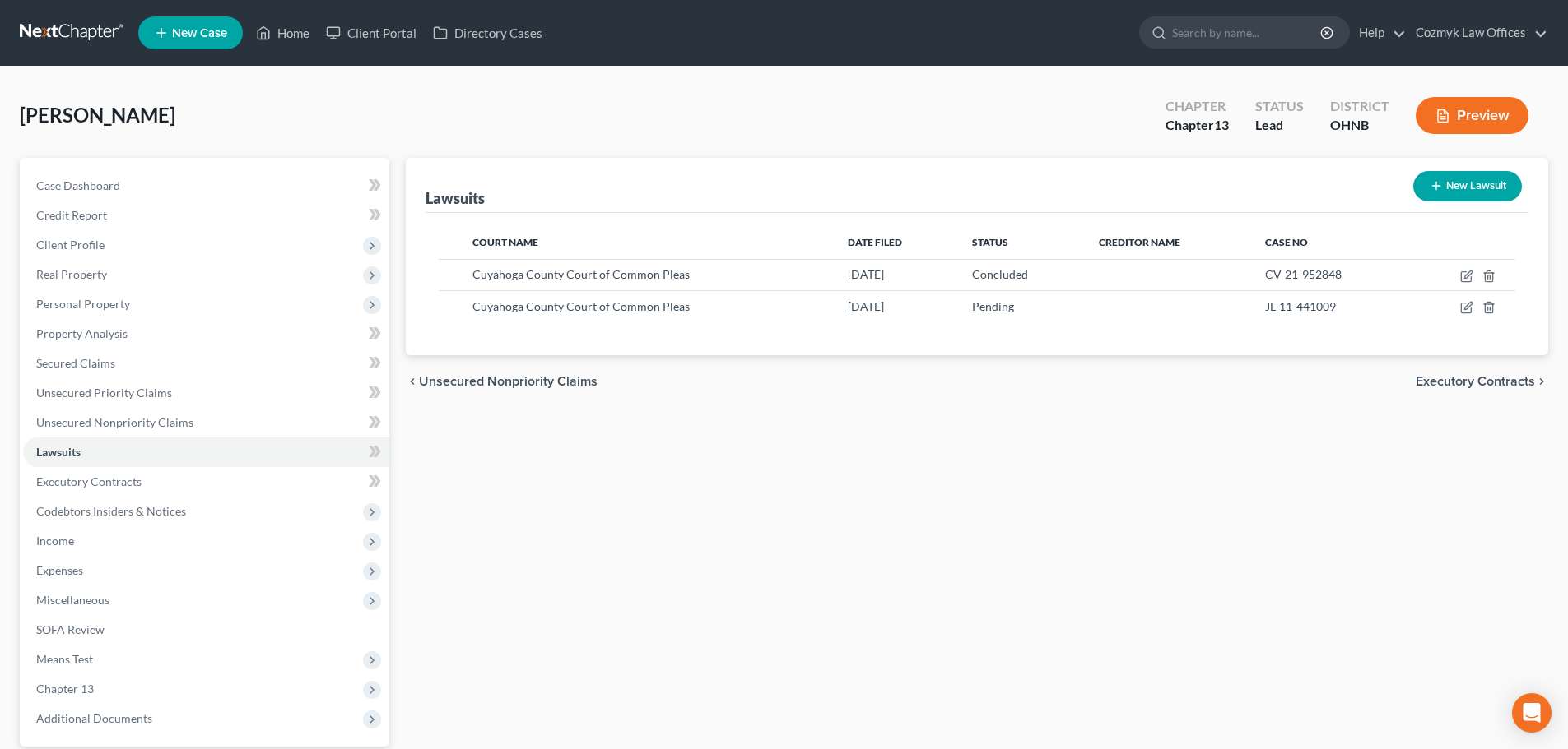
click at [1103, 444] on div "Lawsuits New Lawsuit Court Name Date Filed Status Creditor Name Case No Cuyahog…" at bounding box center [976, 499] width 1158 height 683
click at [1453, 182] on button "New Lawsuit" at bounding box center [1467, 186] width 109 height 30
select select "0"
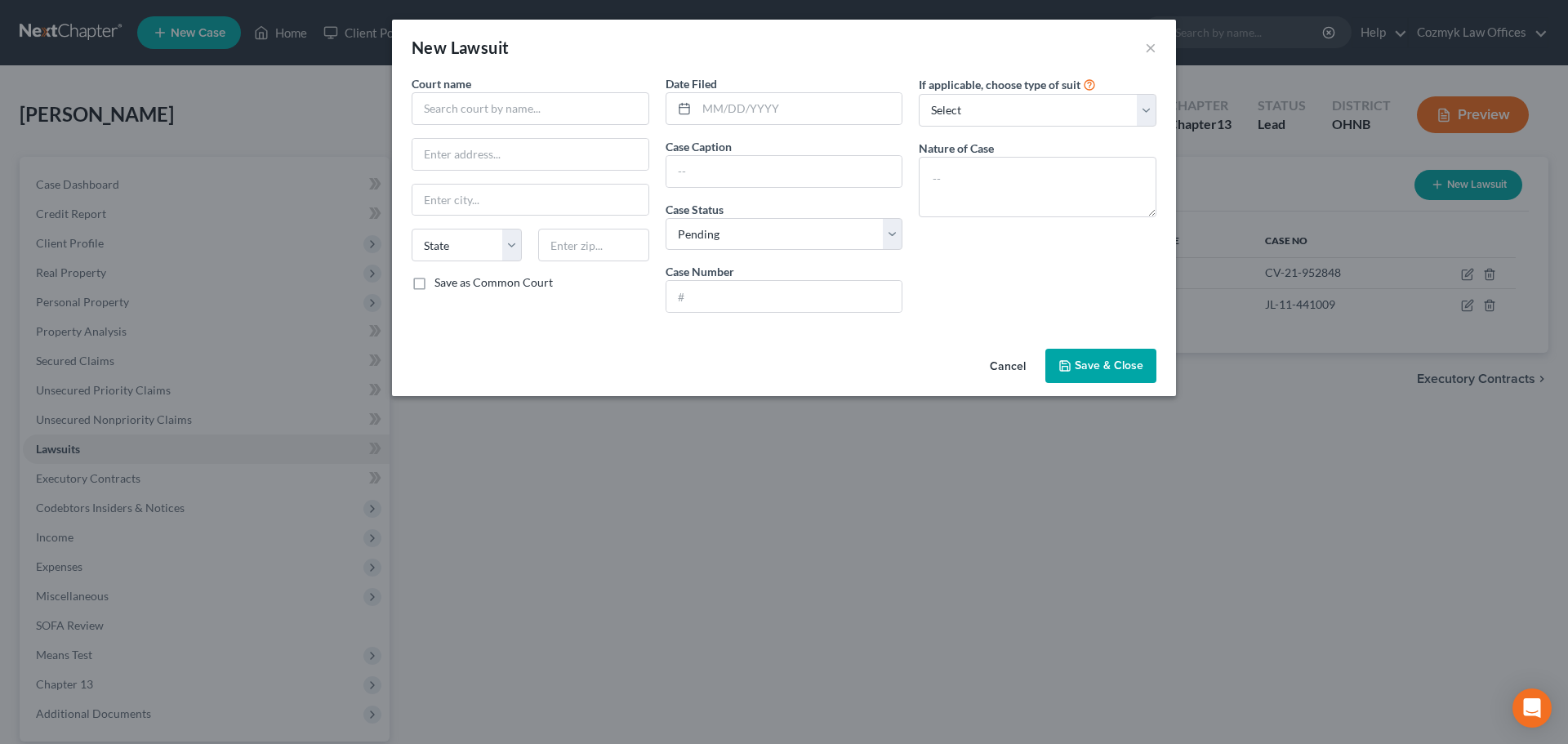
click at [1010, 358] on button "Cancel" at bounding box center [1008, 367] width 62 height 33
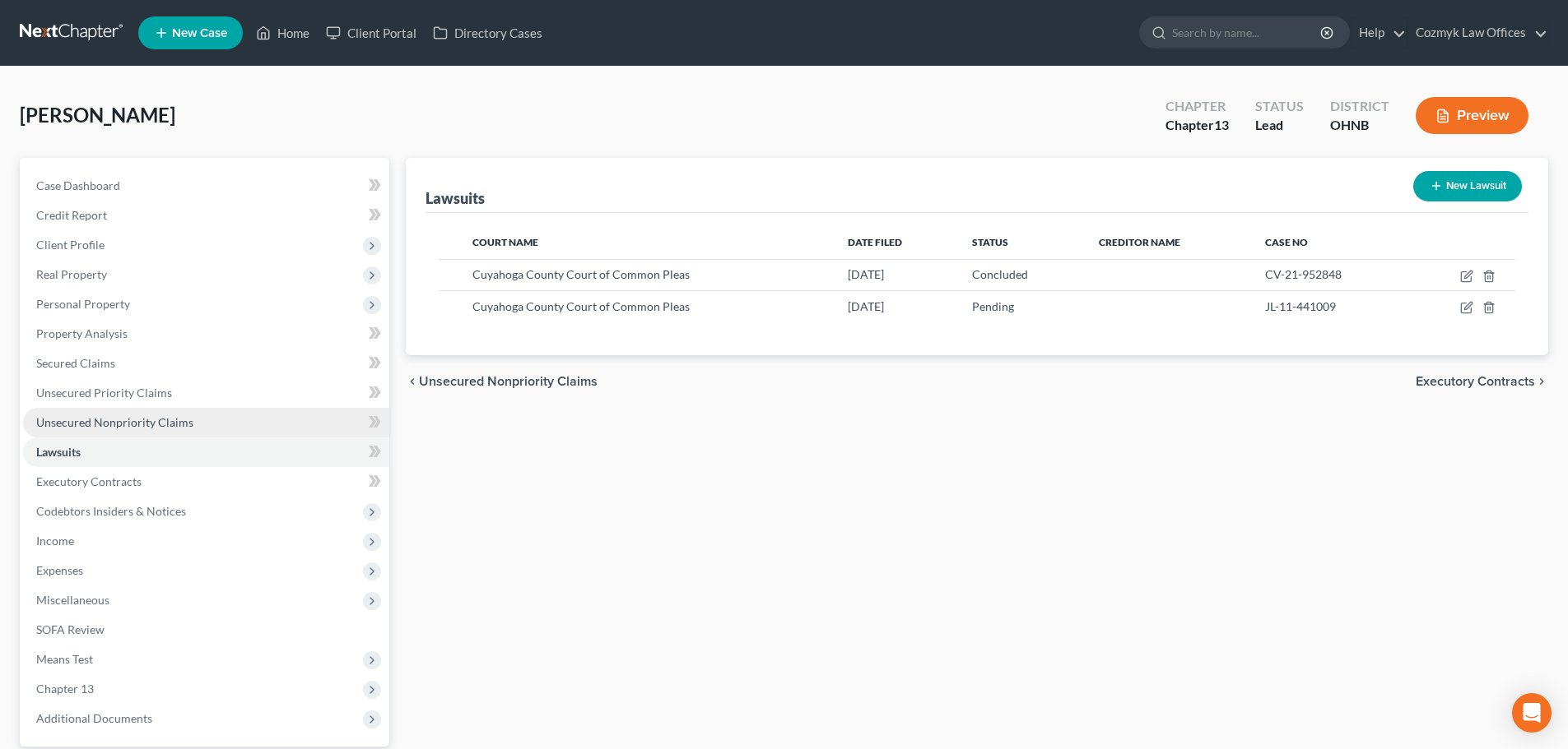
click at [94, 429] on span "Unsecured Nonpriority Claims" at bounding box center [115, 422] width 157 height 14
